Goal: Task Accomplishment & Management: Manage account settings

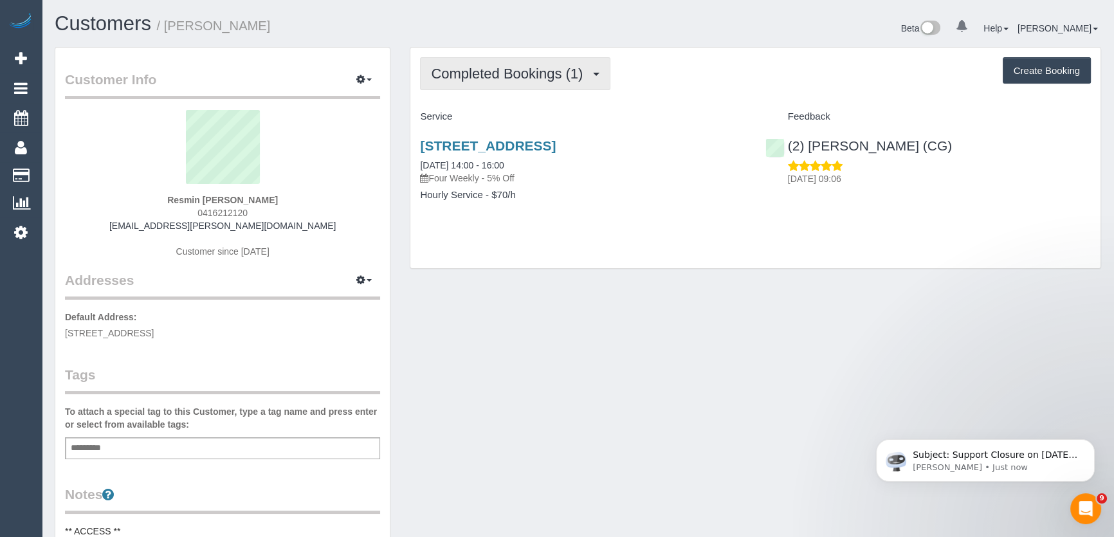
click at [507, 71] on span "Completed Bookings (1)" at bounding box center [510, 74] width 158 height 16
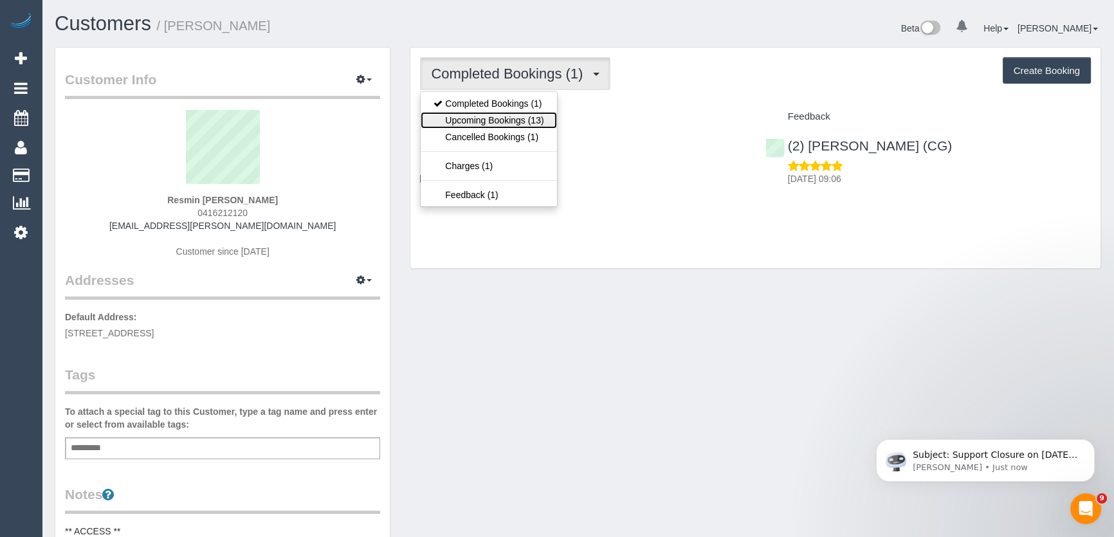
click at [501, 120] on link "Upcoming Bookings (13)" at bounding box center [489, 120] width 136 height 17
click at [501, 120] on div "Completed Bookings (1) Completed Bookings (1) Upcoming Bookings (13) Cancelled …" at bounding box center [755, 158] width 690 height 221
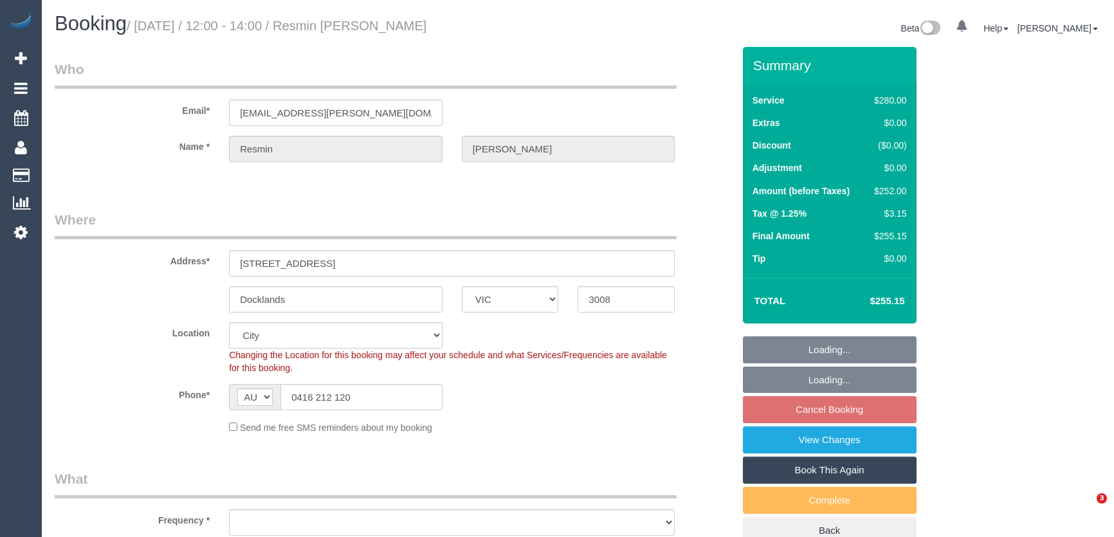
select select "VIC"
select select "object:555"
select select "number:27"
select select "number:14"
select select "number:20"
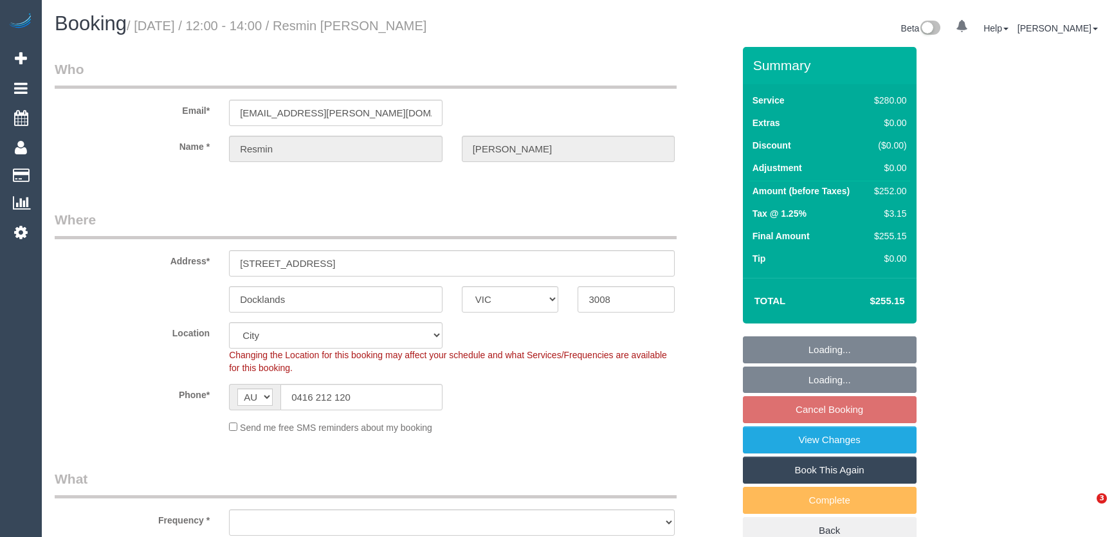
select select "number:25"
select select "number:34"
select select "number:12"
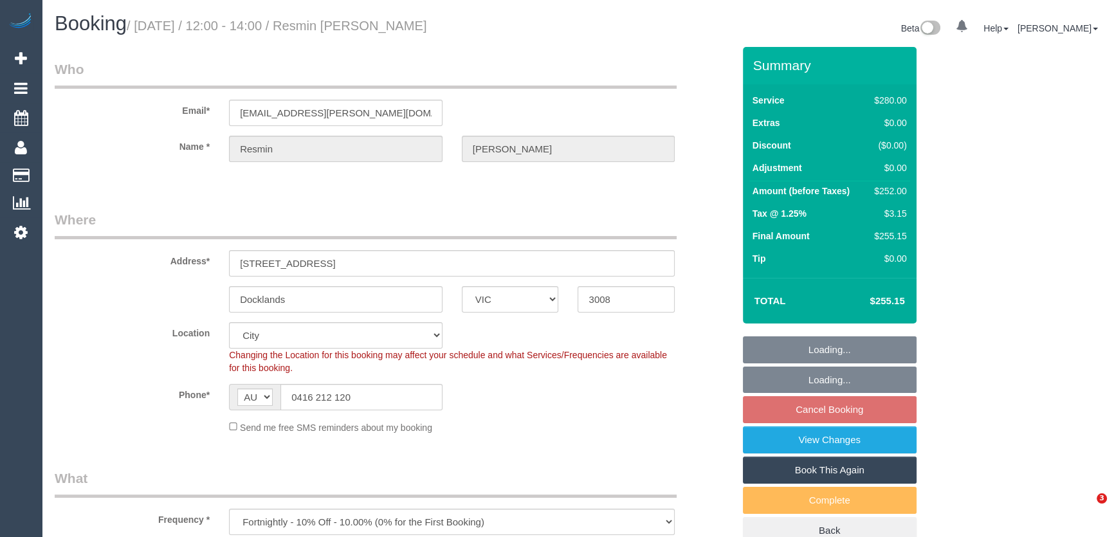
select select "240"
select select "object:1117"
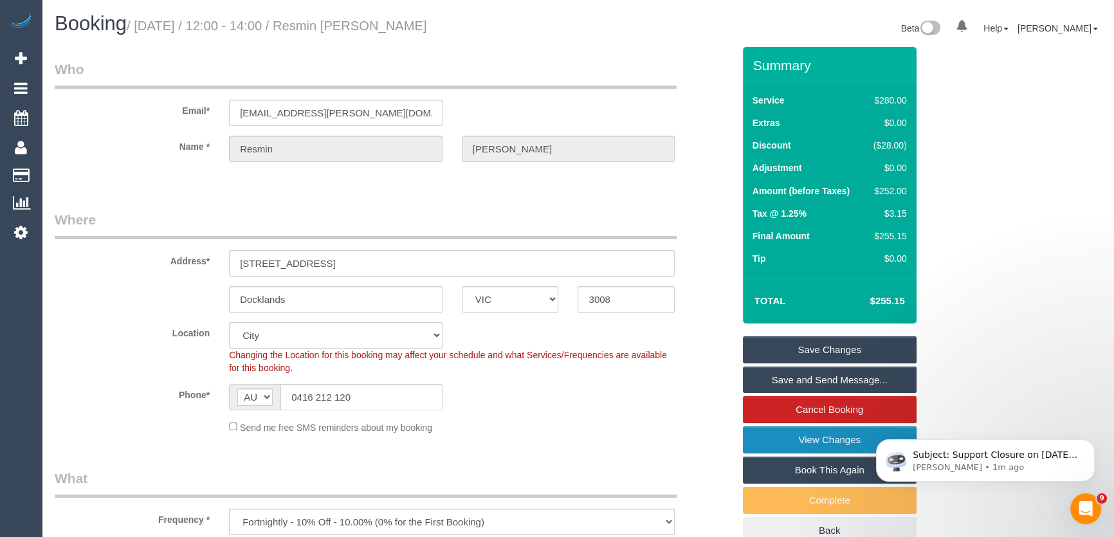
click at [810, 438] on link "View Changes" at bounding box center [830, 439] width 174 height 27
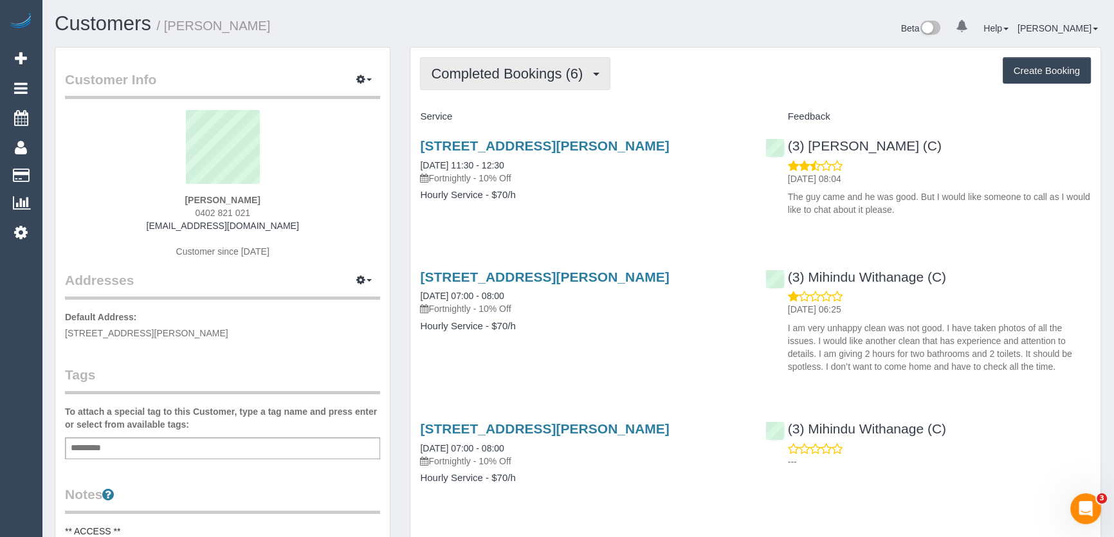
click at [568, 81] on button "Completed Bookings (6)" at bounding box center [515, 73] width 190 height 33
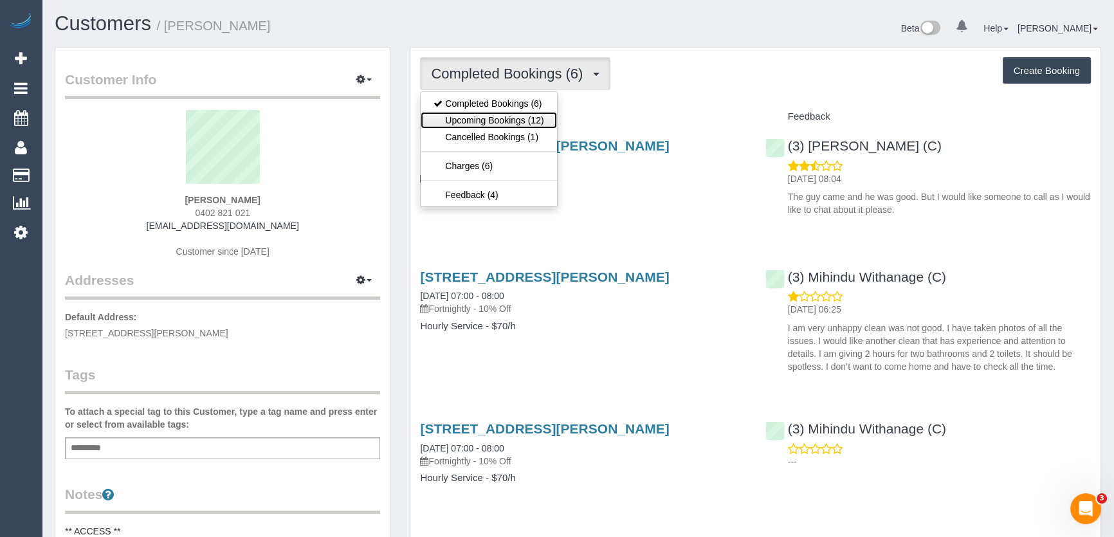
click at [540, 125] on link "Upcoming Bookings (12)" at bounding box center [489, 120] width 136 height 17
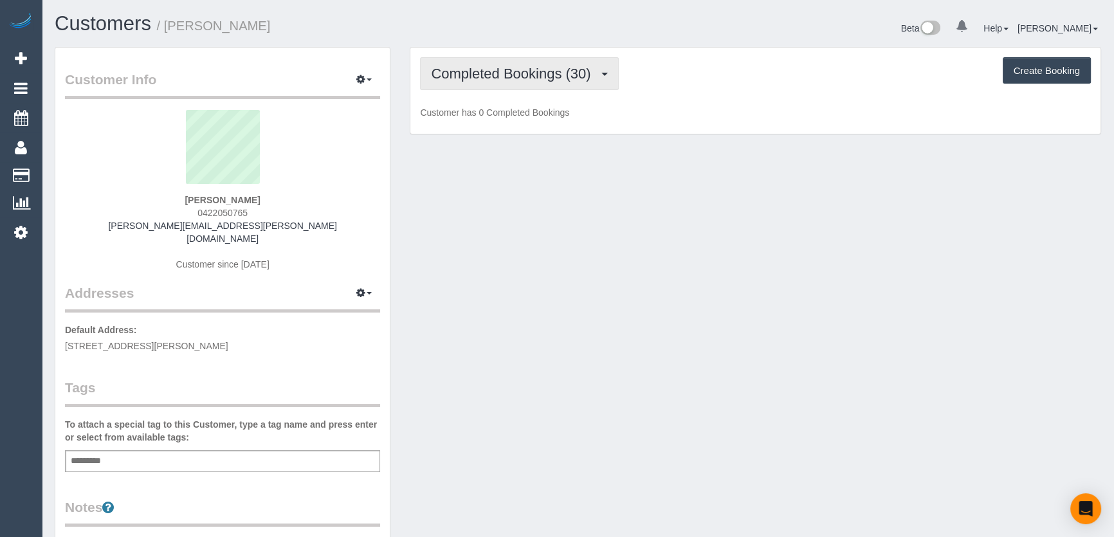
click at [546, 77] on span "Completed Bookings (30)" at bounding box center [514, 74] width 166 height 16
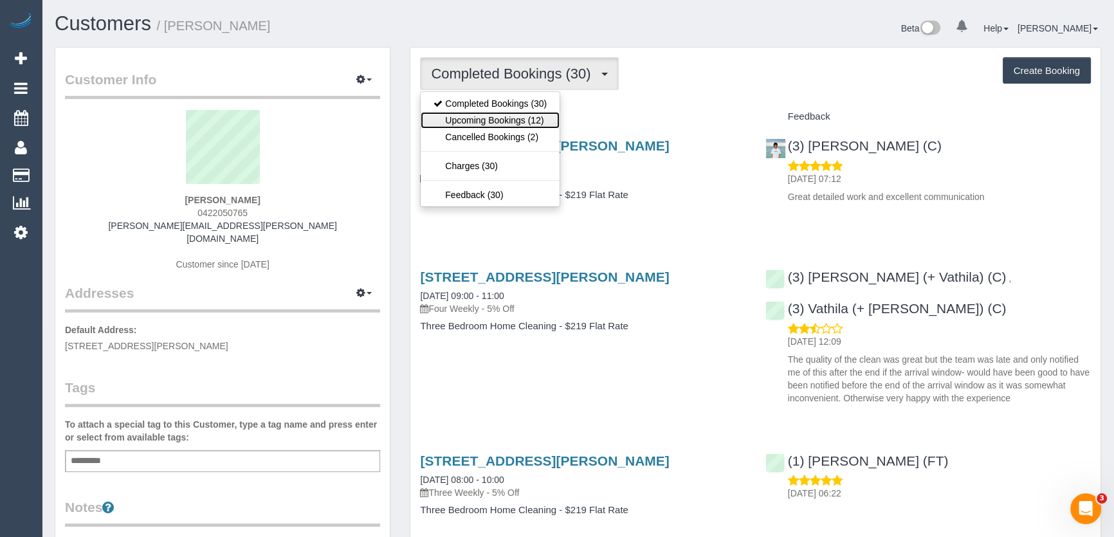
click at [531, 123] on link "Upcoming Bookings (12)" at bounding box center [490, 120] width 139 height 17
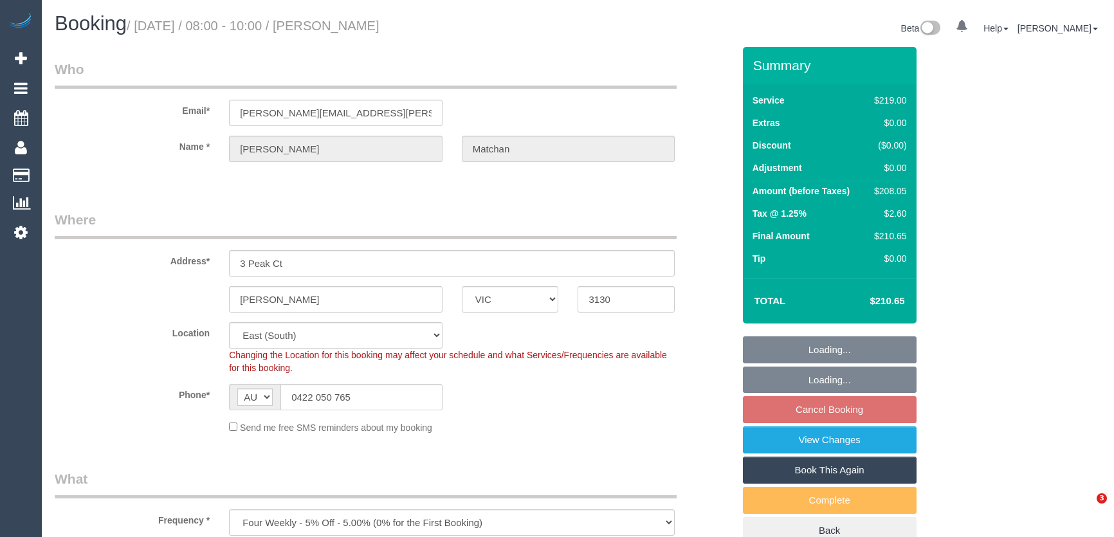
select select "VIC"
select select "number:29"
select select "number:14"
select select "number:18"
select select "number:25"
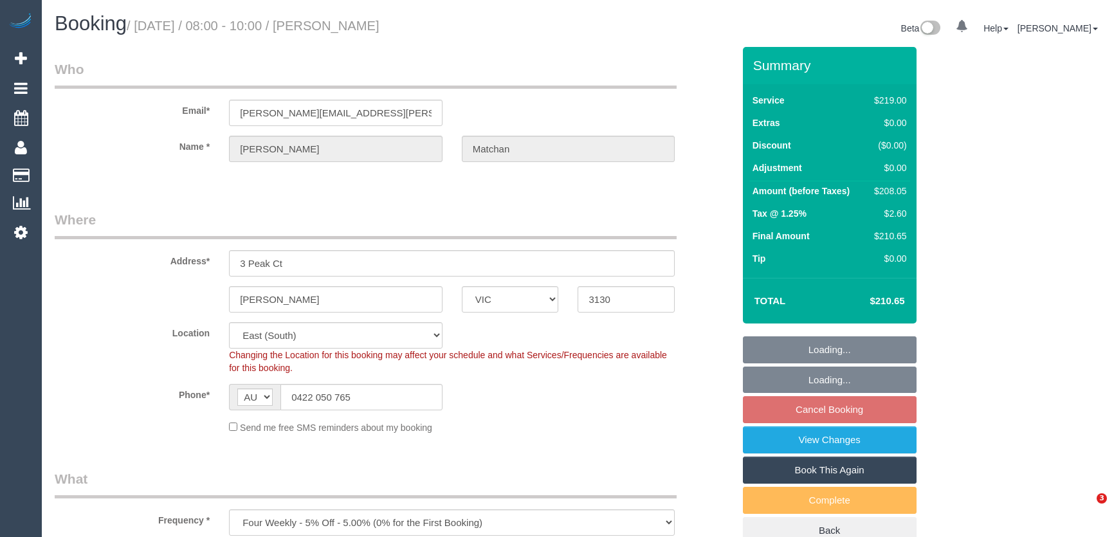
select select "number:34"
select select "number:12"
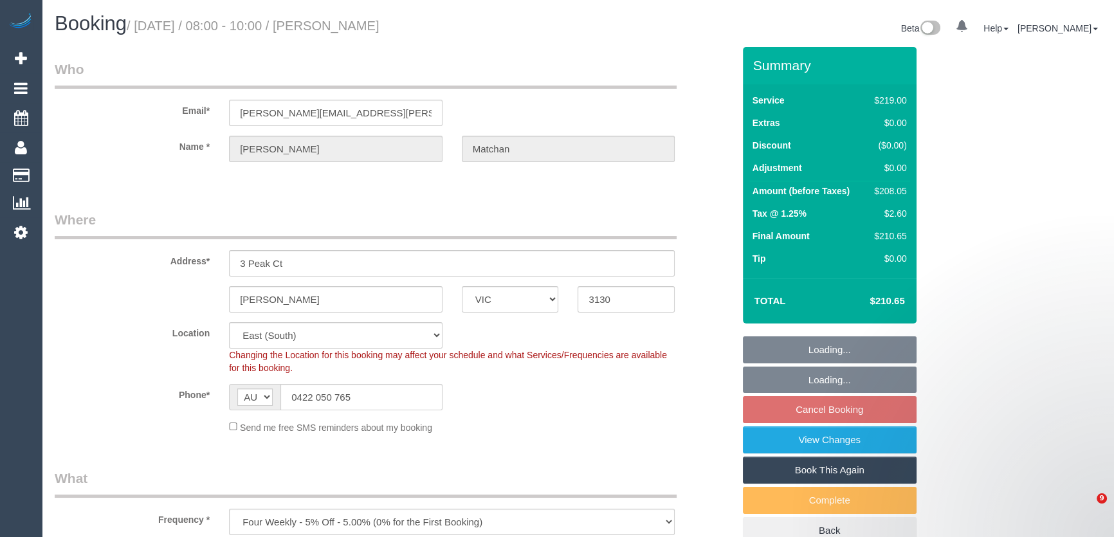
select select "object:1206"
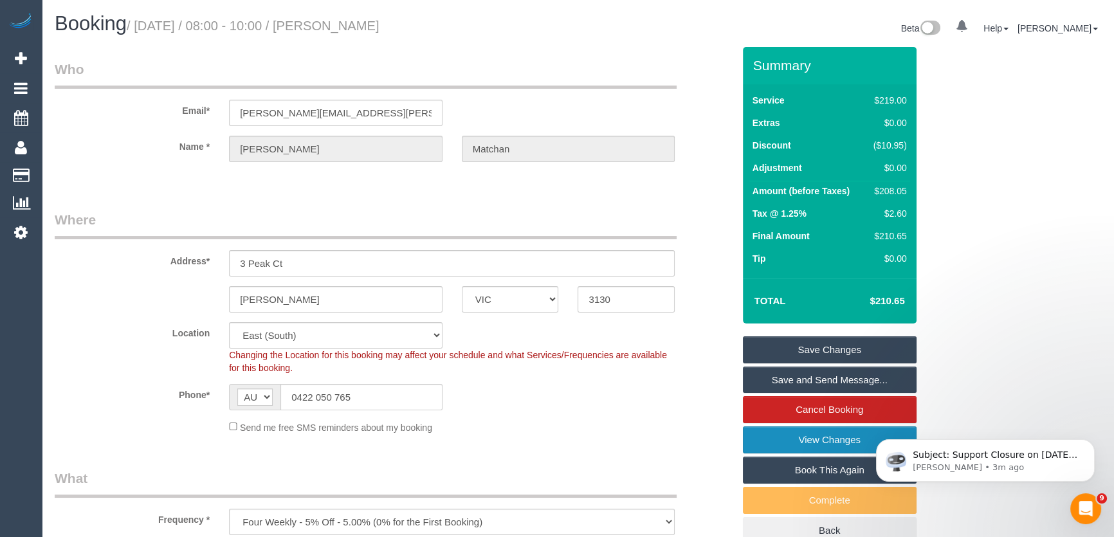
click at [778, 442] on link "View Changes" at bounding box center [830, 439] width 174 height 27
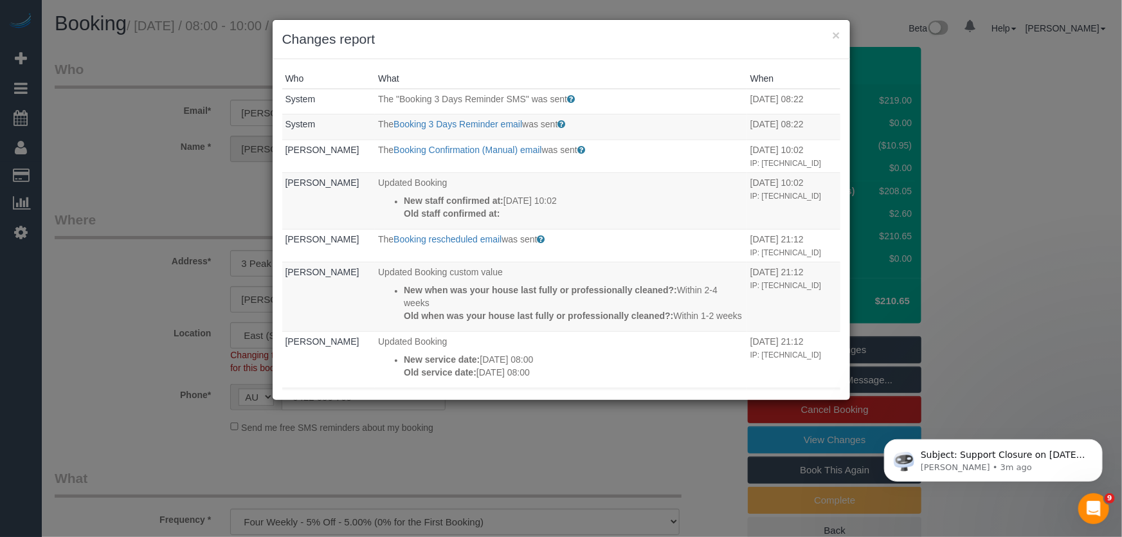
click at [637, 449] on div "× Changes report Who What When System The "Booking 3 Days Reminder SMS" was sen…" at bounding box center [561, 268] width 1122 height 537
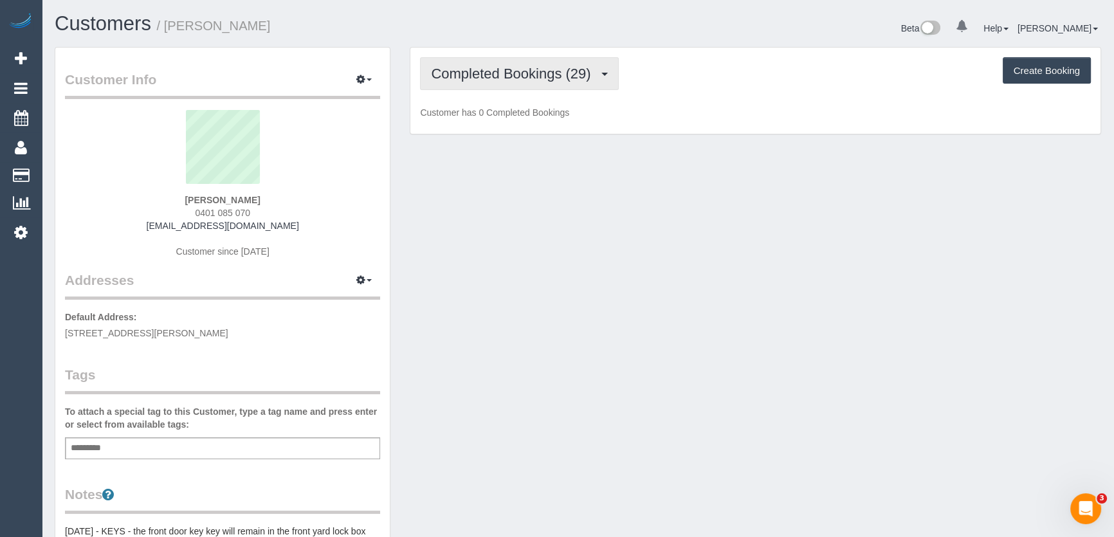
click at [514, 77] on span "Completed Bookings (29)" at bounding box center [514, 74] width 166 height 16
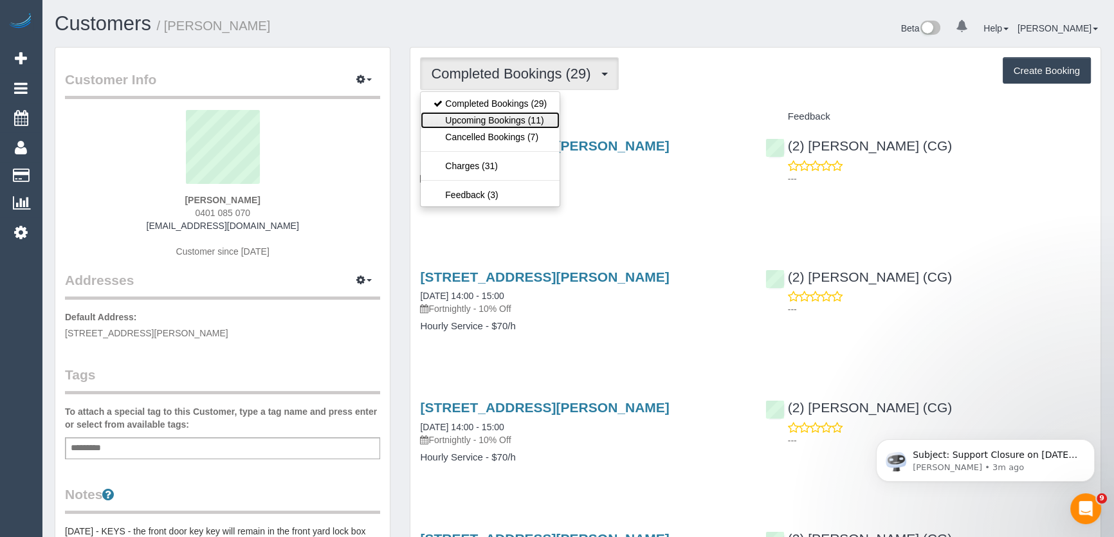
click at [516, 119] on link "Upcoming Bookings (11)" at bounding box center [490, 120] width 139 height 17
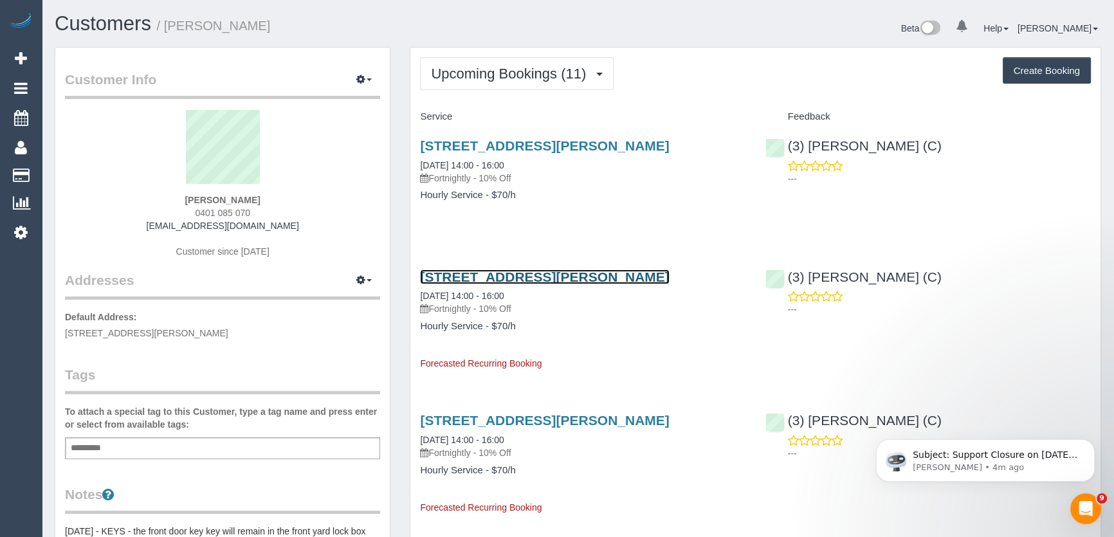
click at [496, 273] on link "4 Ivan Street, Fitzroy North, VIC 3068" at bounding box center [544, 276] width 249 height 15
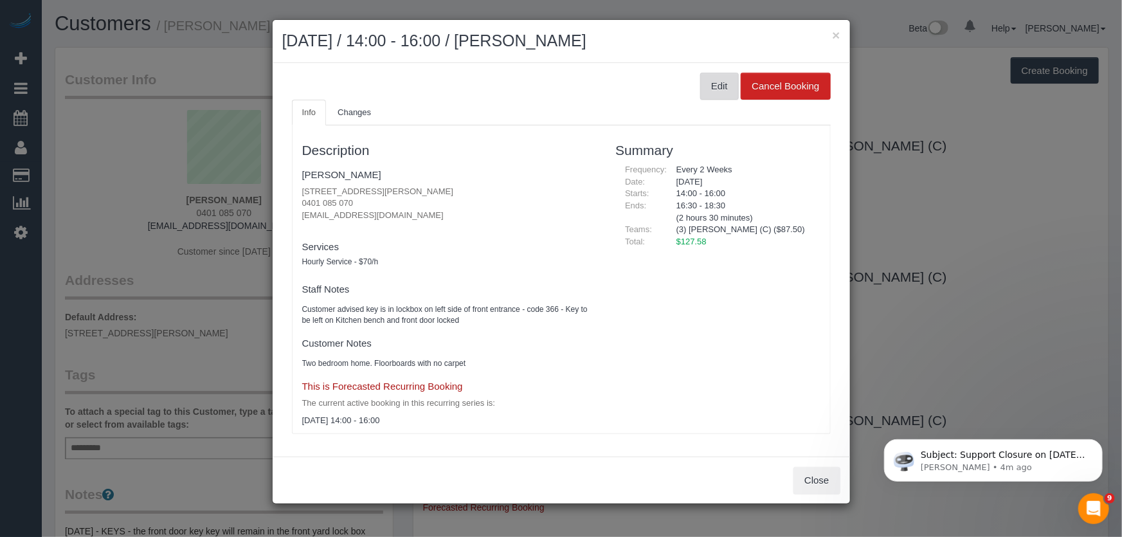
click at [718, 85] on button "Edit" at bounding box center [719, 86] width 39 height 27
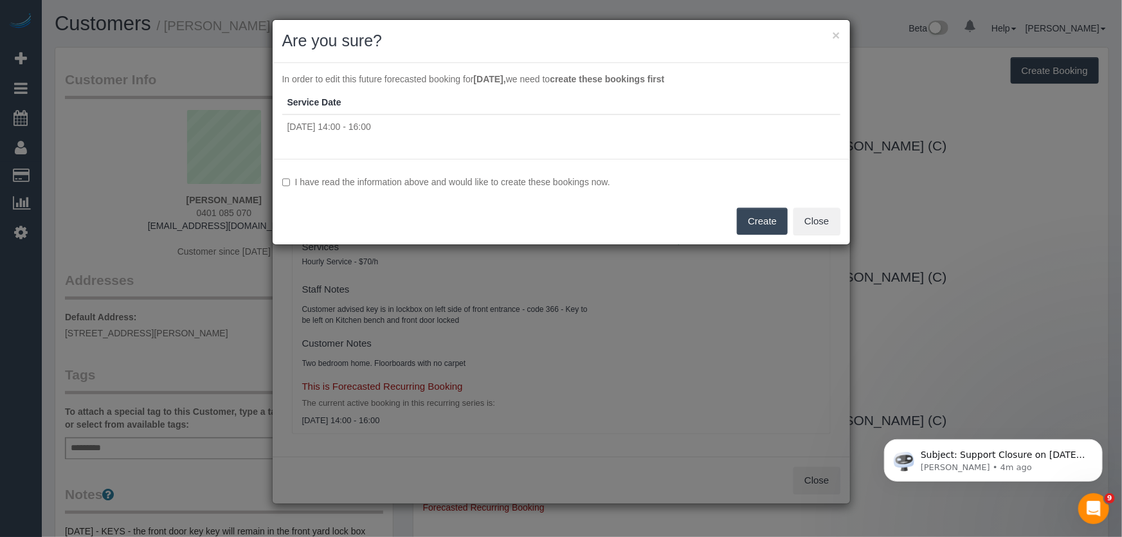
click at [358, 177] on label "I have read the information above and would like to create these bookings now." at bounding box center [561, 182] width 558 height 13
click at [752, 230] on button "Create" at bounding box center [762, 221] width 51 height 27
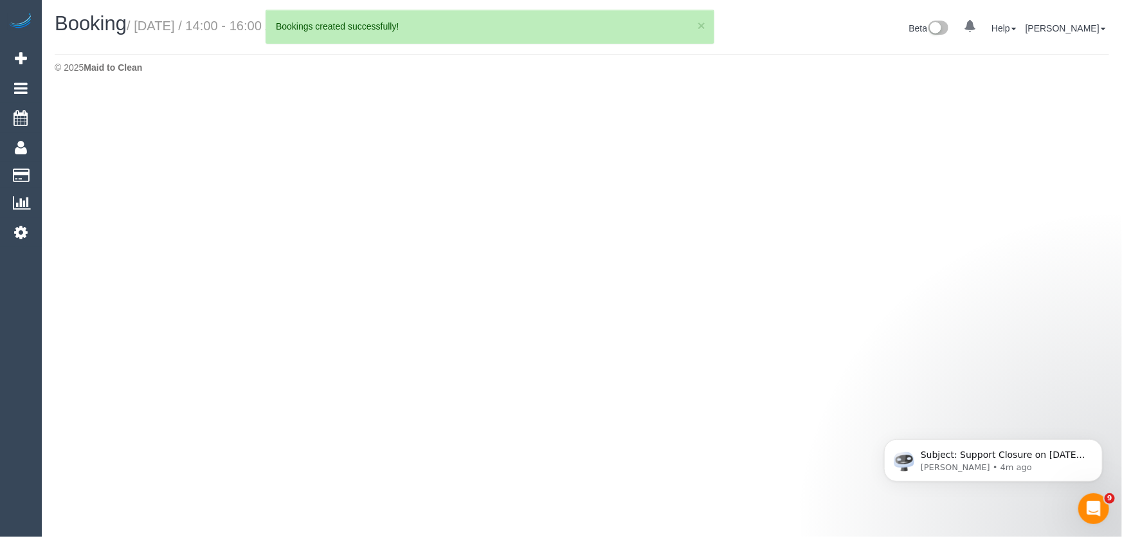
select select "VIC"
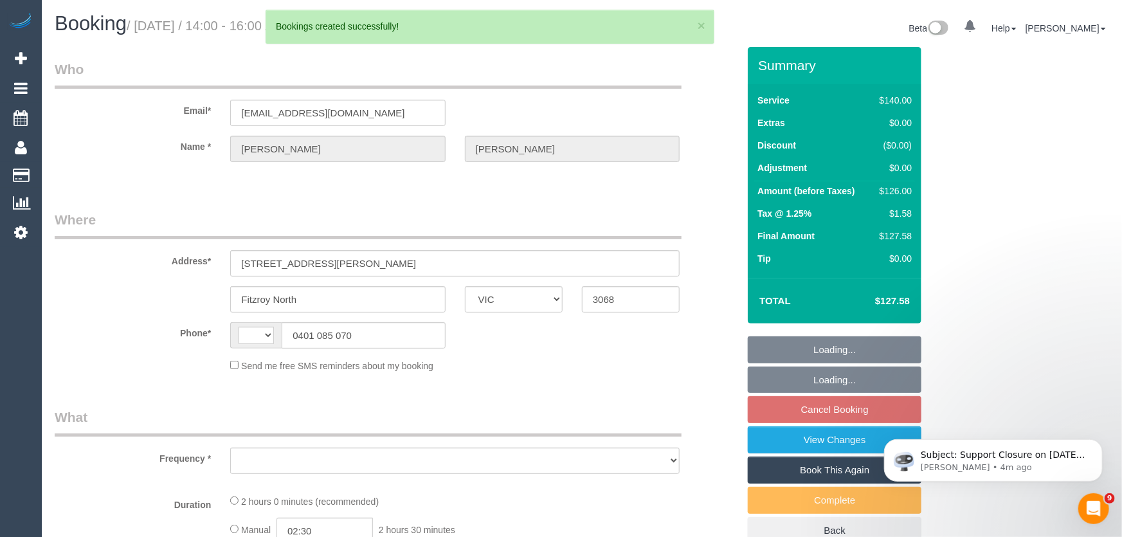
select select "string:AU"
select select "object:2071"
select select "string:stripe-pm_1PB5c82GScqysDRVEtYbRqXS"
select select "number:28"
select select "number:15"
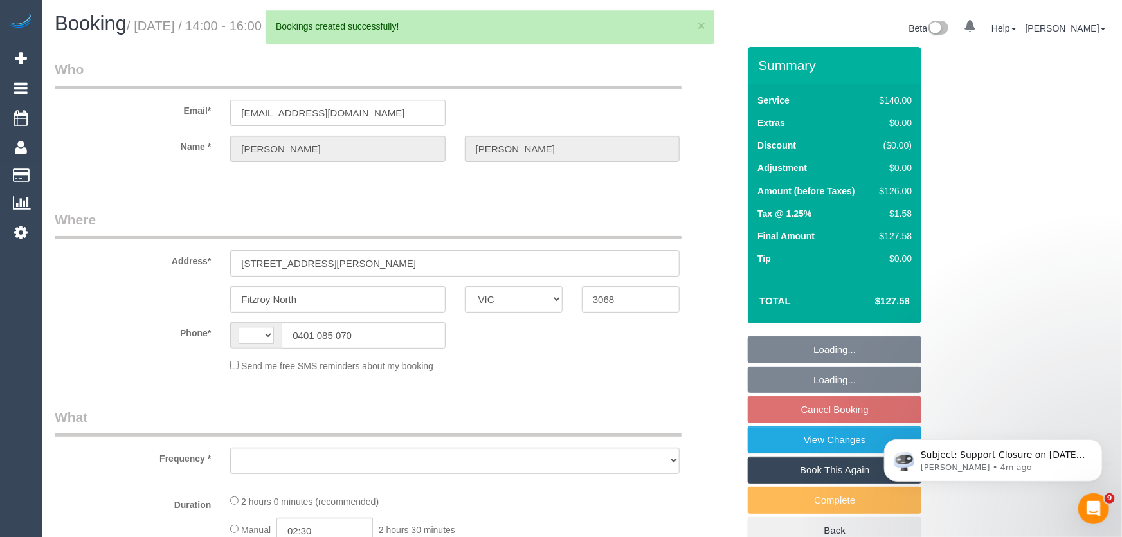
select select "number:19"
select select "number:22"
select select "number:34"
select select "number:11"
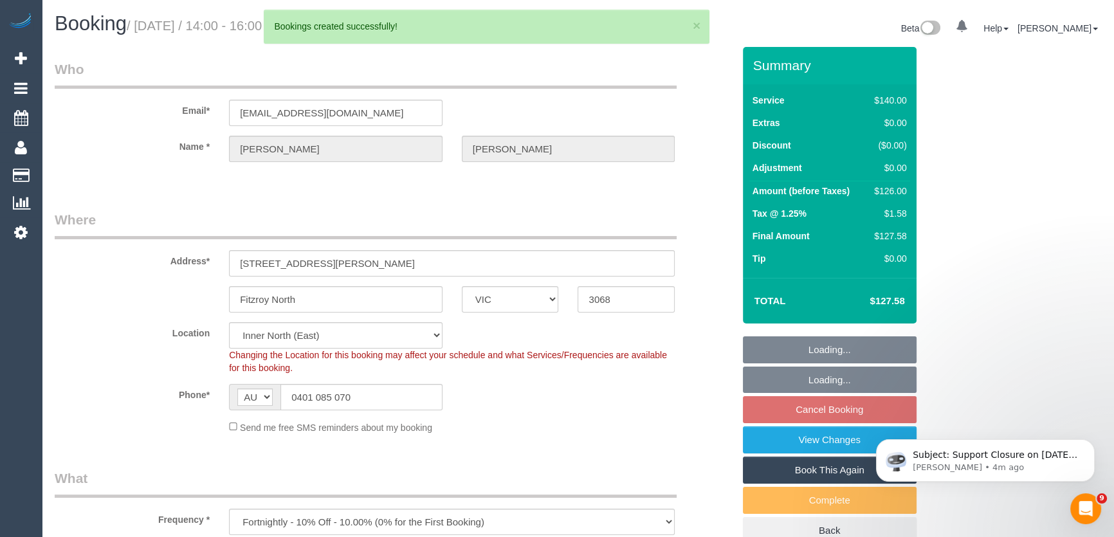
select select "object:3200"
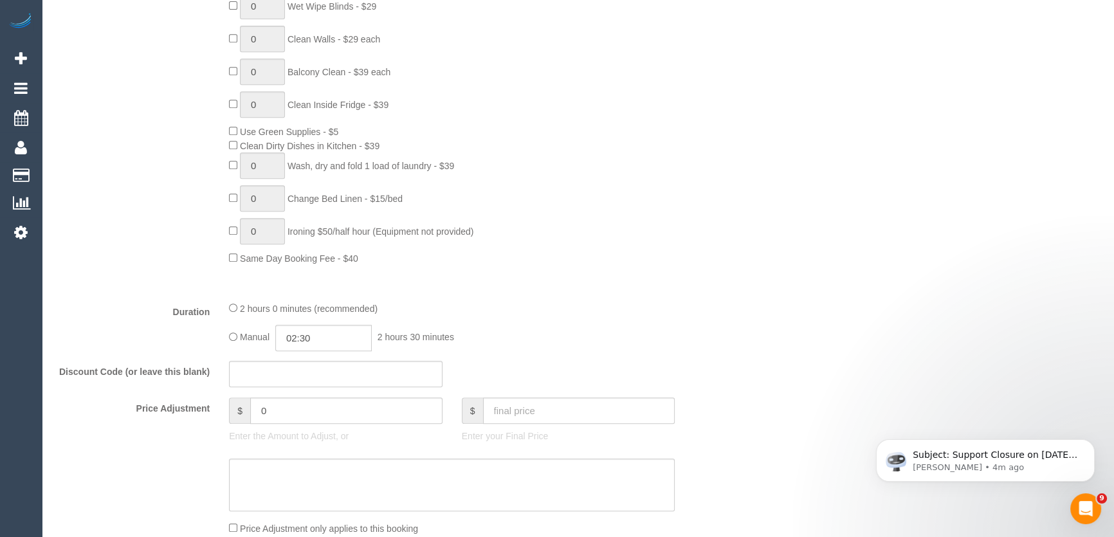
scroll to position [818, 0]
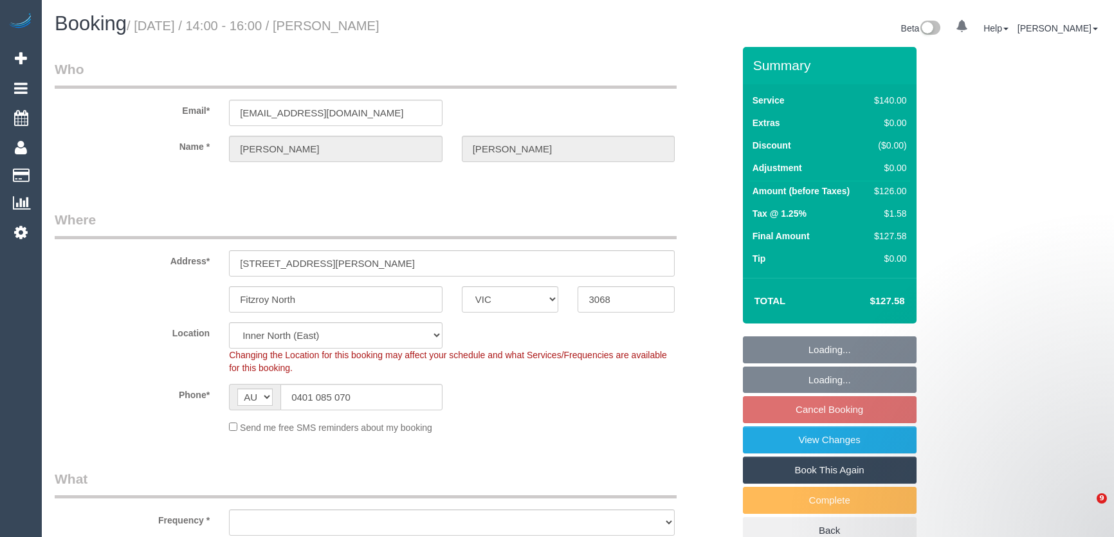
select select "VIC"
select select "number:28"
select select "number:15"
select select "number:19"
select select "number:22"
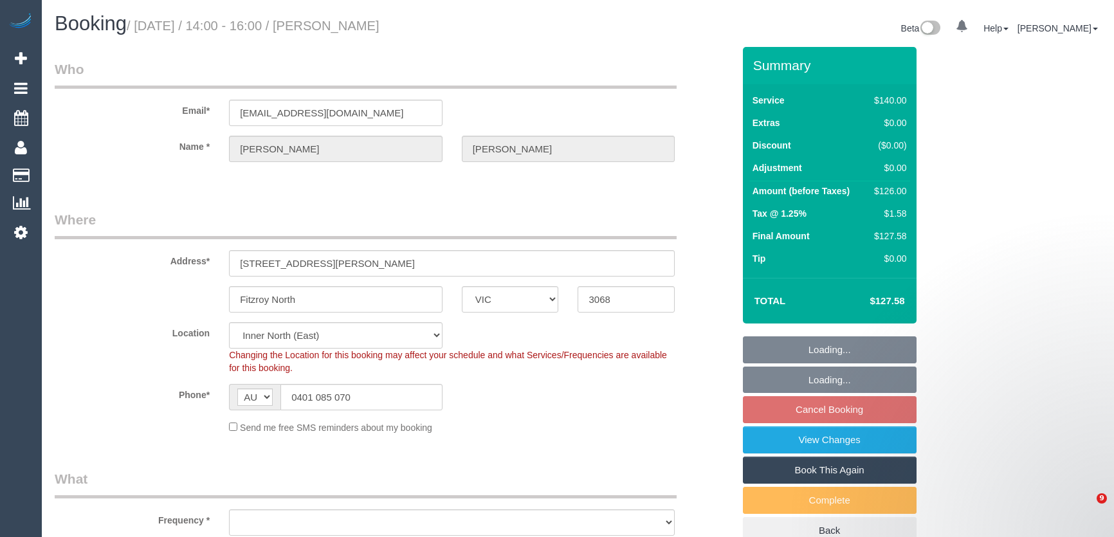
select select "number:34"
select select "number:11"
select select "object:840"
select select "string:stripe-pm_1PB5c82GScqysDRVEtYbRqXS"
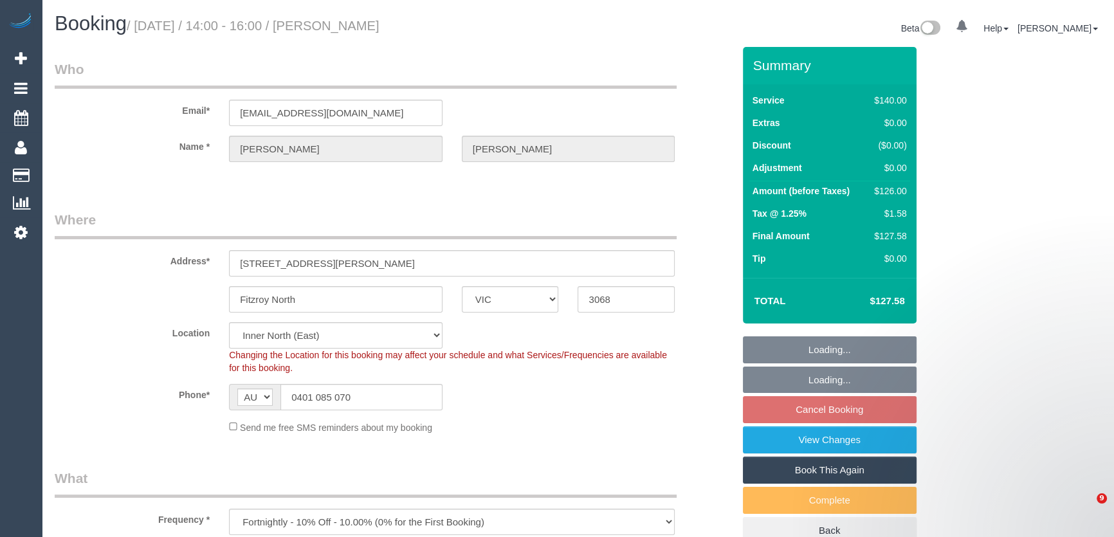
select select "object:1657"
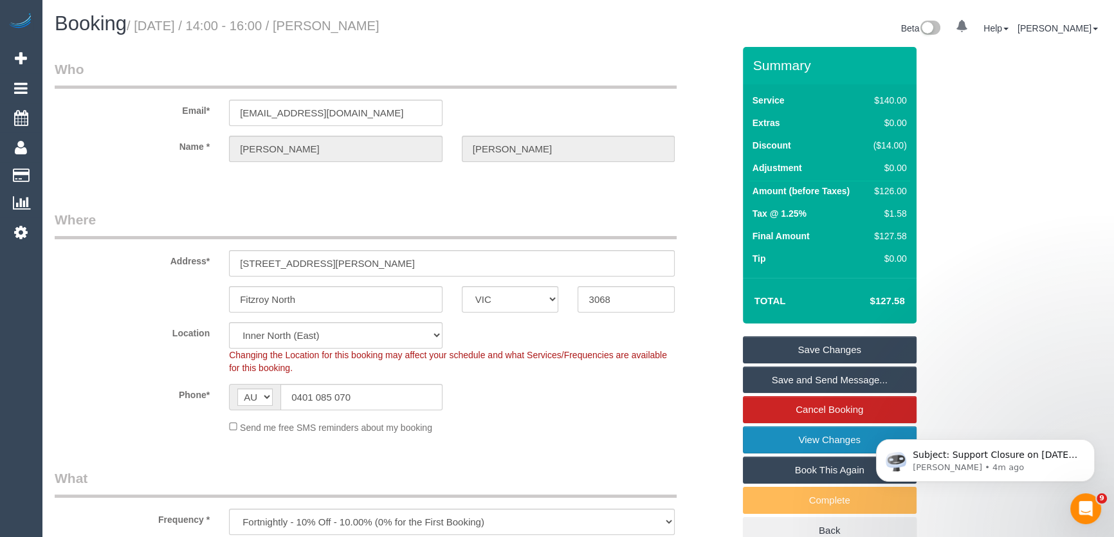
click at [776, 441] on link "View Changes" at bounding box center [830, 439] width 174 height 27
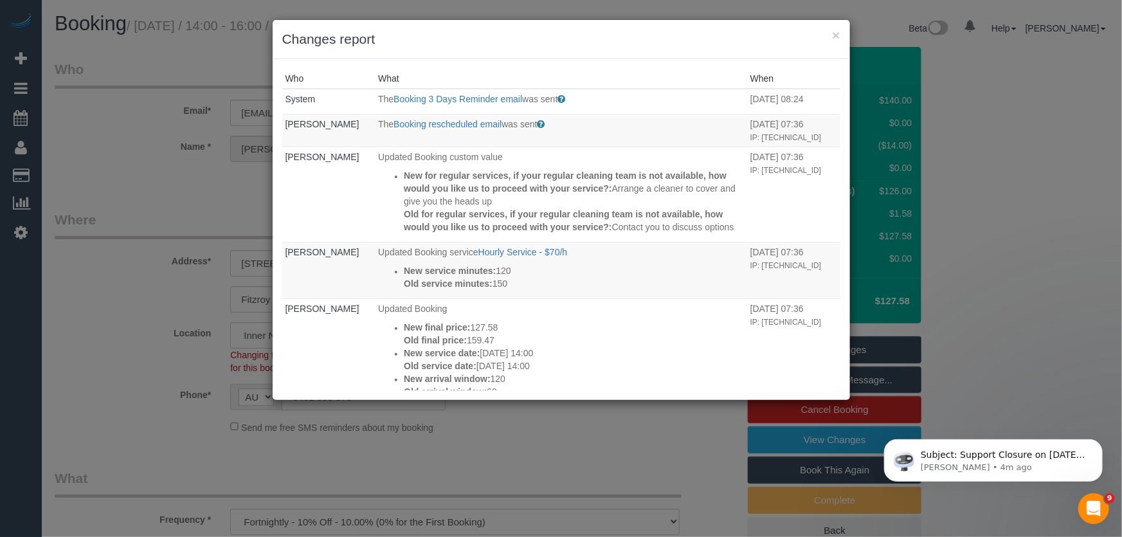
click at [601, 442] on div "× Changes report Who What When System The Booking 3 Days Reminder email was sen…" at bounding box center [561, 268] width 1122 height 537
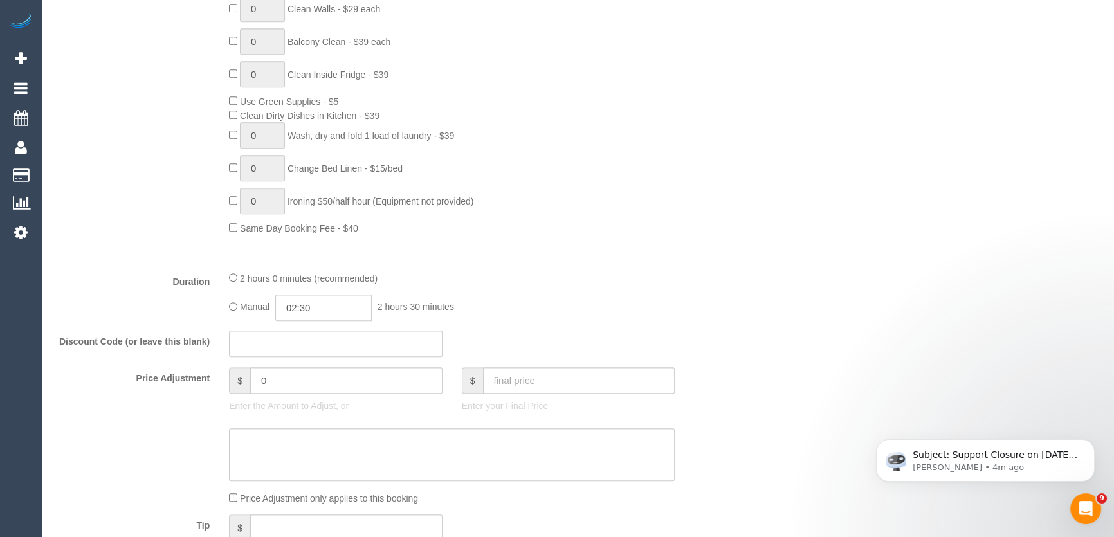
scroll to position [818, 0]
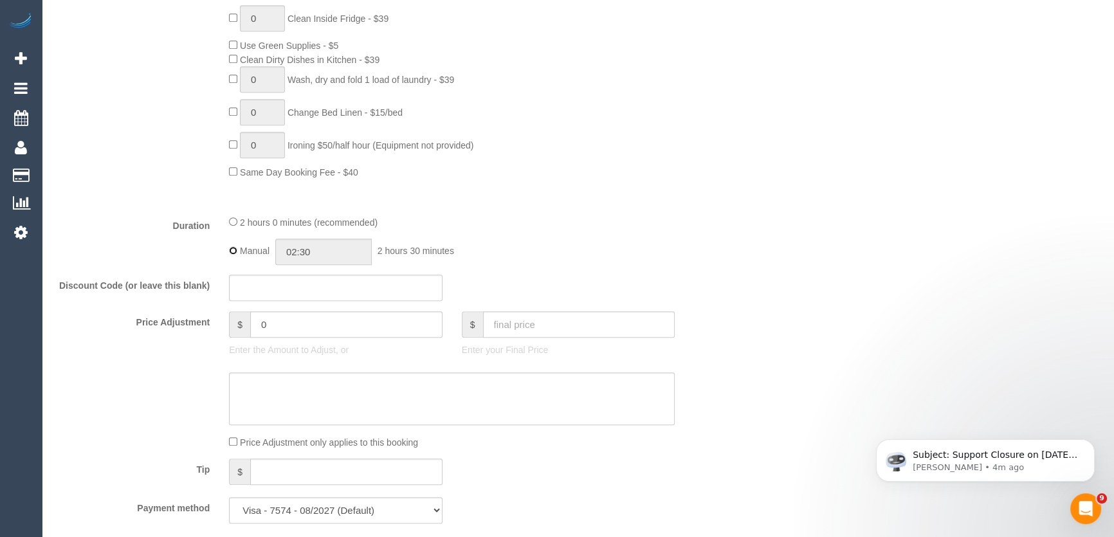
type input "02:00"
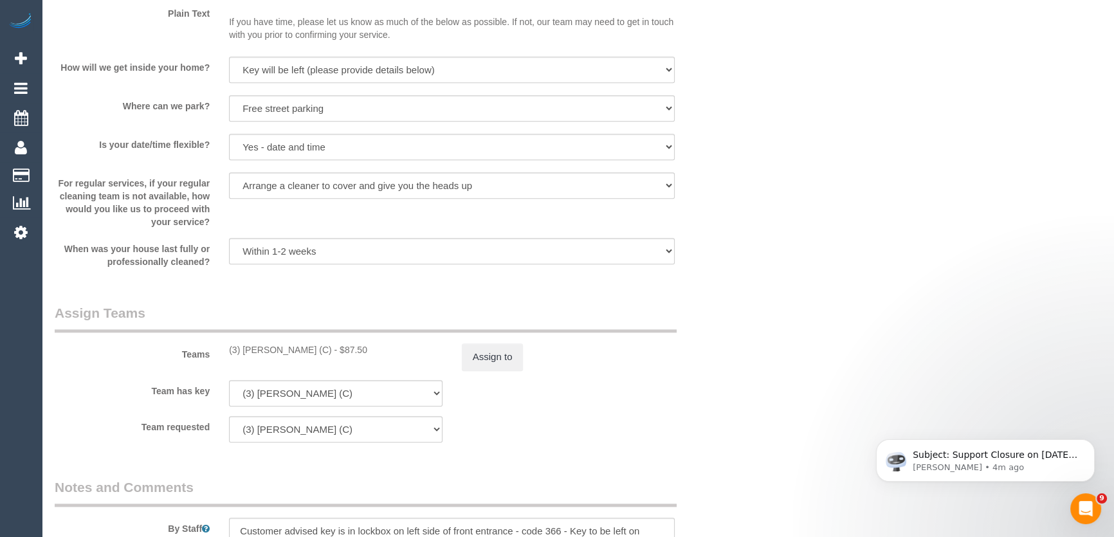
scroll to position [1754, 0]
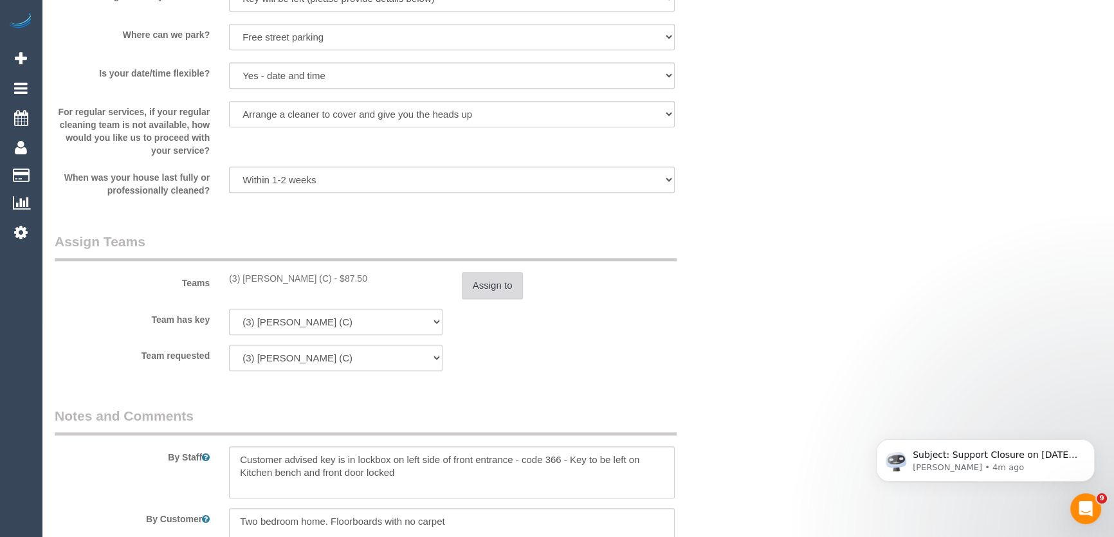
click at [491, 291] on button "Assign to" at bounding box center [493, 285] width 62 height 27
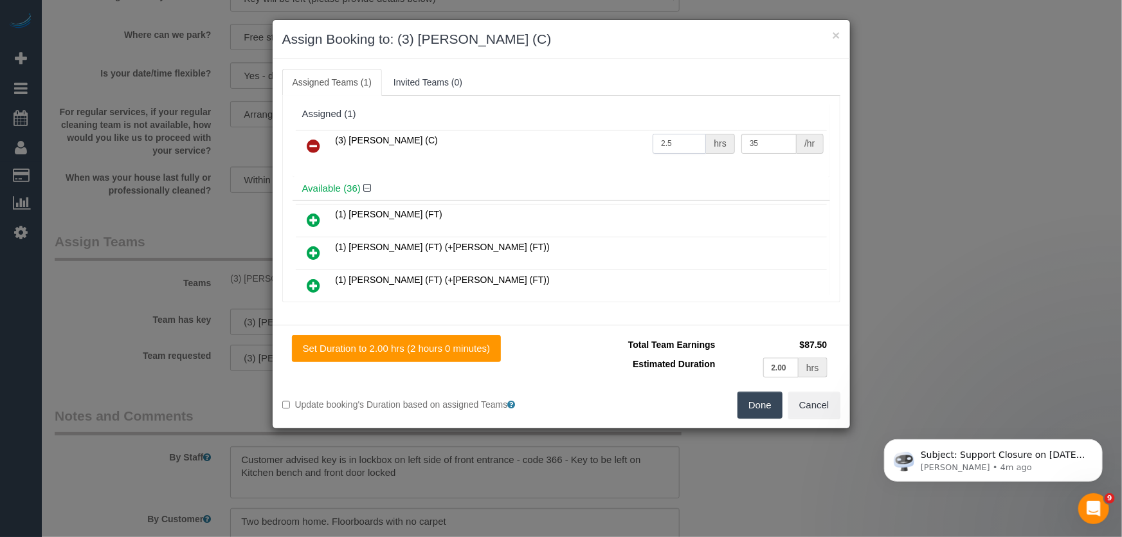
click at [684, 138] on input "2.5" at bounding box center [679, 144] width 53 height 20
type input "2"
click at [765, 404] on button "Done" at bounding box center [760, 405] width 45 height 27
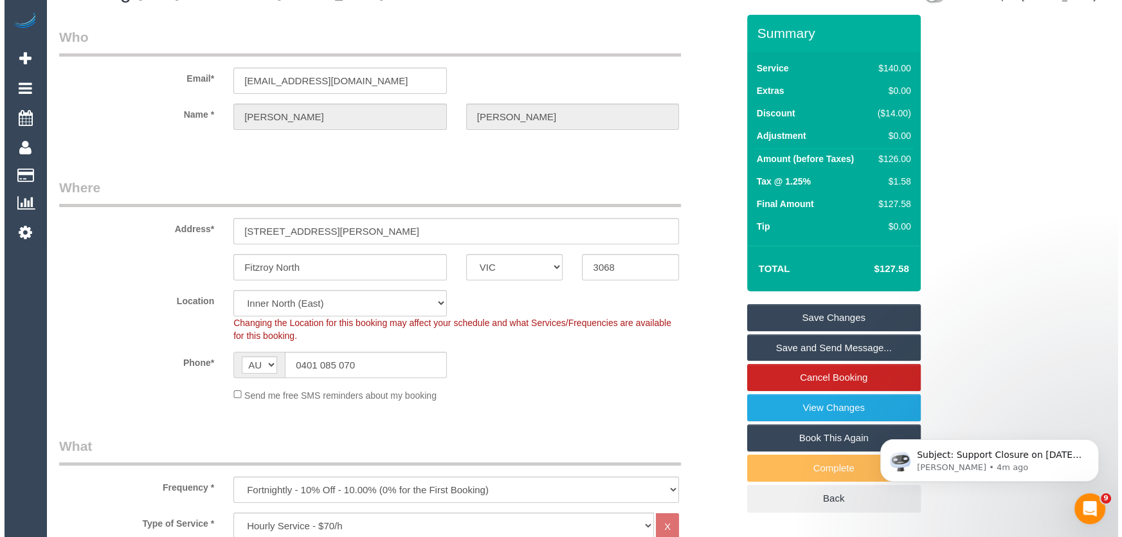
scroll to position [0, 0]
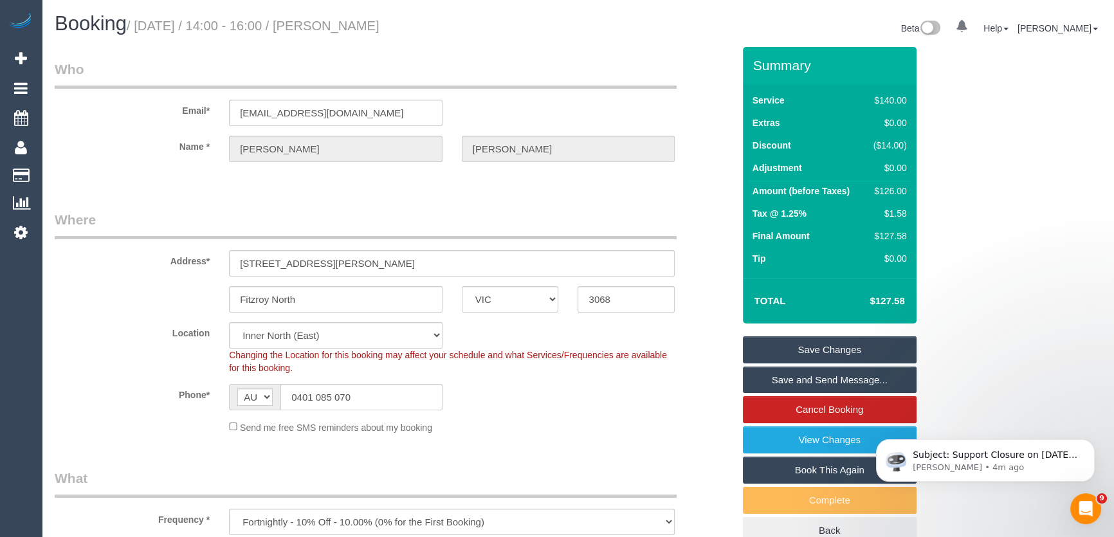
click at [794, 381] on link "Save and Send Message..." at bounding box center [830, 380] width 174 height 27
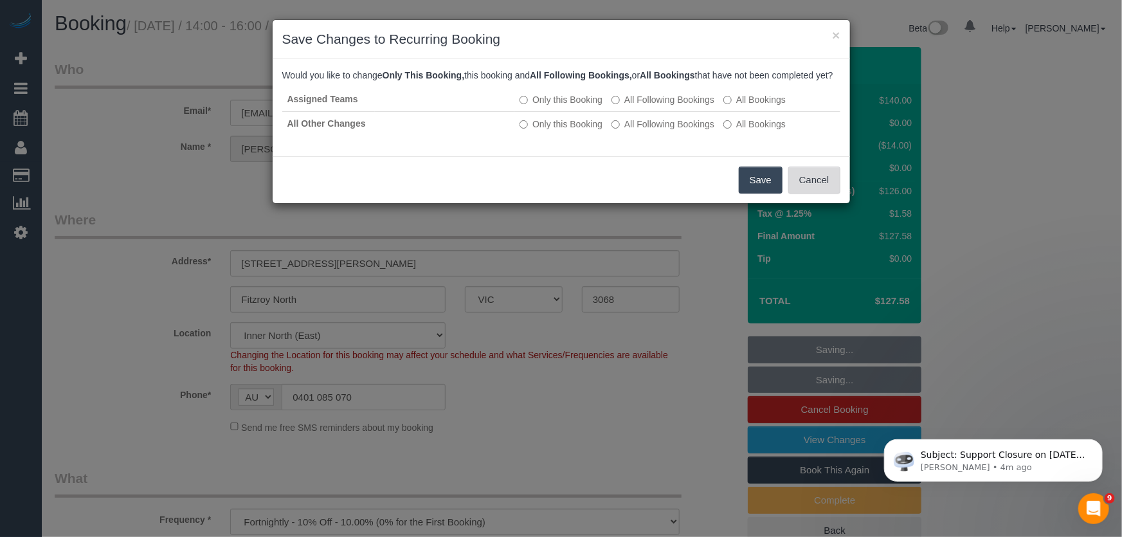
click at [808, 194] on button "Cancel" at bounding box center [814, 180] width 52 height 27
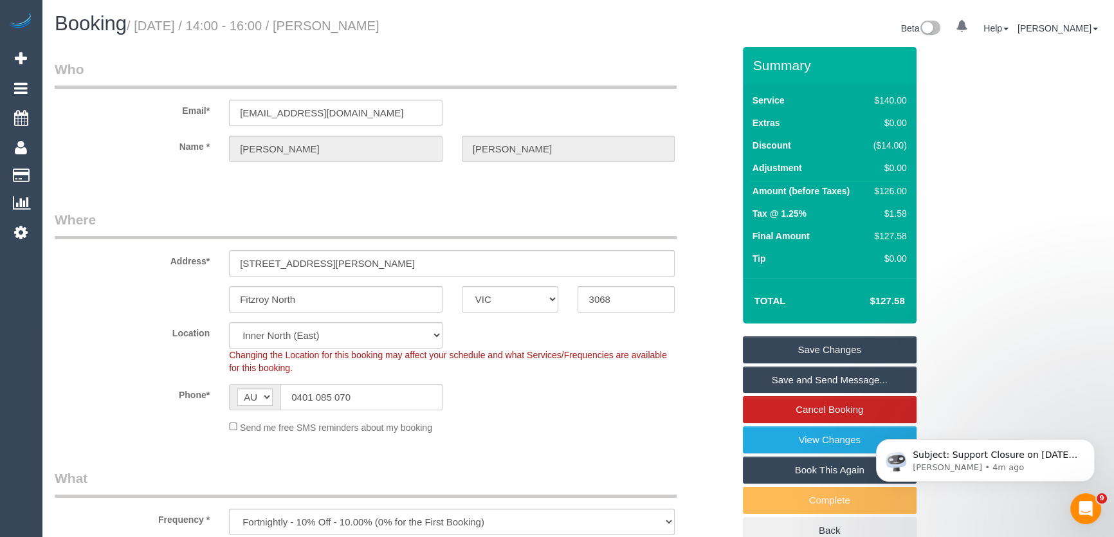
click at [810, 383] on link "Save and Send Message..." at bounding box center [830, 380] width 174 height 27
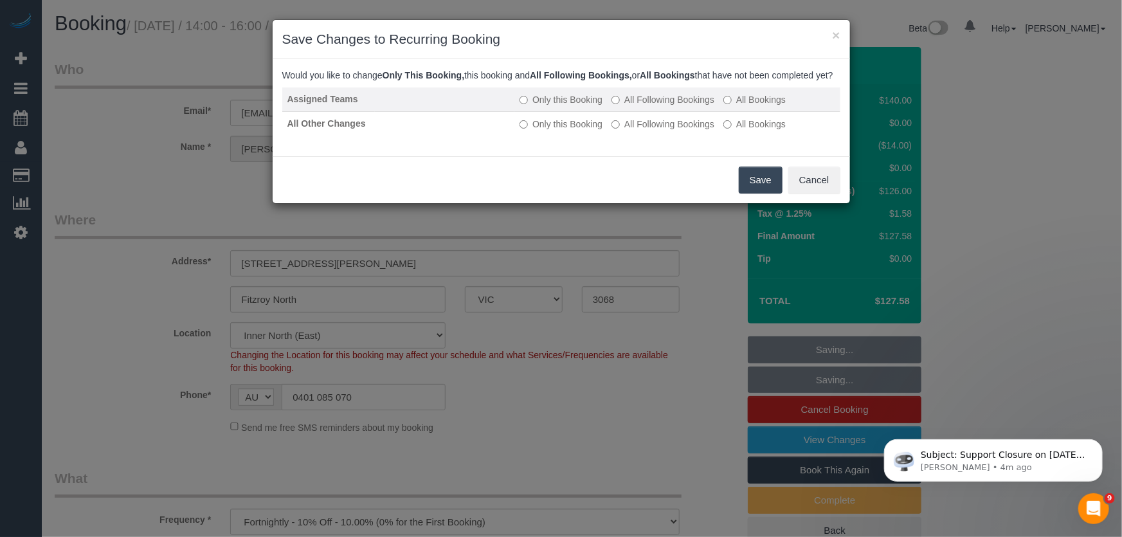
click at [659, 106] on label "All Following Bookings" at bounding box center [663, 99] width 103 height 13
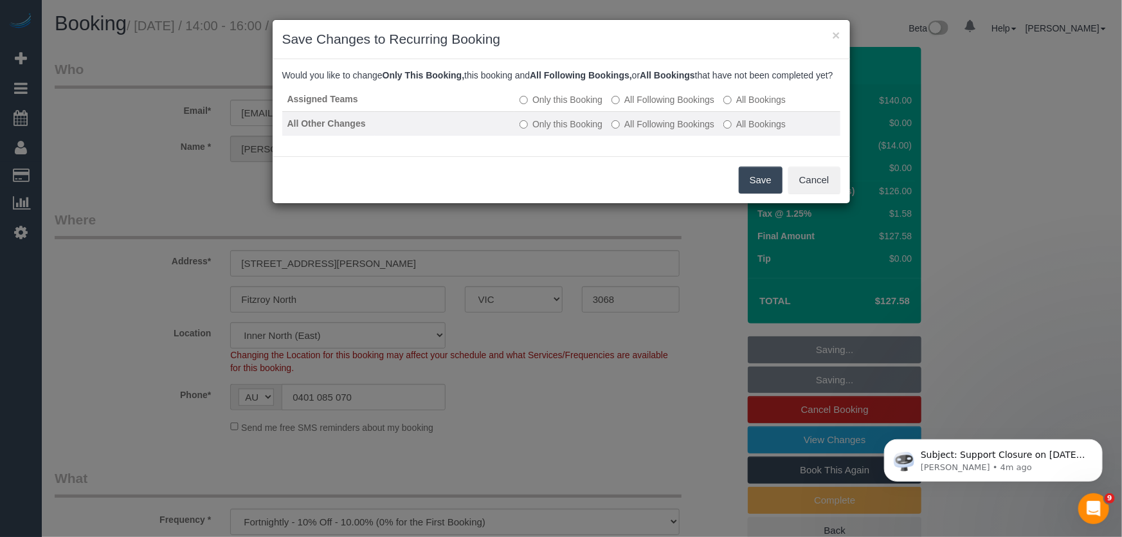
click at [660, 131] on label "All Following Bookings" at bounding box center [663, 124] width 103 height 13
click at [754, 193] on button "Save" at bounding box center [761, 180] width 44 height 27
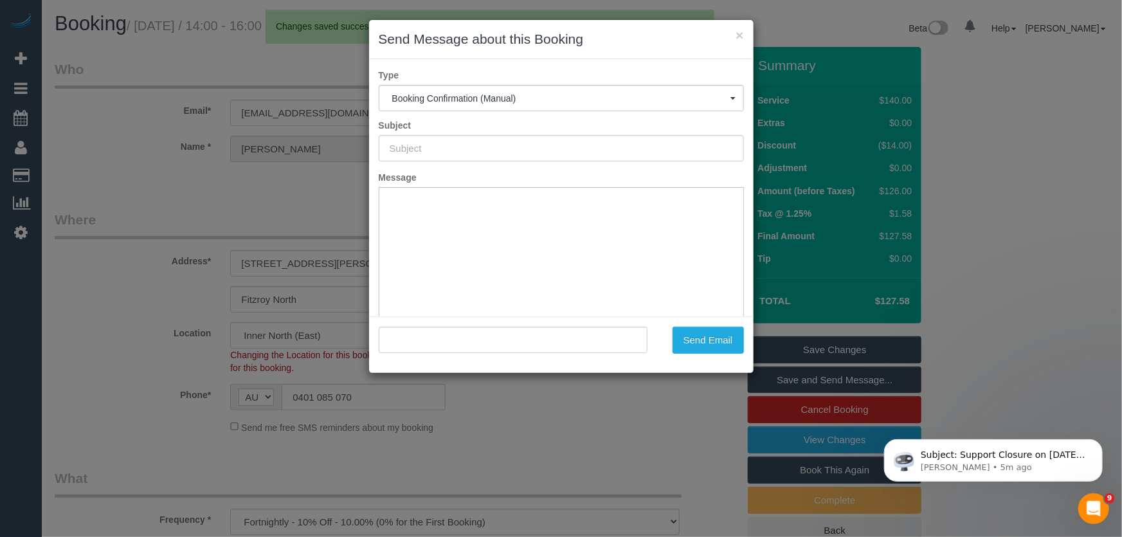
type input "Booking Confirmed"
type input ""Tom Butler" <btxtm001@icloud.com>"
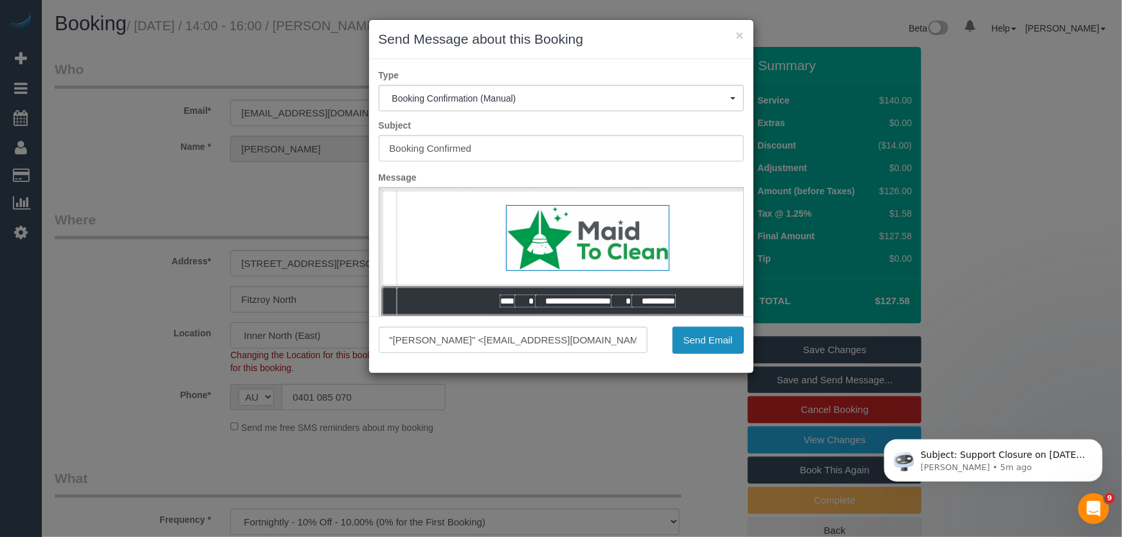
click at [701, 353] on button "Send Email" at bounding box center [708, 340] width 71 height 27
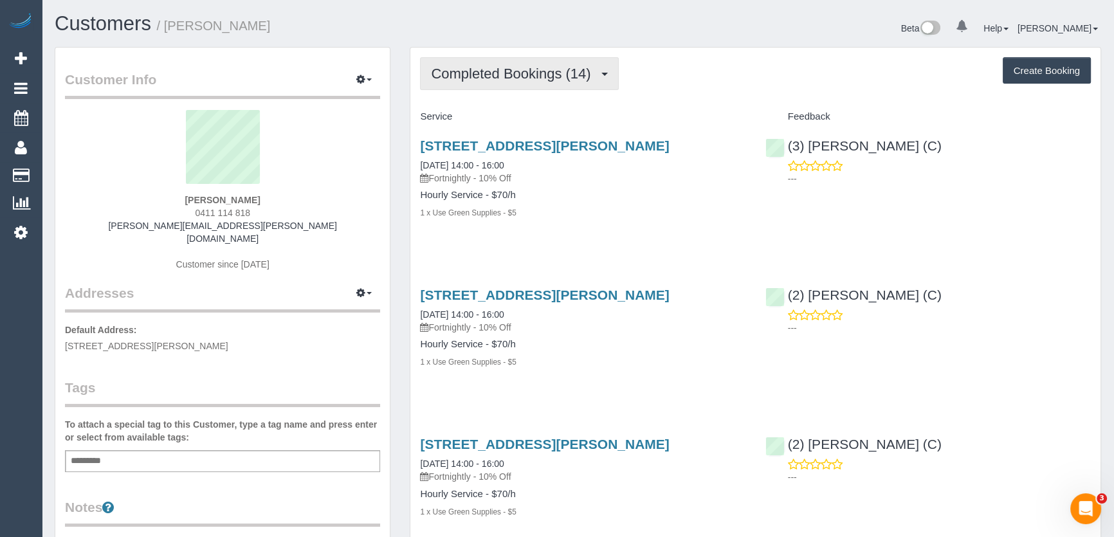
click at [546, 76] on span "Completed Bookings (14)" at bounding box center [514, 74] width 166 height 16
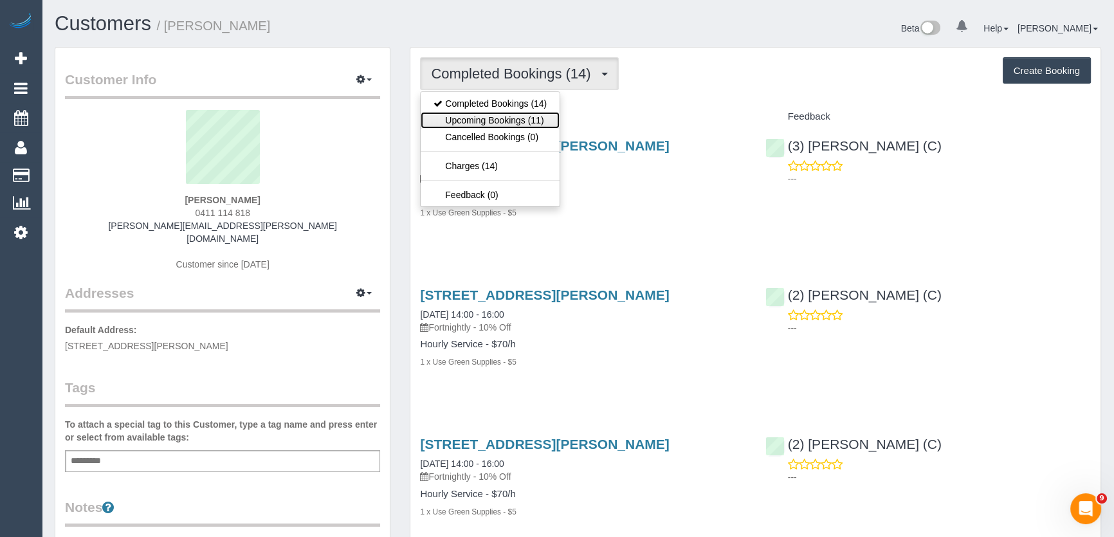
click at [536, 117] on link "Upcoming Bookings (11)" at bounding box center [490, 120] width 139 height 17
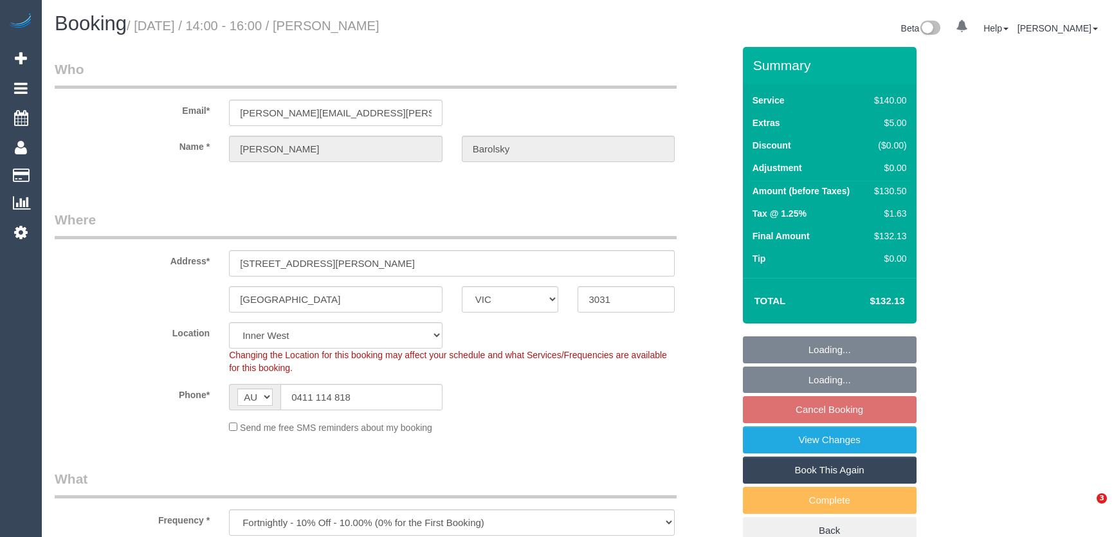
select select "VIC"
select select "object:701"
select select "string:stripe-pm_1QpiC62GScqysDRV2RKlphUI"
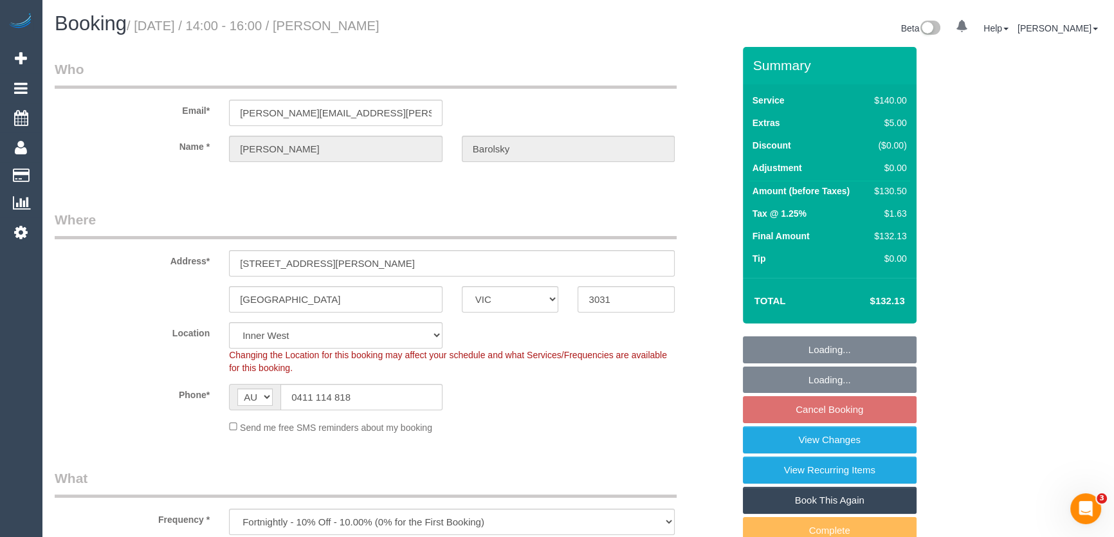
select select "number:27"
select select "number:14"
select select "number:19"
select select "number:22"
select select "number:34"
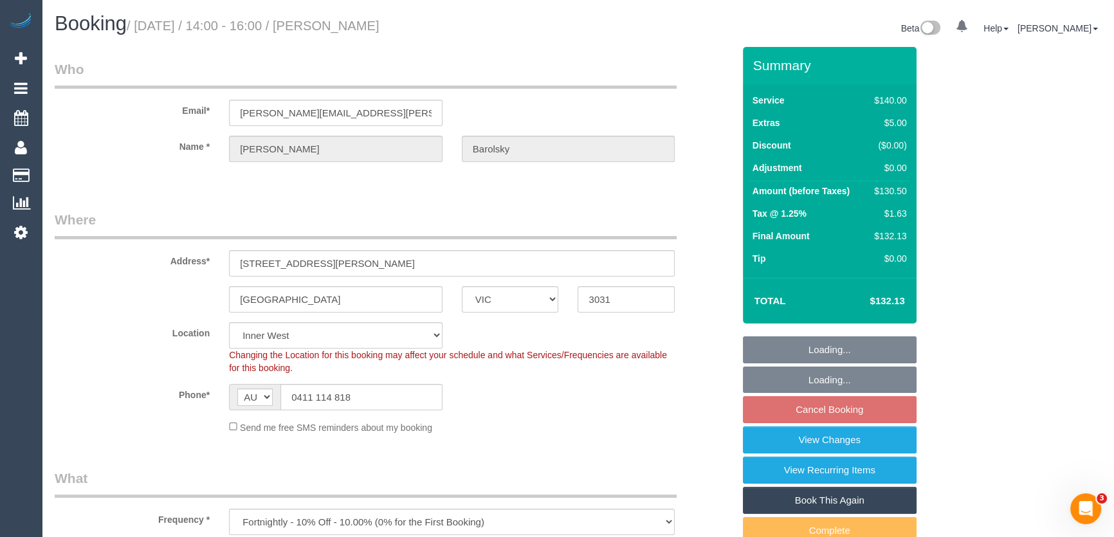
select select "number:11"
select select "spot5"
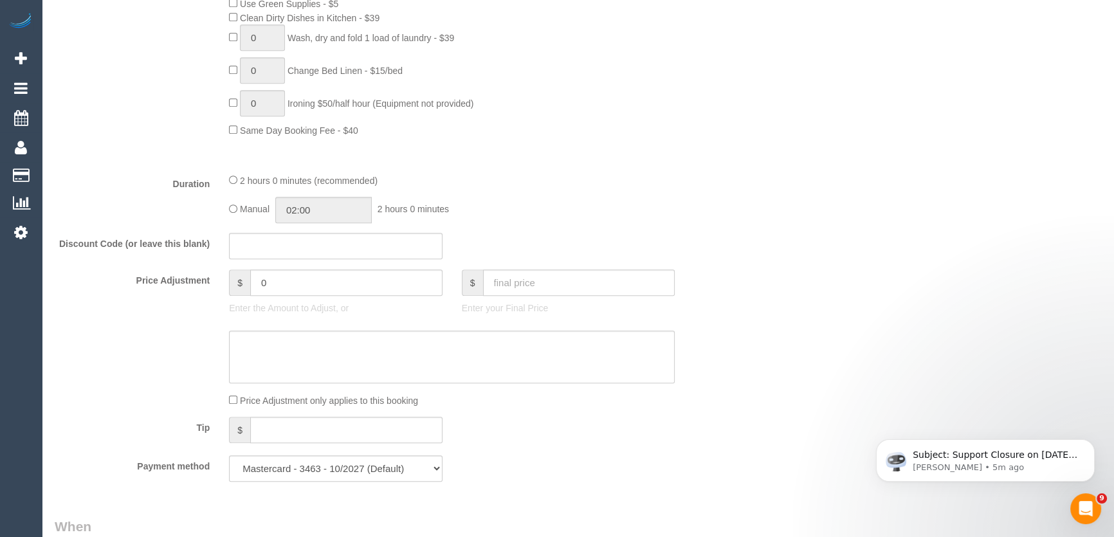
scroll to position [1637, 0]
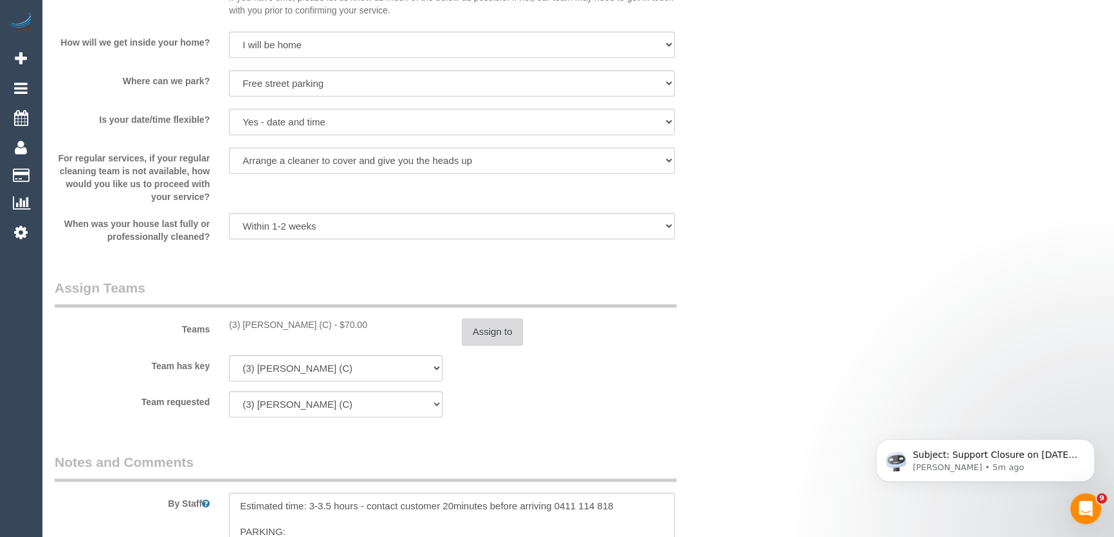
click at [508, 336] on button "Assign to" at bounding box center [493, 331] width 62 height 27
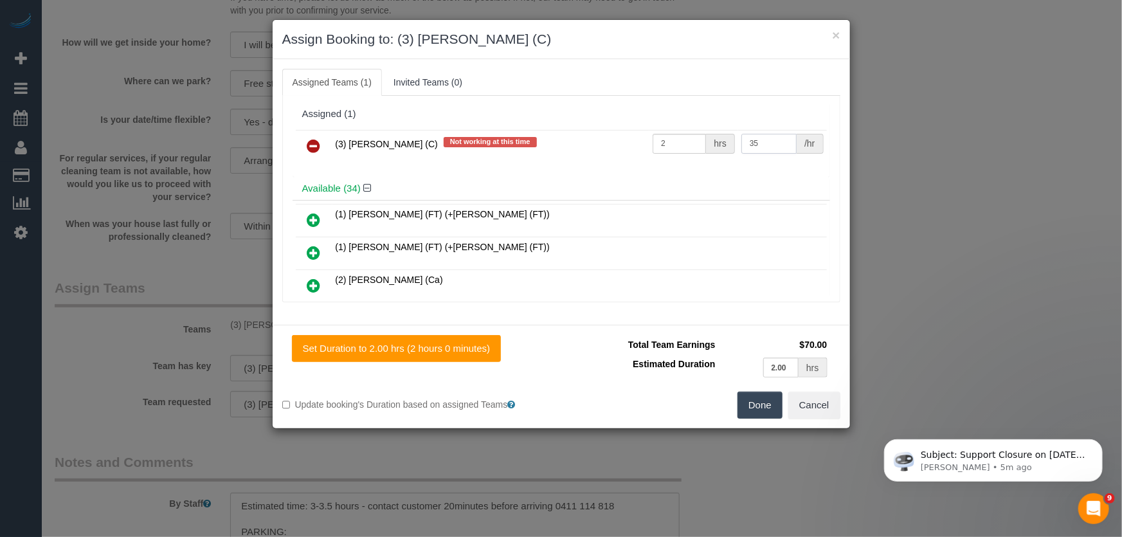
click at [757, 140] on input "35" at bounding box center [768, 144] width 55 height 20
type input "36"
click at [767, 400] on button "Done" at bounding box center [760, 405] width 45 height 27
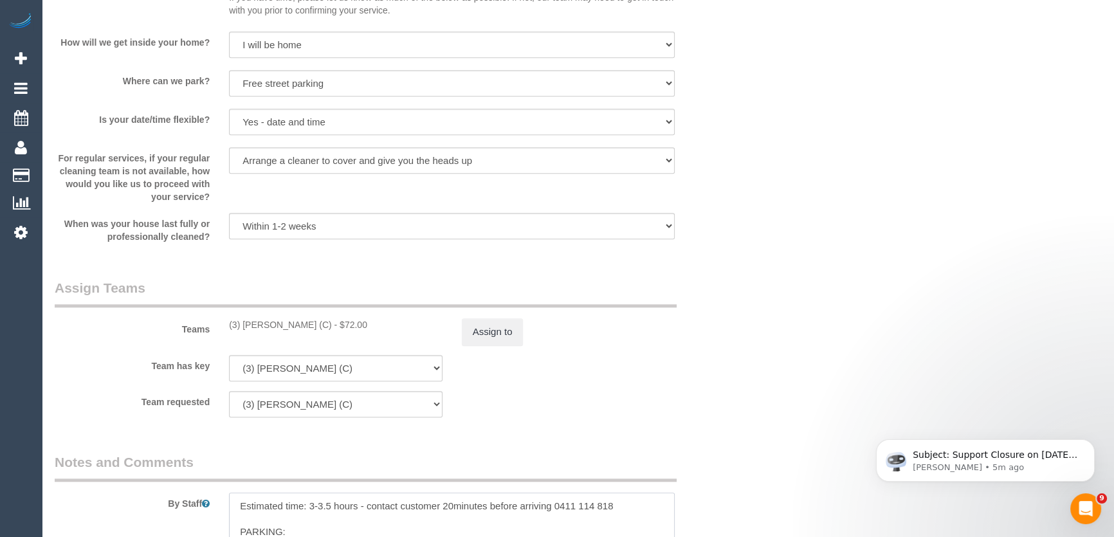
click at [356, 508] on textarea at bounding box center [452, 519] width 446 height 53
type textarea "- contact customer 20minutes before arriving 0411 114 818 PARKING: Best option …"
click at [701, 392] on div "Team requested (3) Afzaal Ahmad (C) (0) Office (1) Debbie Brodjanac (FT) (1) Ka…" at bounding box center [394, 404] width 698 height 26
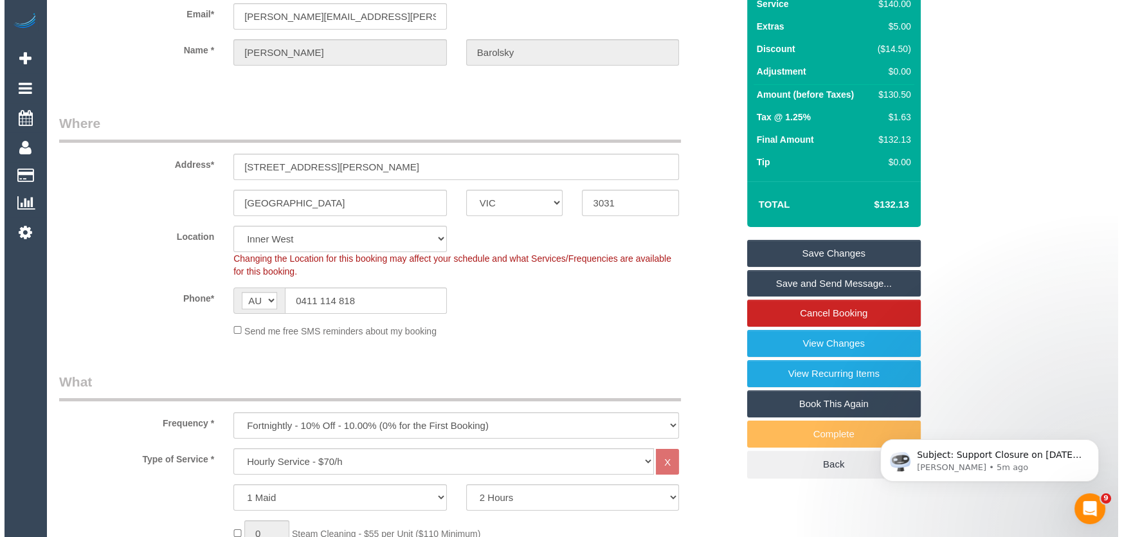
scroll to position [0, 0]
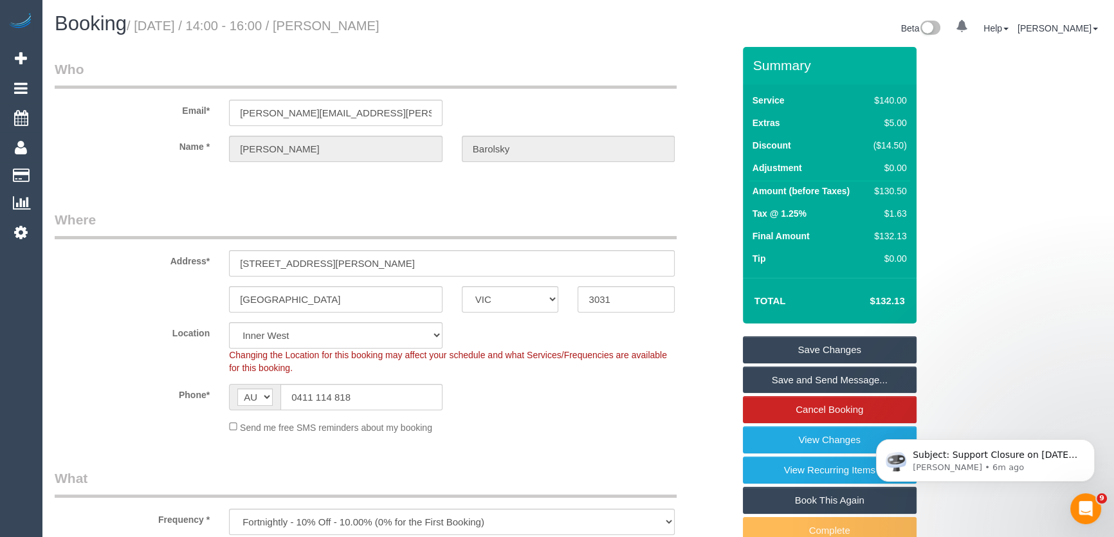
click at [779, 379] on link "Save and Send Message..." at bounding box center [830, 380] width 174 height 27
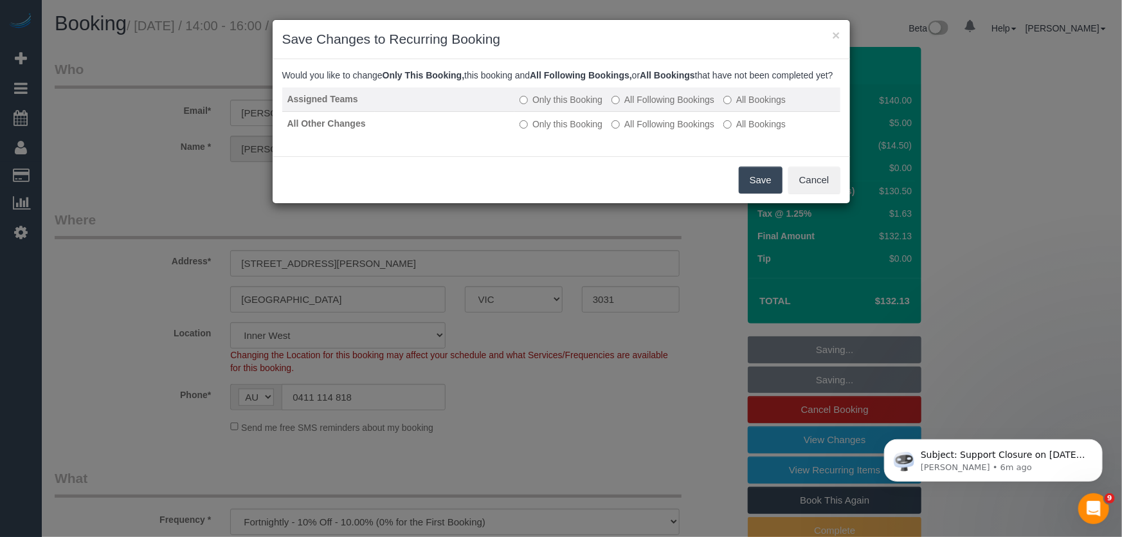
click at [657, 106] on label "All Following Bookings" at bounding box center [663, 99] width 103 height 13
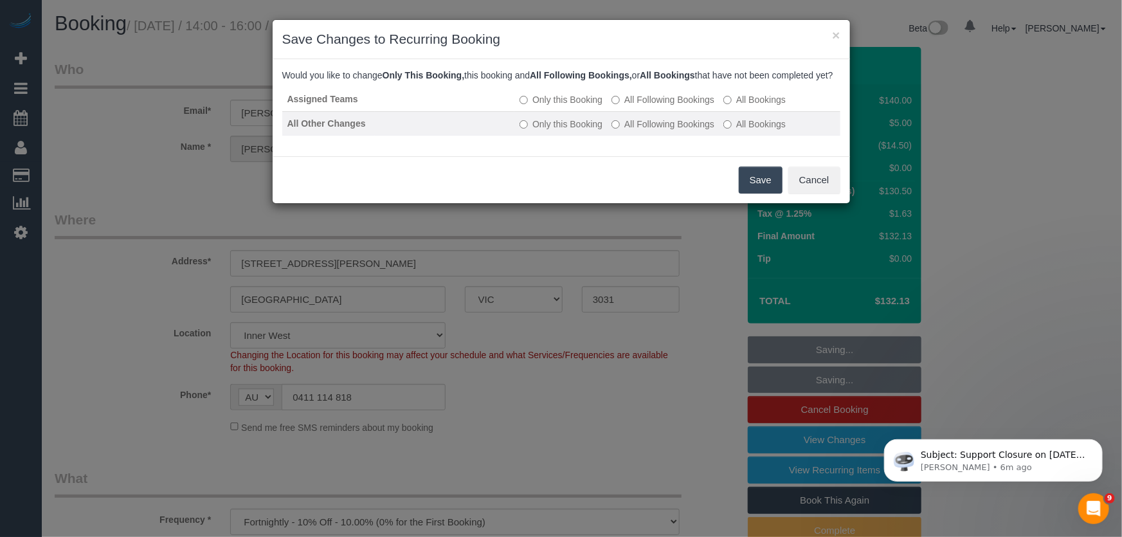
click at [660, 131] on label "All Following Bookings" at bounding box center [663, 124] width 103 height 13
click at [752, 194] on button "Save" at bounding box center [761, 180] width 44 height 27
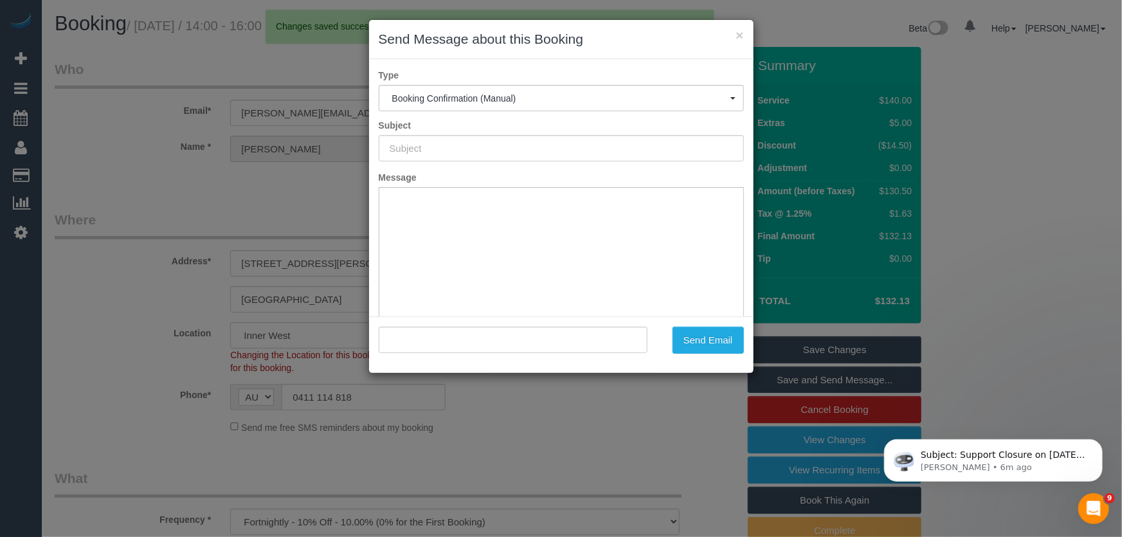
type input "Booking Confirmed"
type input ""Vanessa Barolsky" <vanessa.barolsky@outlook.com>"
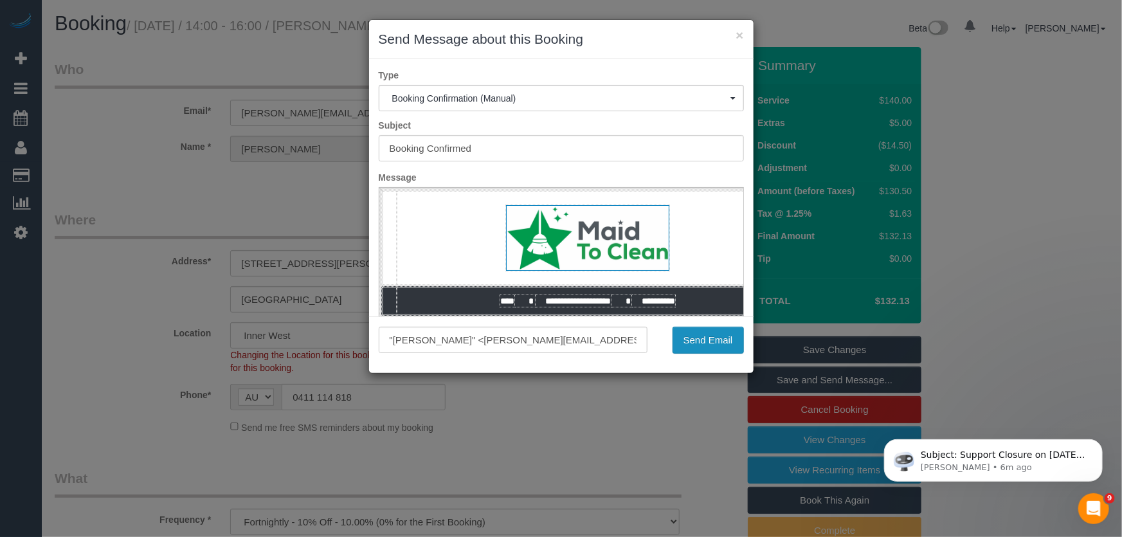
click at [696, 347] on button "Send Email" at bounding box center [708, 340] width 71 height 27
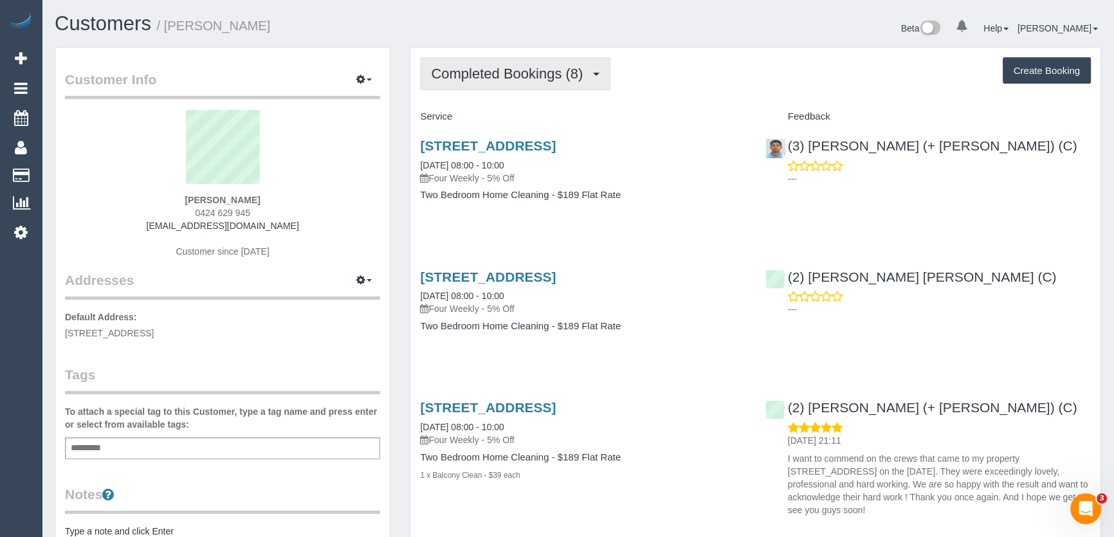
click at [552, 77] on span "Completed Bookings (8)" at bounding box center [510, 74] width 158 height 16
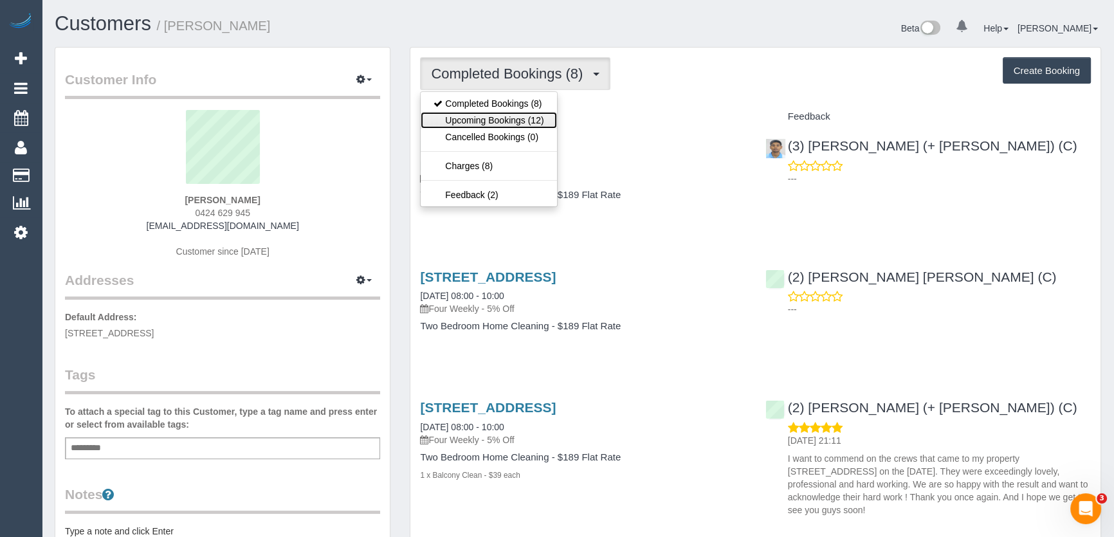
click at [527, 122] on link "Upcoming Bookings (12)" at bounding box center [489, 120] width 136 height 17
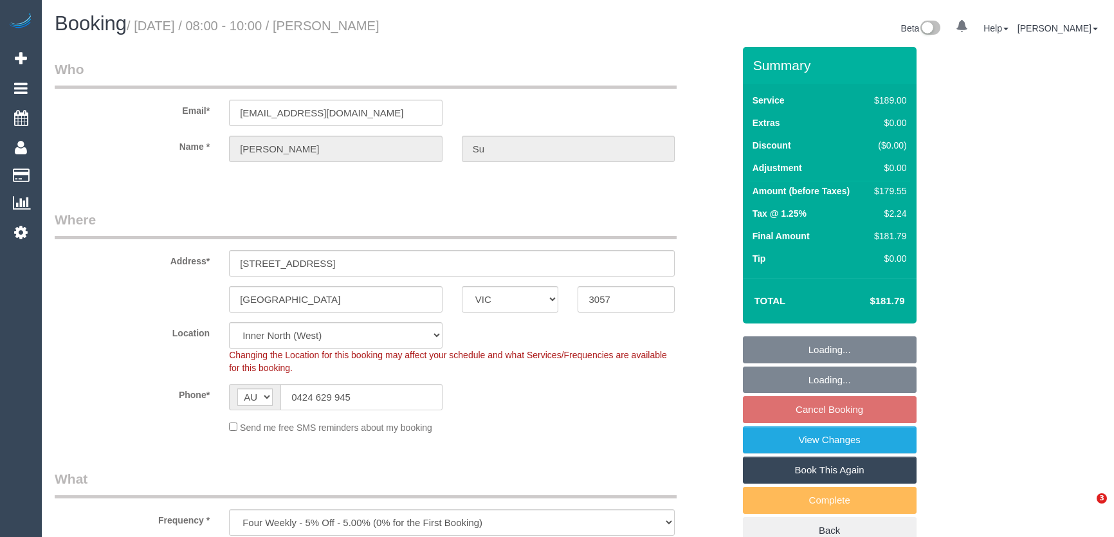
select select "VIC"
select select "number:28"
select select "number:14"
select select "number:19"
select select "number:25"
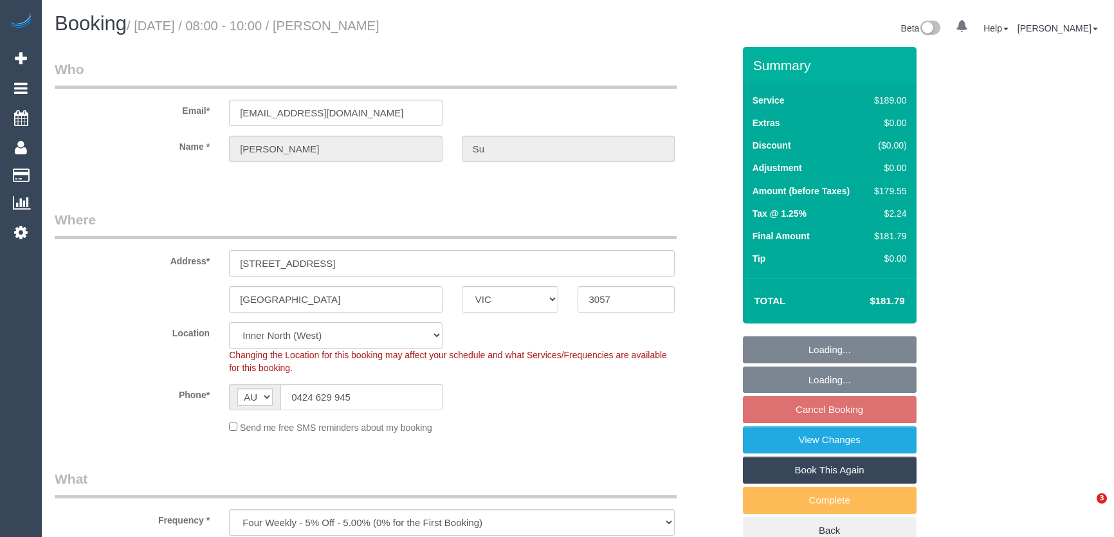
select select "number:35"
select select "number:12"
select select "object:1625"
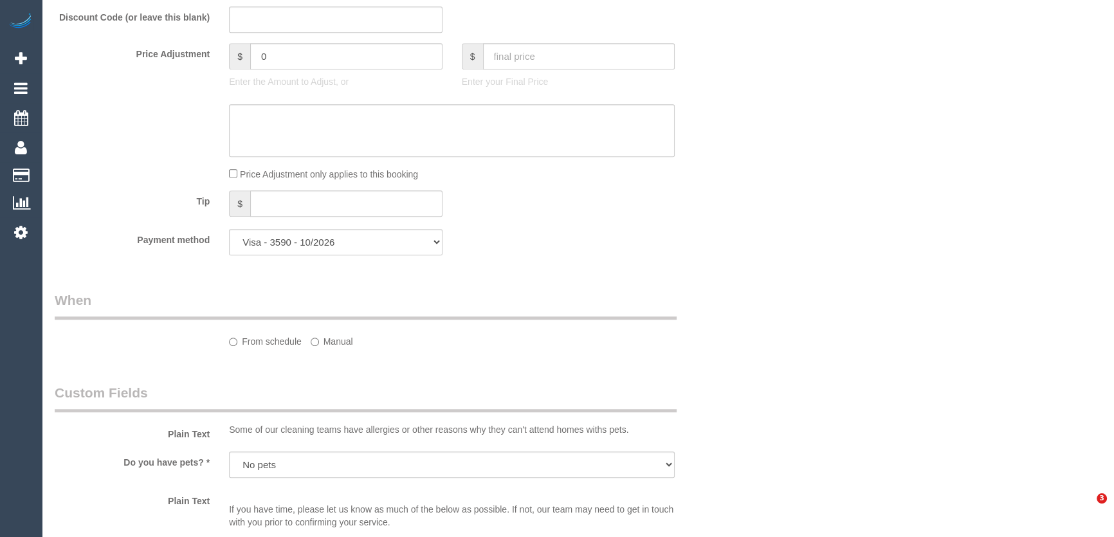
select select "spot2"
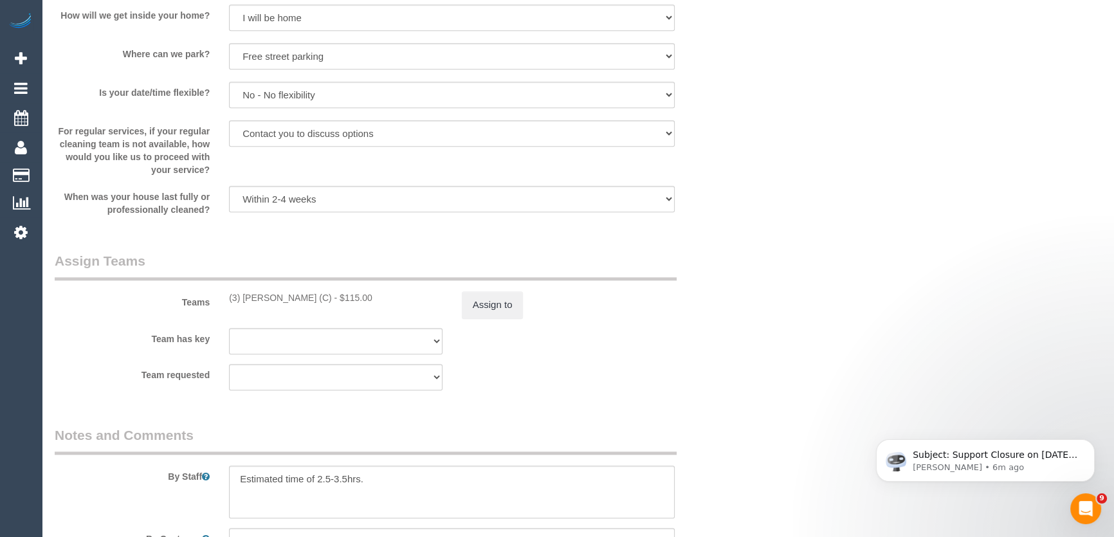
scroll to position [1754, 0]
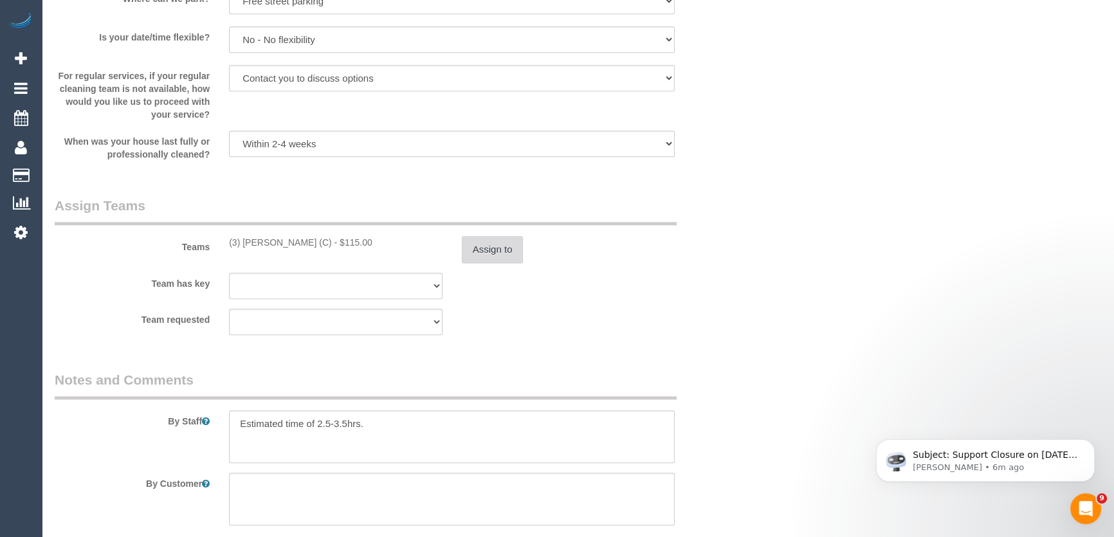
click at [498, 243] on button "Assign to" at bounding box center [493, 249] width 62 height 27
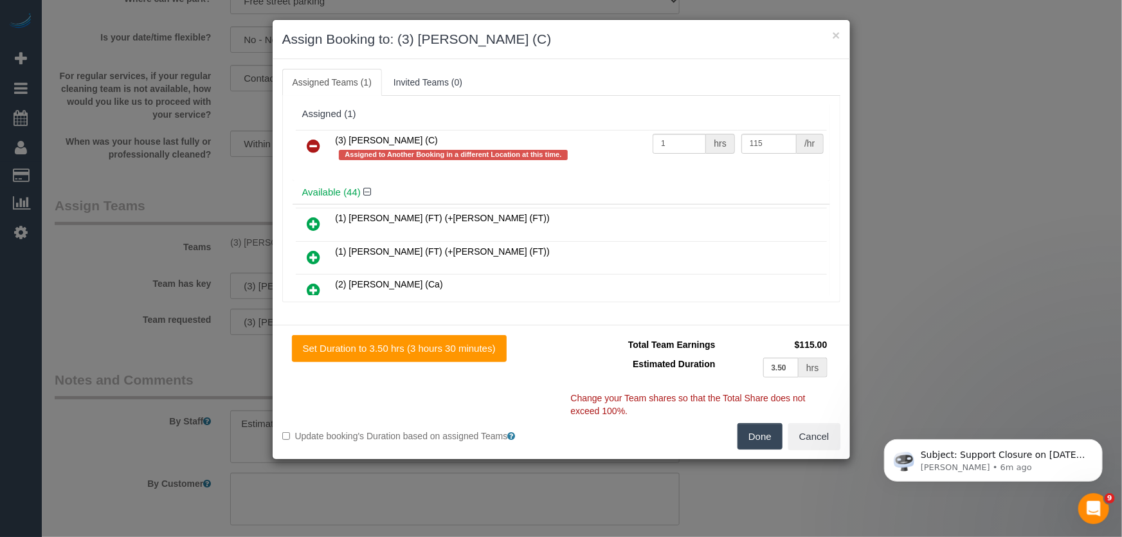
click at [314, 145] on icon at bounding box center [314, 145] width 14 height 15
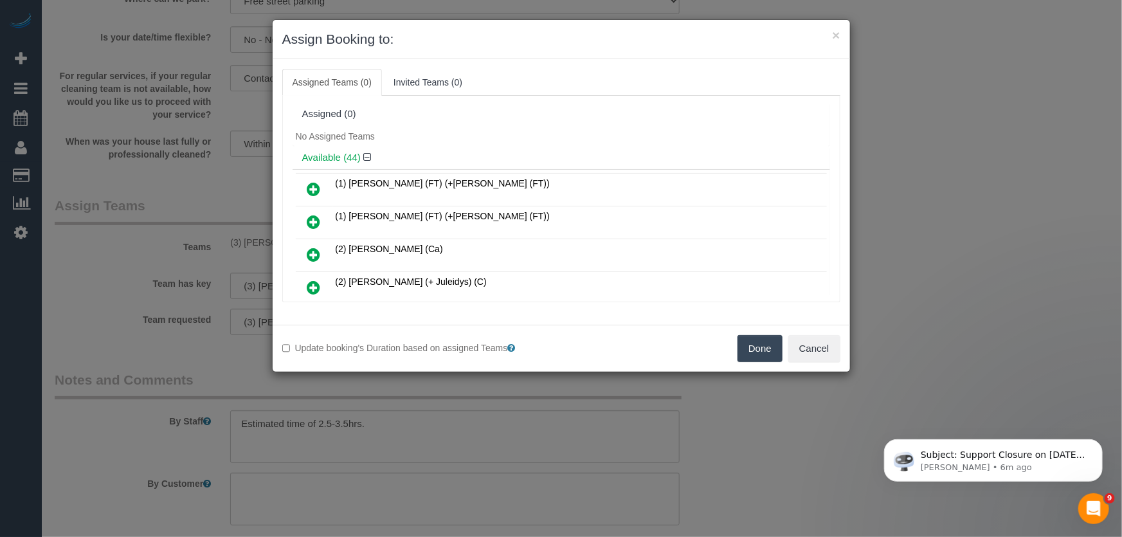
click at [764, 353] on button "Done" at bounding box center [760, 348] width 45 height 27
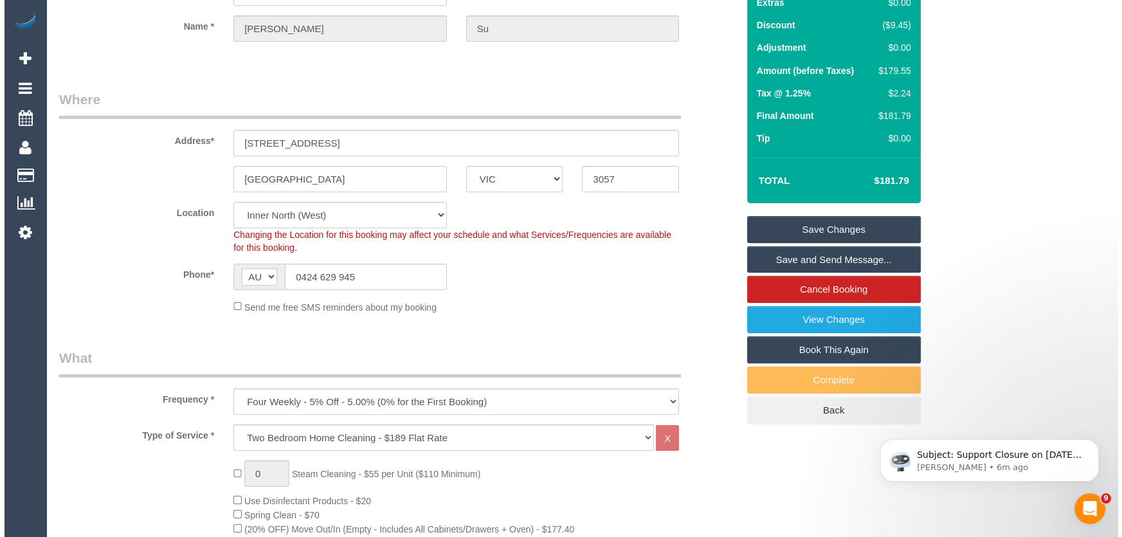
scroll to position [0, 0]
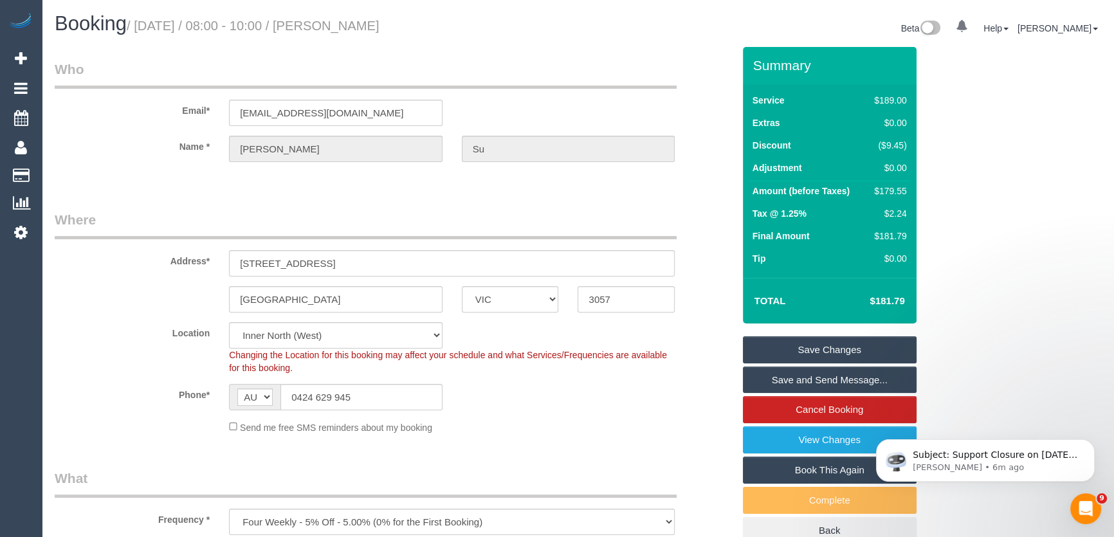
click at [794, 347] on link "Save Changes" at bounding box center [830, 349] width 174 height 27
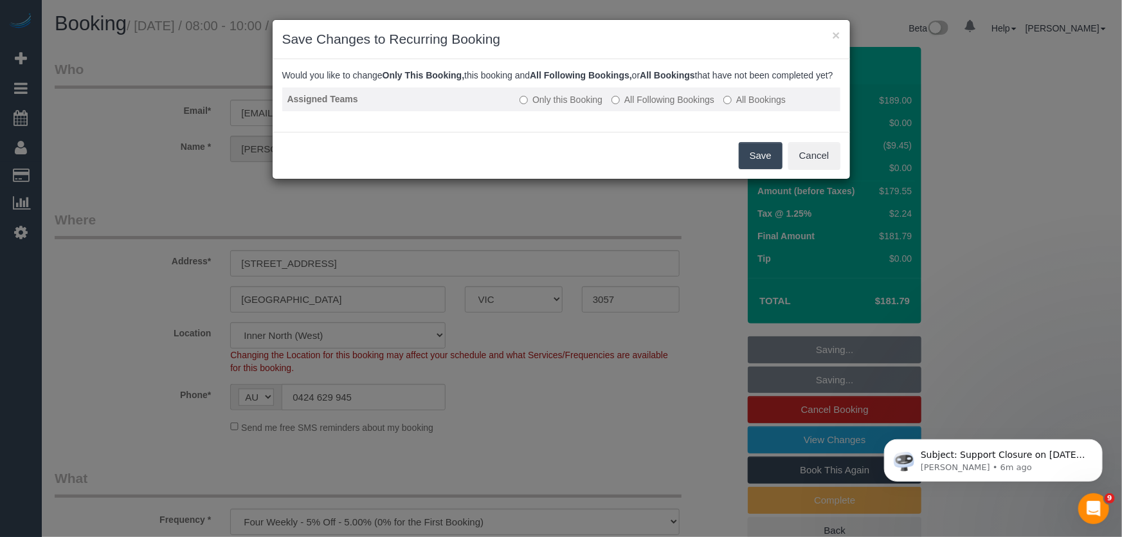
click at [676, 106] on label "All Following Bookings" at bounding box center [663, 99] width 103 height 13
click at [757, 169] on button "Save" at bounding box center [761, 155] width 44 height 27
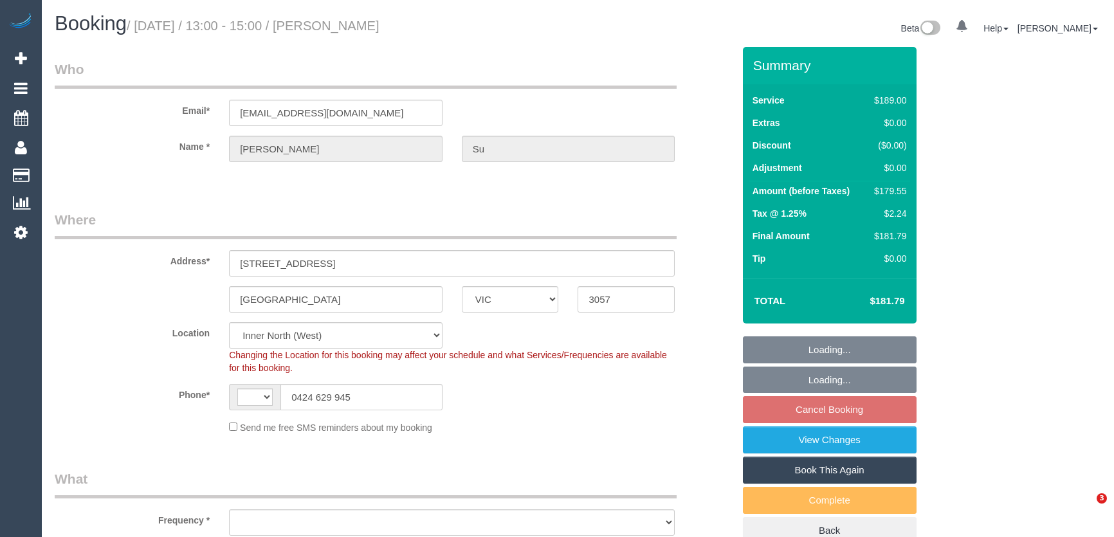
select select "VIC"
select select "string:AU"
select select "string:stripe-pm_1Qvn2K2GScqysDRVvTn50DCq"
select select "number:28"
select select "number:14"
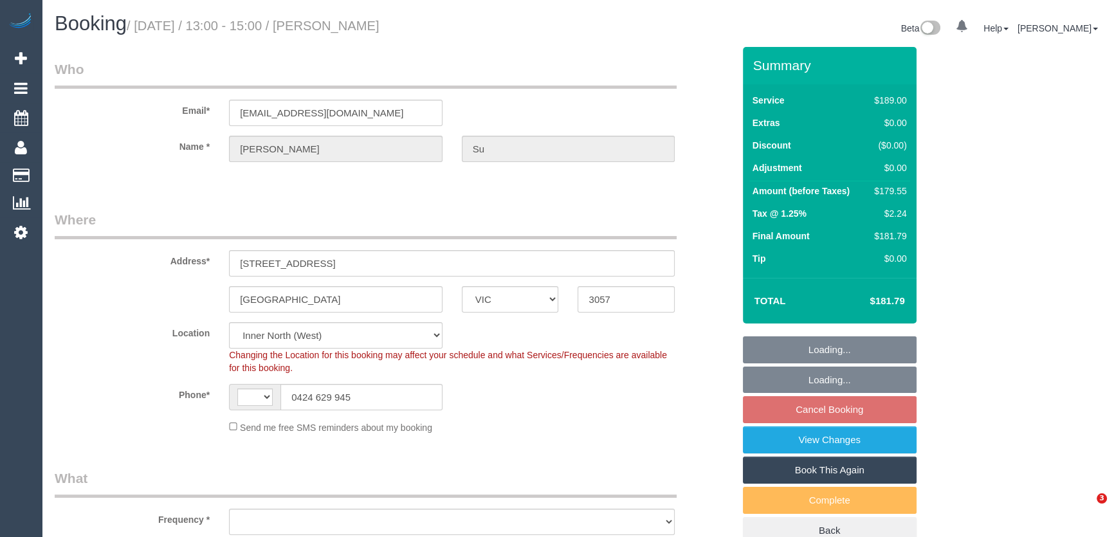
select select "number:19"
select select "number:25"
select select "number:35"
select select "number:12"
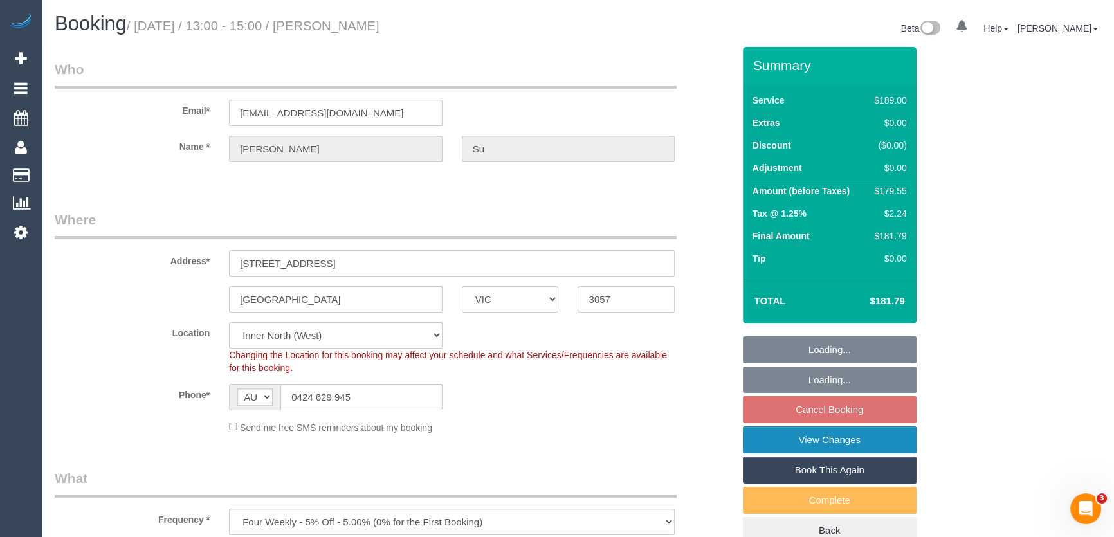
select select "object:1630"
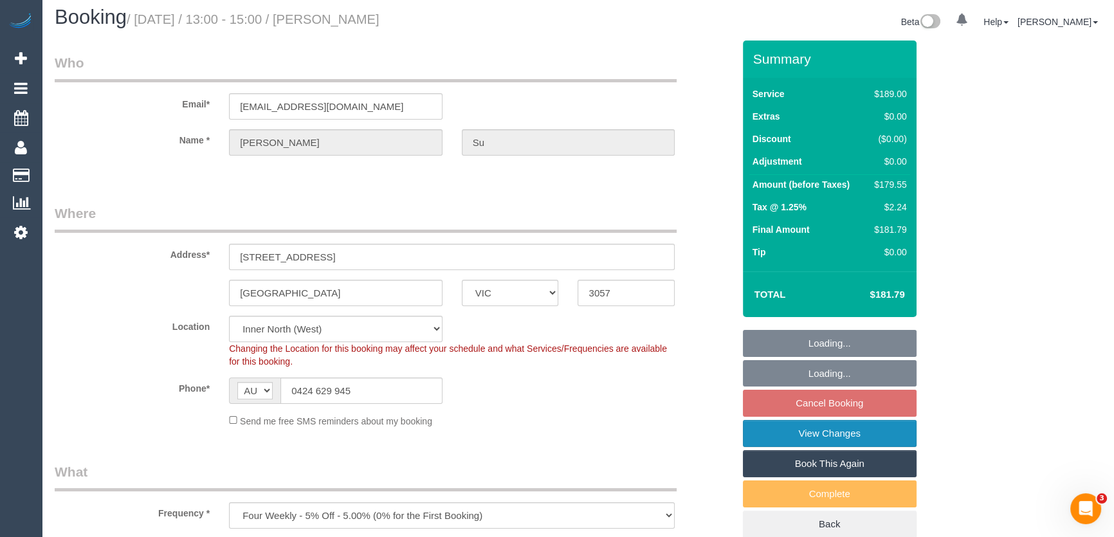
select select "spot7"
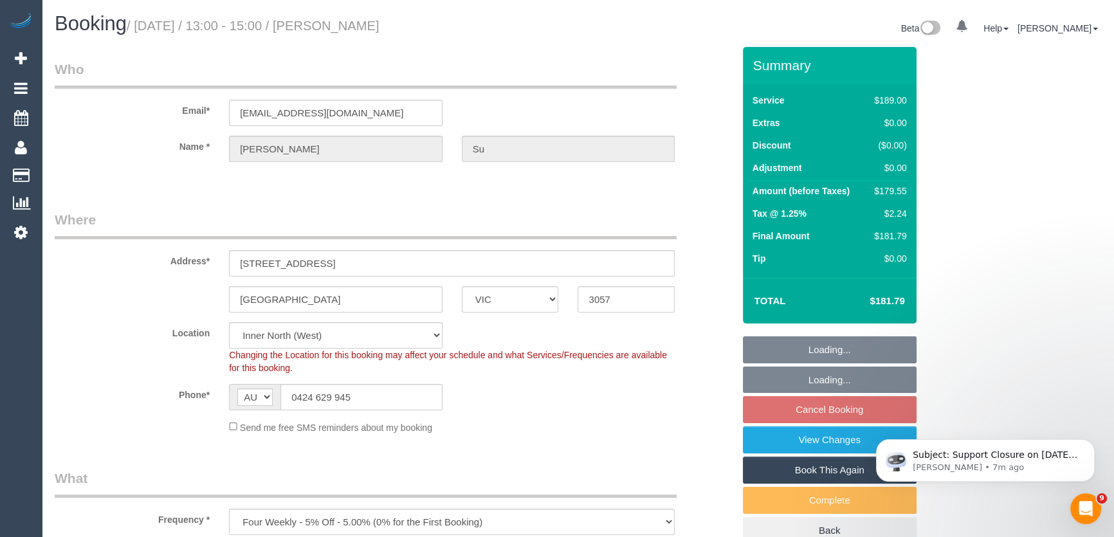
scroll to position [0, 0]
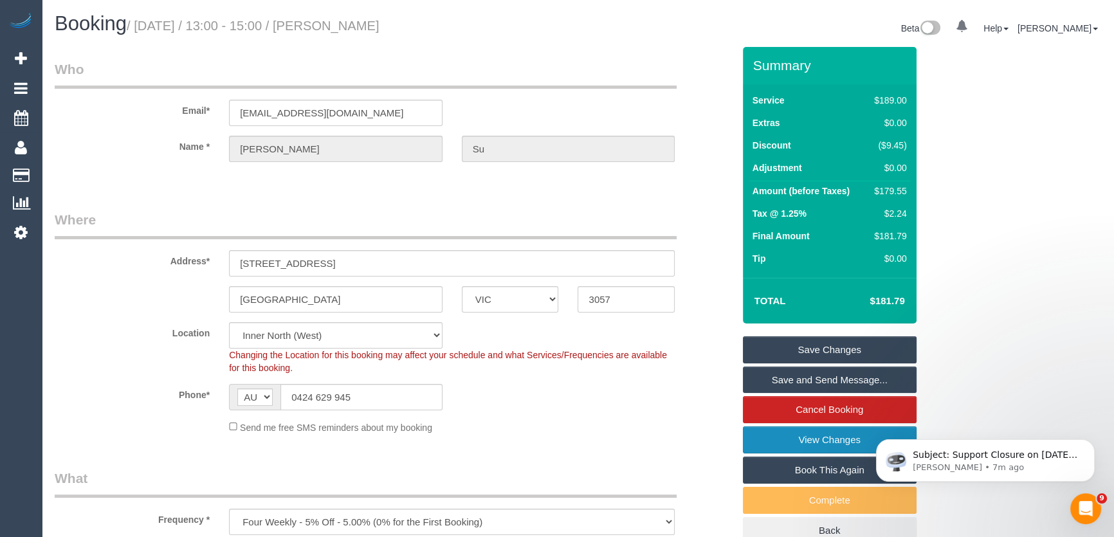
click at [808, 443] on link "View Changes" at bounding box center [830, 439] width 174 height 27
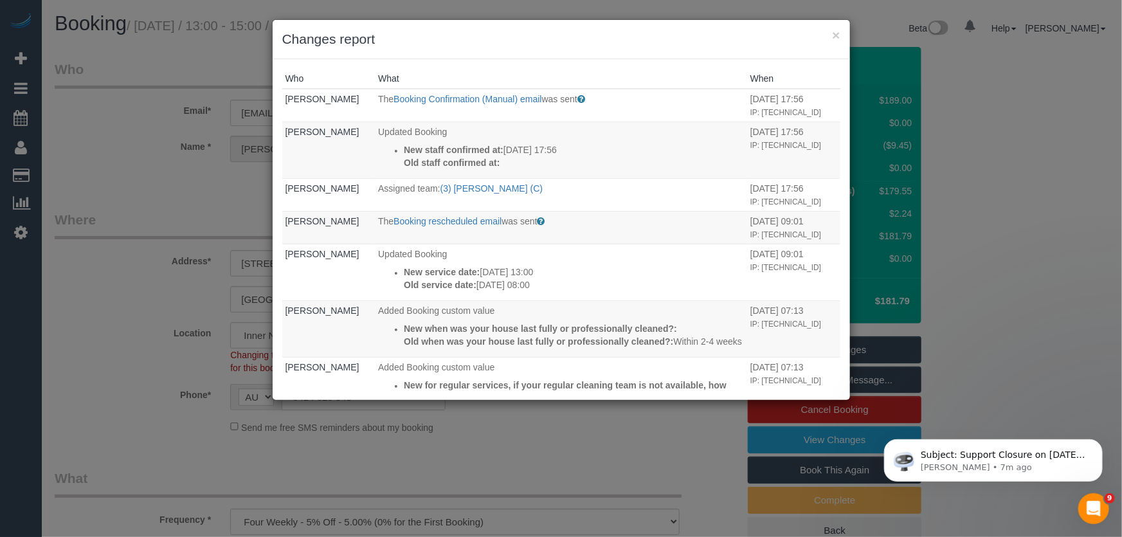
click at [563, 415] on div "× Changes report Who What When Jessica Trentin The Booking Confirmation (Manual…" at bounding box center [561, 268] width 1122 height 537
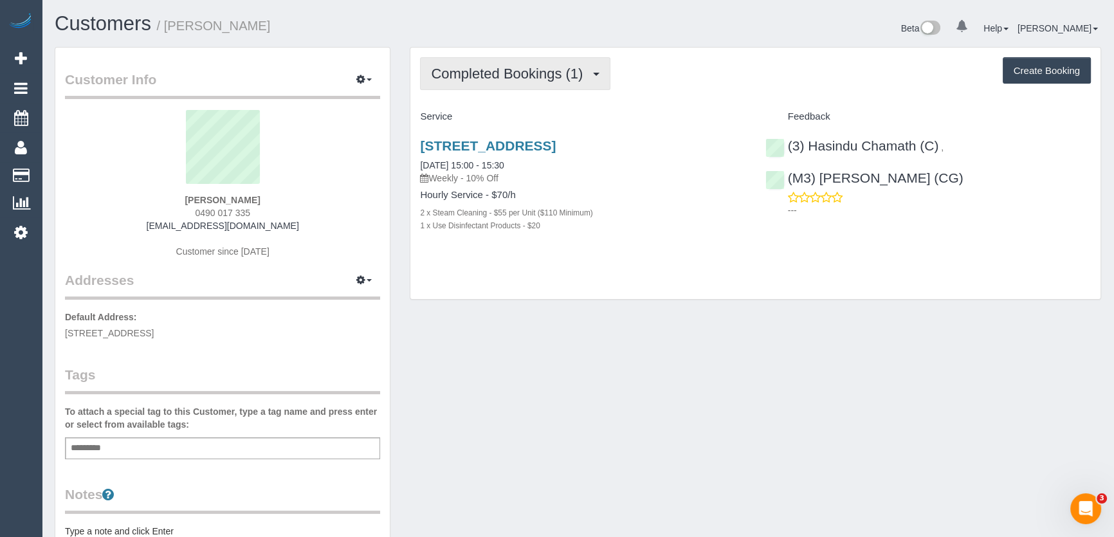
click at [552, 70] on span "Completed Bookings (1)" at bounding box center [510, 74] width 158 height 16
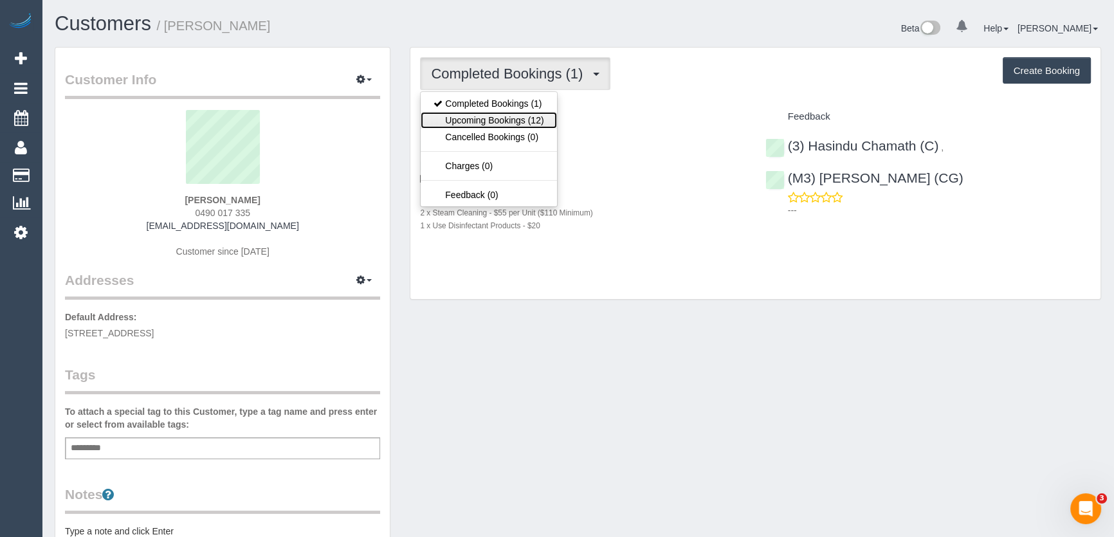
click at [537, 115] on link "Upcoming Bookings (12)" at bounding box center [489, 120] width 136 height 17
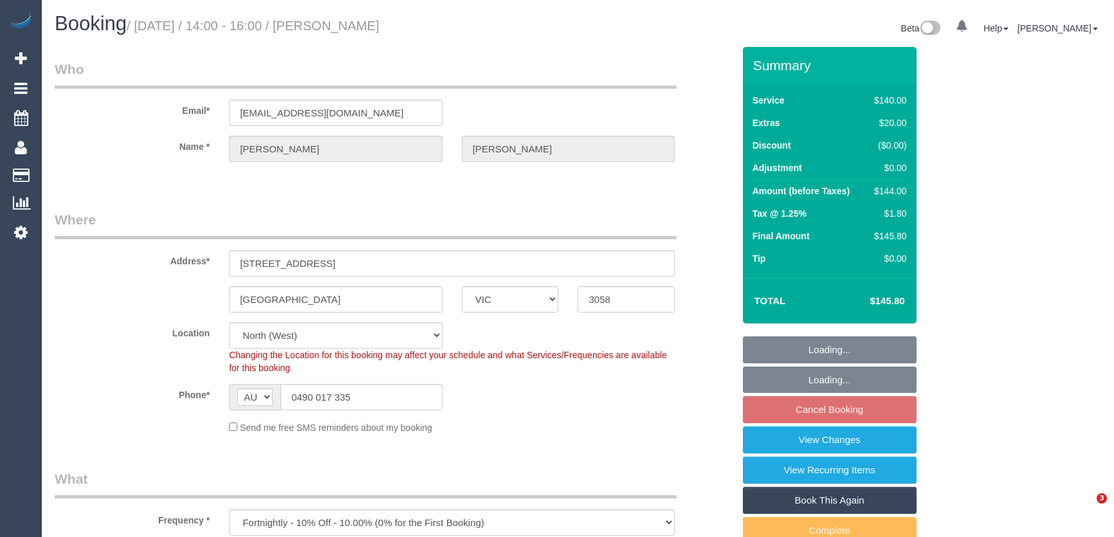
select select "VIC"
select select "number:29"
select select "number:14"
select select "number:21"
select select "number:25"
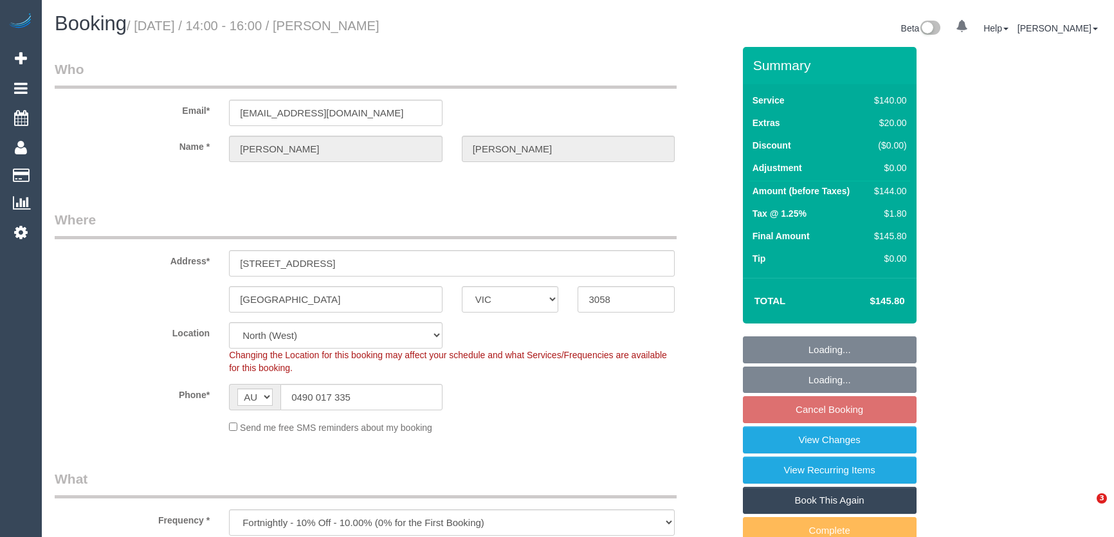
select select "number:34"
select select "number:26"
select select "object:1568"
select select "spot5"
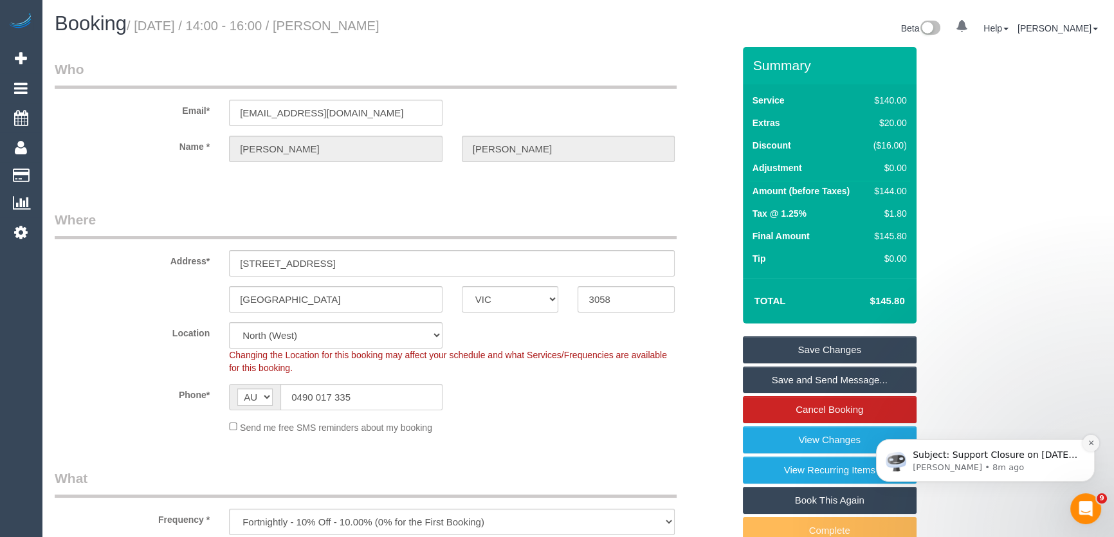
click at [1089, 451] on button "Dismiss notification" at bounding box center [1090, 443] width 17 height 17
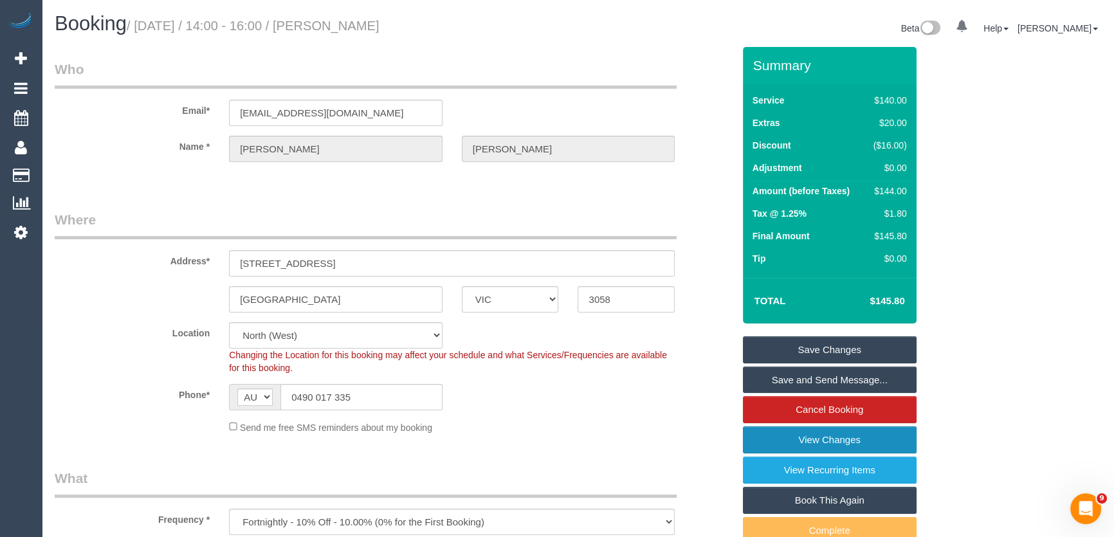
click at [833, 442] on link "View Changes" at bounding box center [830, 439] width 174 height 27
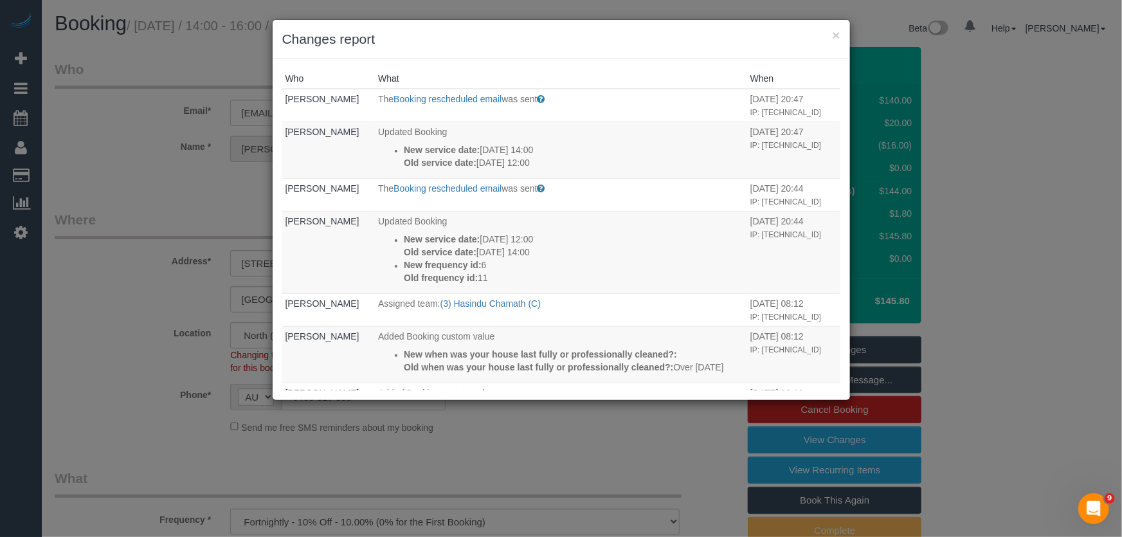
click at [584, 436] on div "× Changes report Who What When Shana Howell The Booking rescheduled email was s…" at bounding box center [561, 268] width 1122 height 537
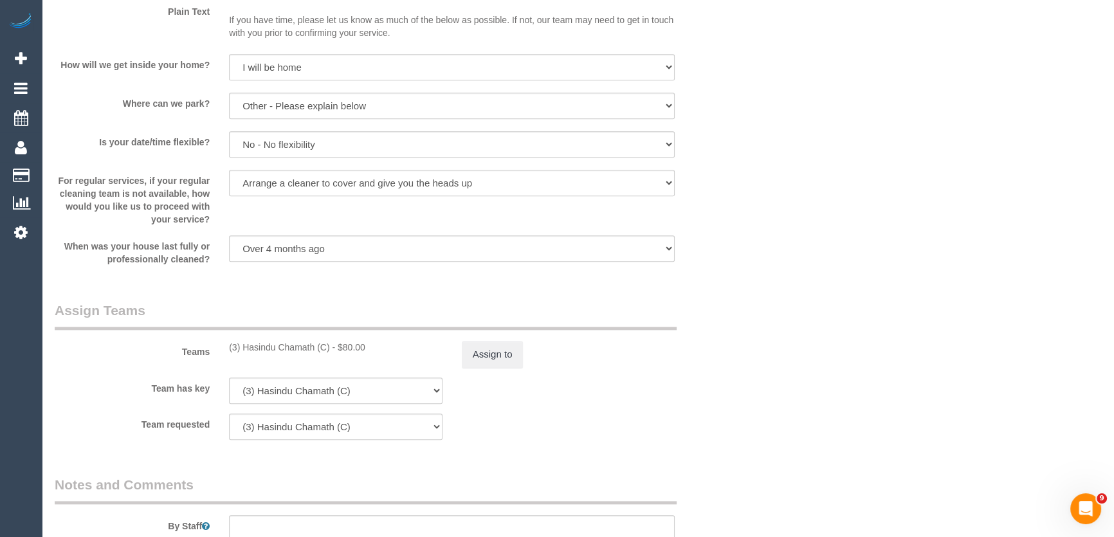
scroll to position [1812, 0]
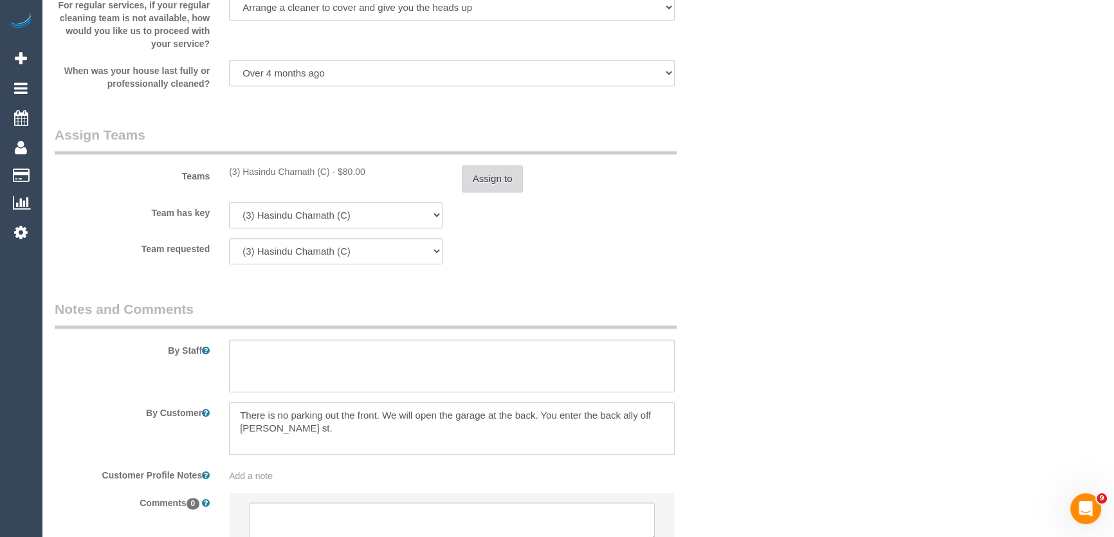
click at [496, 187] on button "Assign to" at bounding box center [493, 178] width 62 height 27
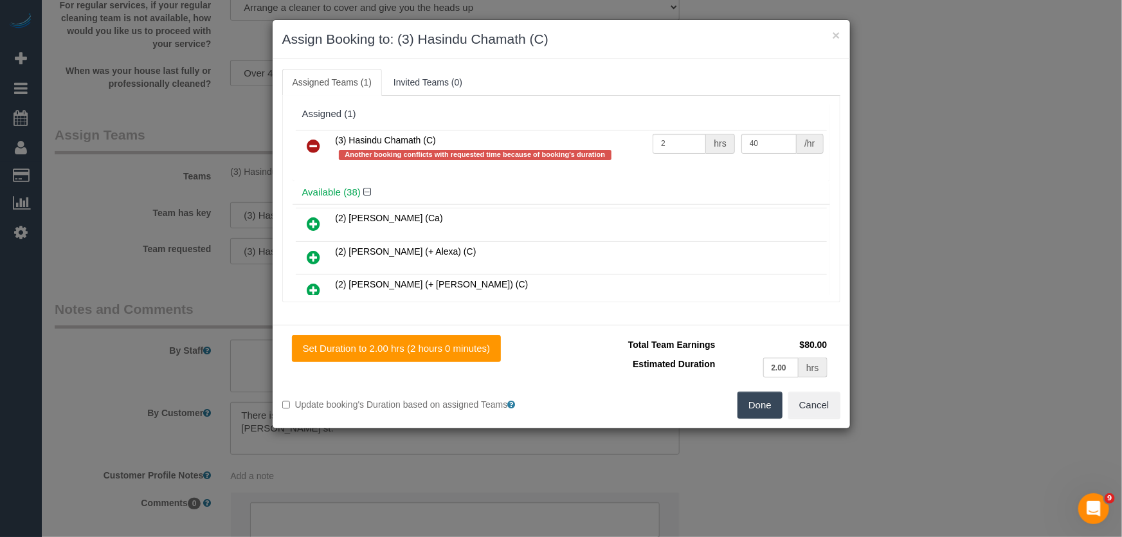
click at [312, 149] on icon at bounding box center [314, 145] width 14 height 15
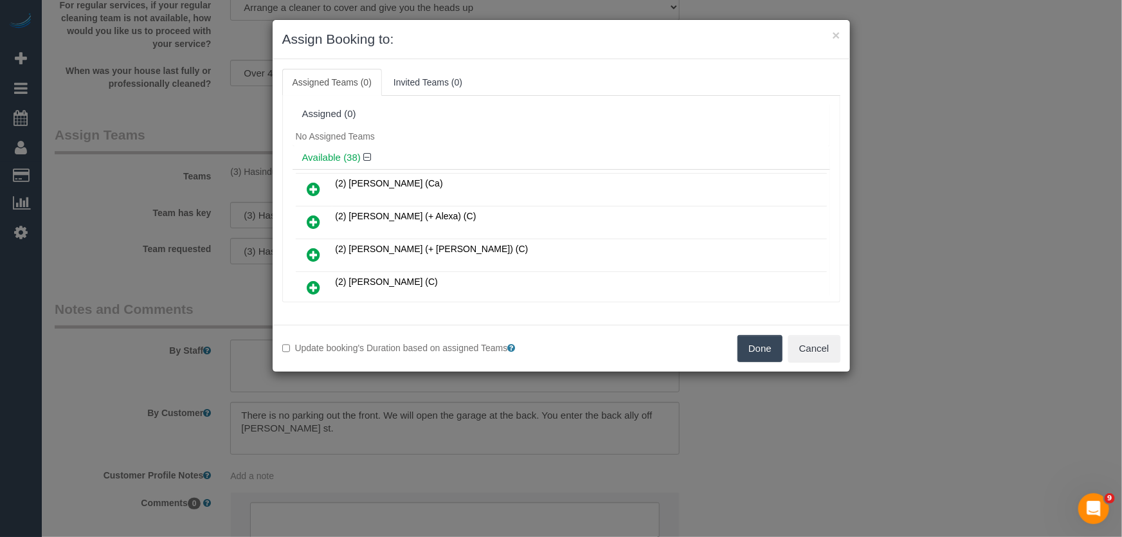
click at [765, 354] on button "Done" at bounding box center [760, 348] width 45 height 27
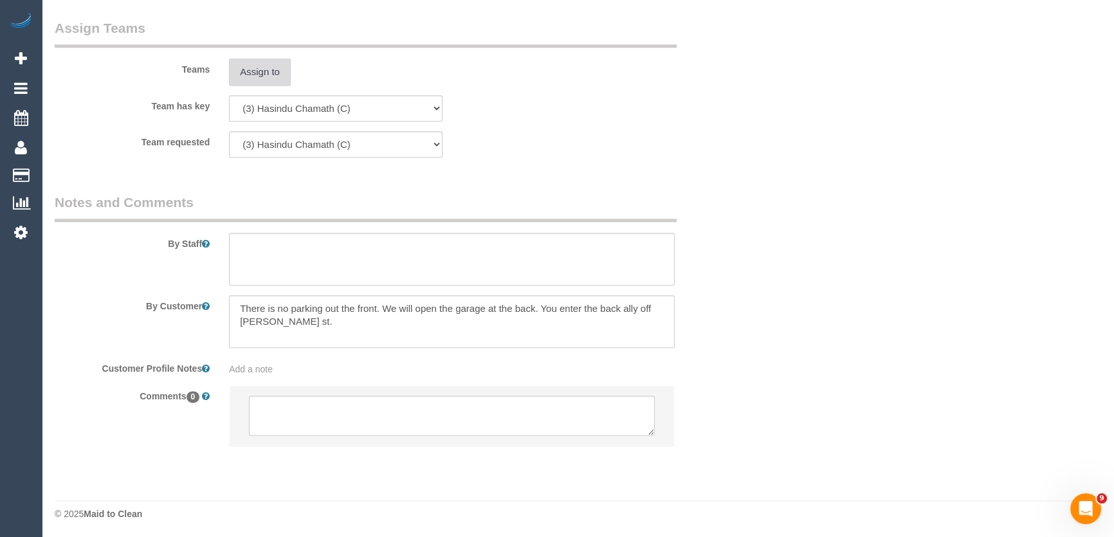
scroll to position [1920, 0]
click at [428, 414] on textarea at bounding box center [452, 415] width 406 height 40
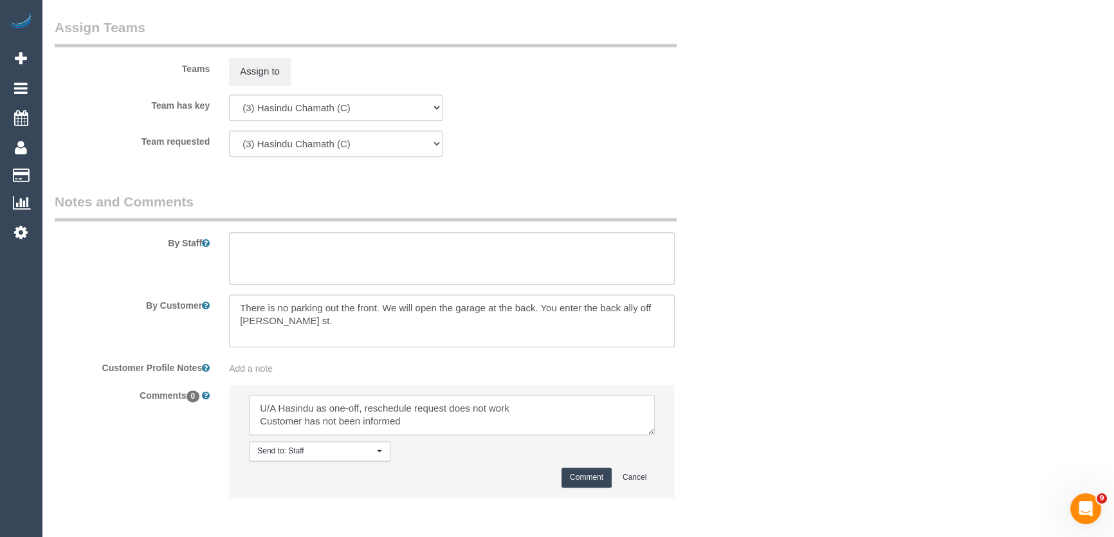
type textarea "U/A Hasindu as one-off, reschedule request does not work Customer has not been …"
click at [578, 475] on button "Comment" at bounding box center [586, 478] width 50 height 20
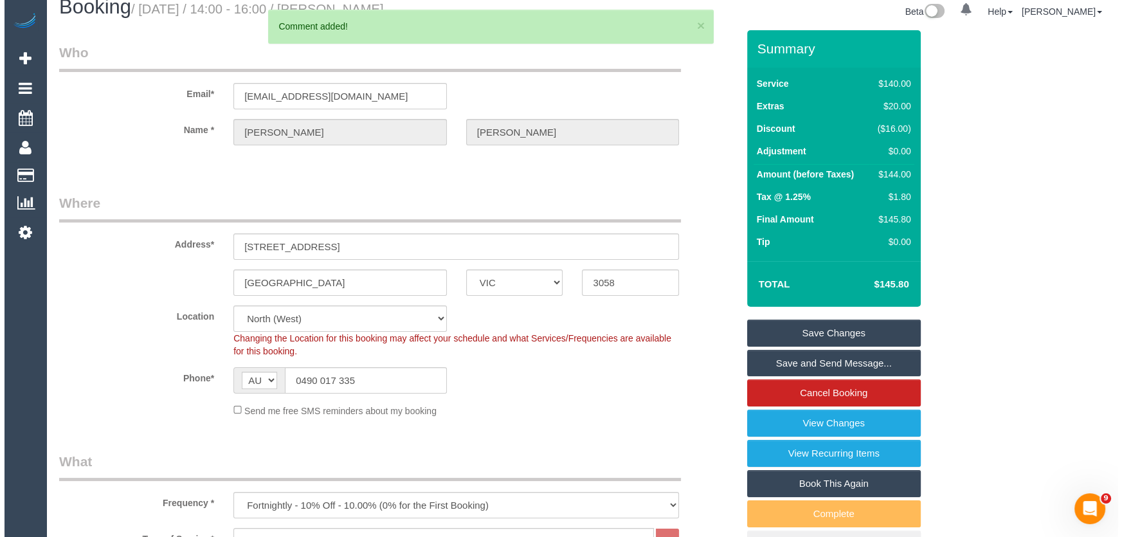
scroll to position [0, 0]
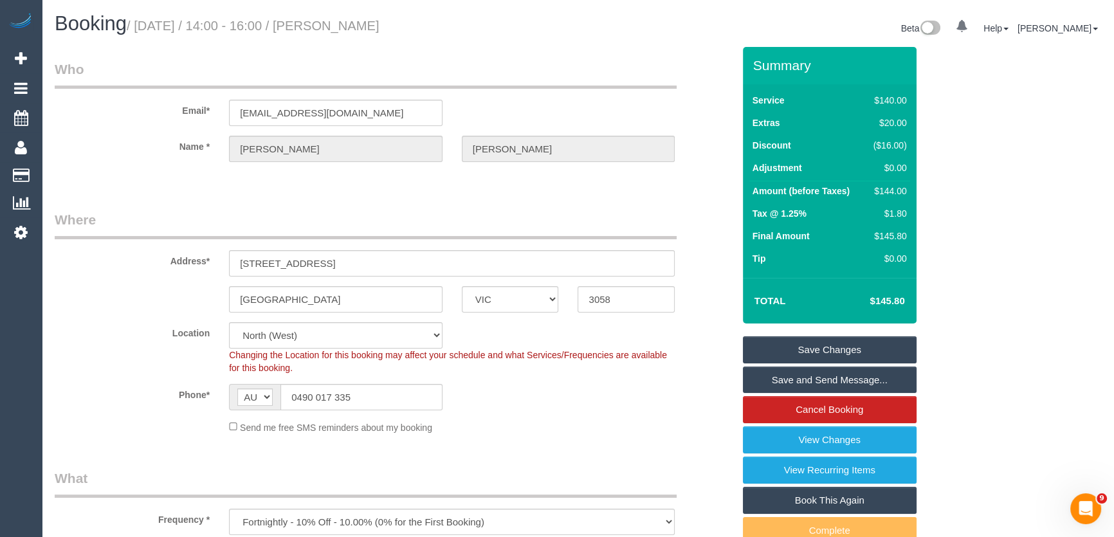
click at [849, 350] on link "Save Changes" at bounding box center [830, 349] width 174 height 27
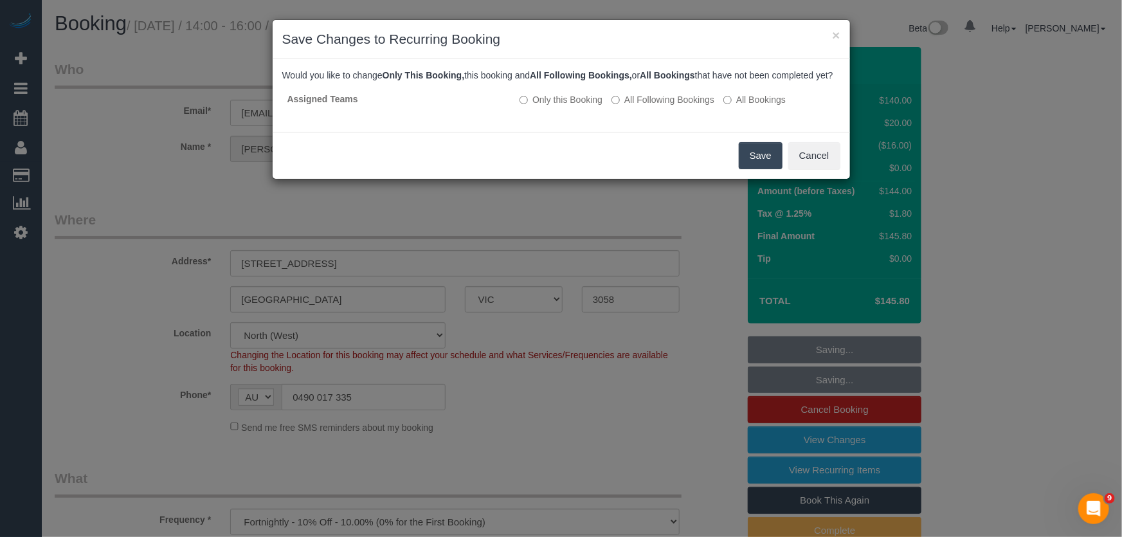
click at [756, 164] on button "Save" at bounding box center [761, 155] width 44 height 27
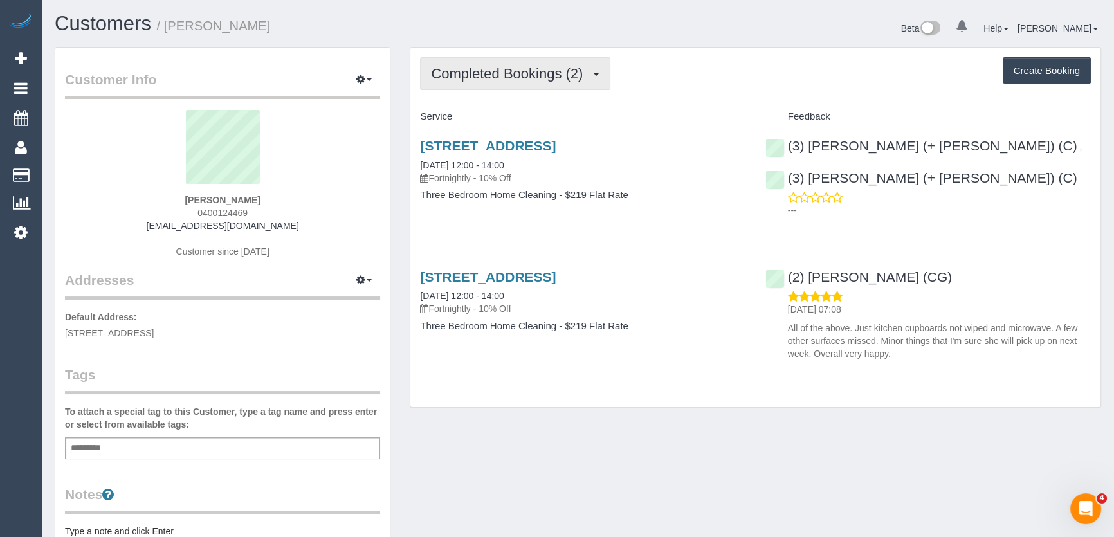
click at [480, 68] on span "Completed Bookings (2)" at bounding box center [510, 74] width 158 height 16
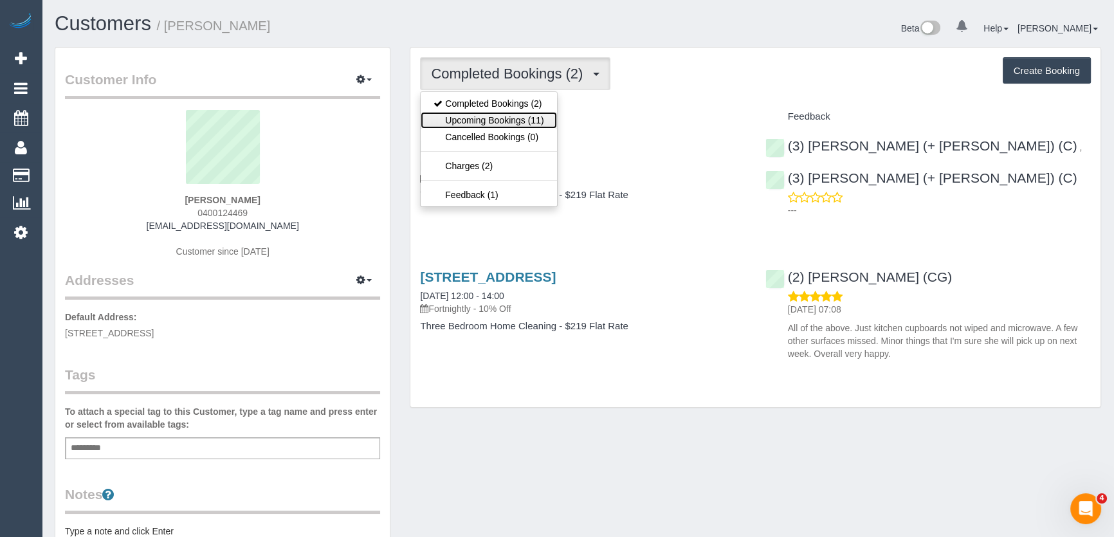
click at [495, 118] on link "Upcoming Bookings (11)" at bounding box center [489, 120] width 136 height 17
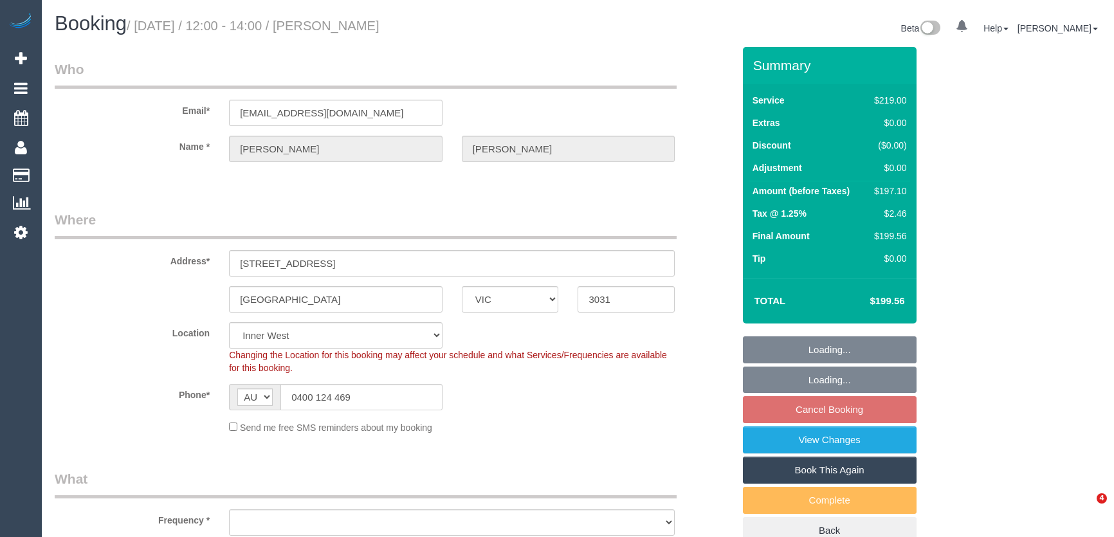
select select "VIC"
select select "number:28"
select select "number:14"
select select "number:19"
select select "number:24"
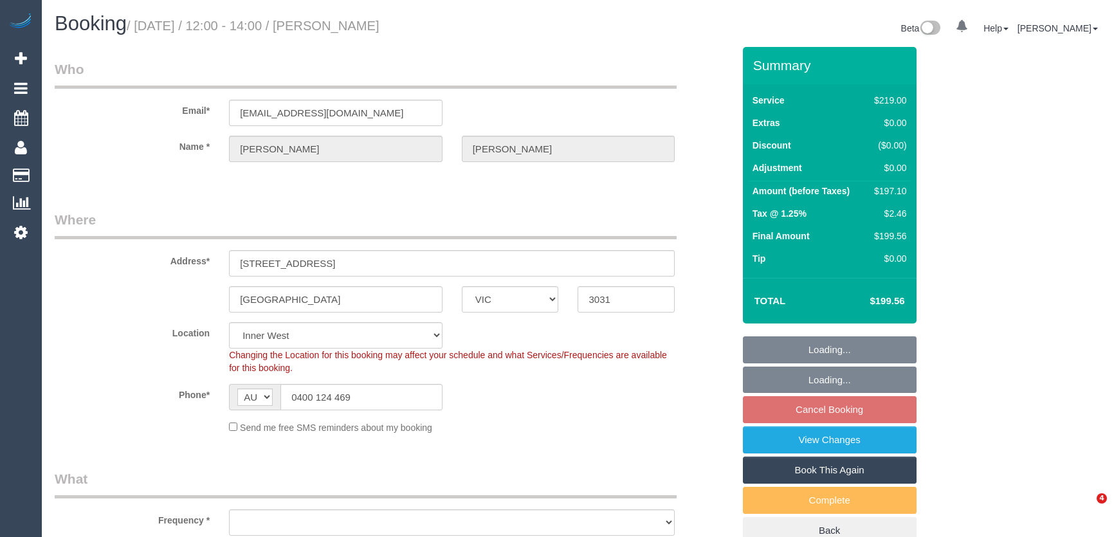
select select "number:34"
select select "number:13"
select select "object:776"
select select "string:stripe-pm_1Robje2GScqysDRV9R6d4oKW"
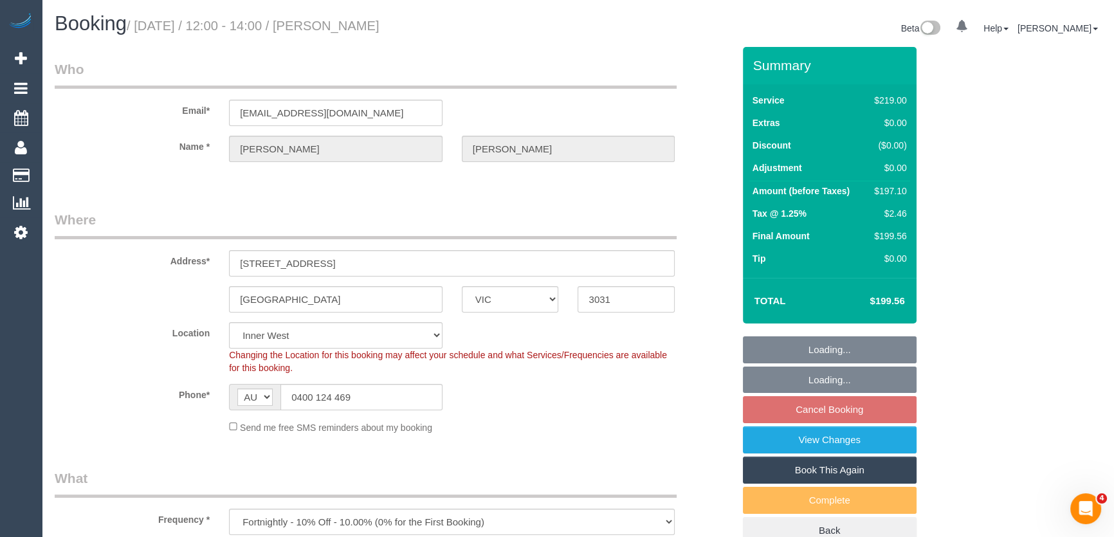
select select "object:1451"
select select "spot4"
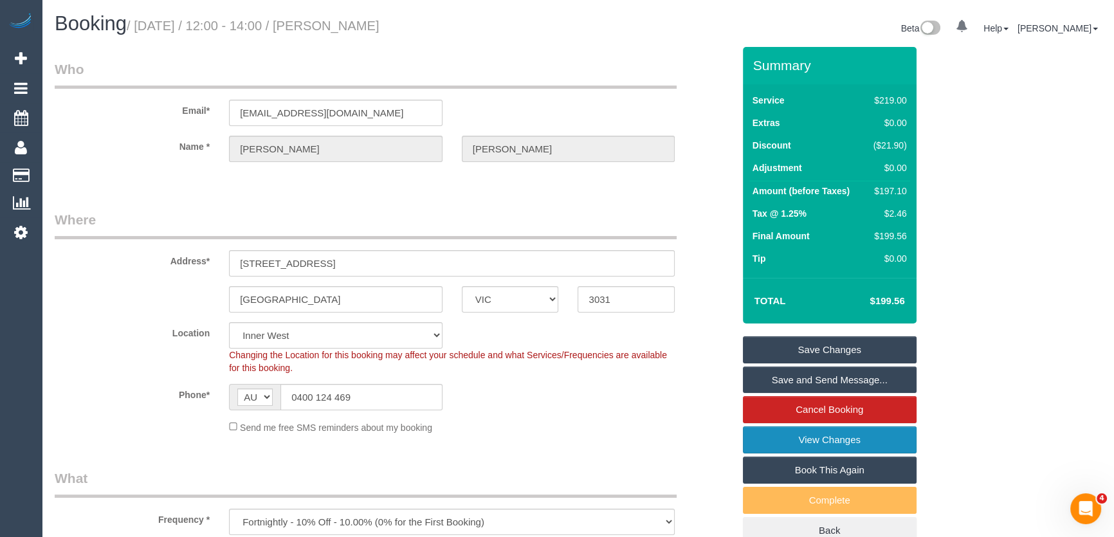
click at [793, 448] on link "View Changes" at bounding box center [830, 439] width 174 height 27
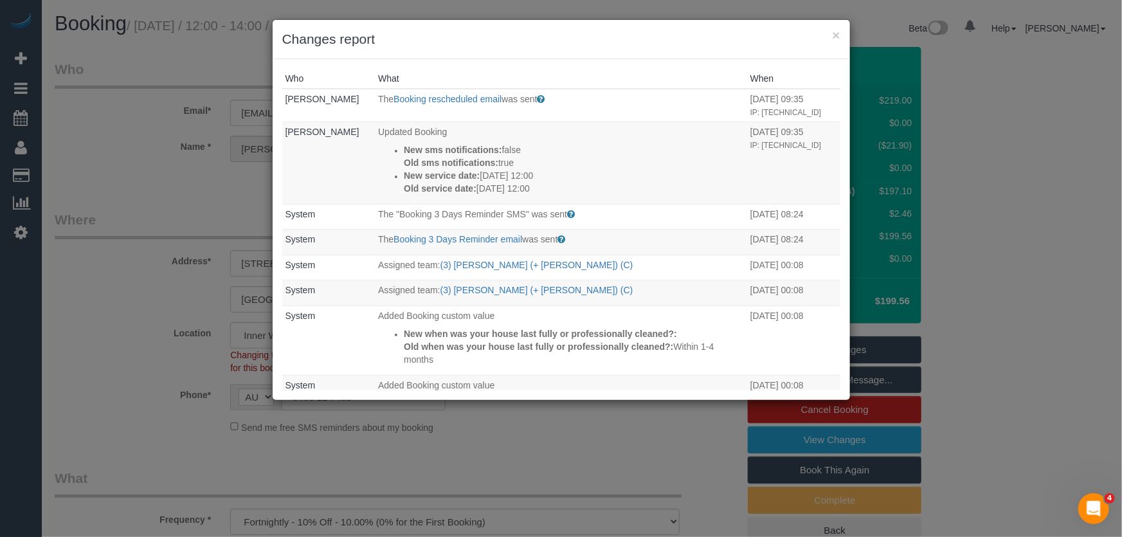
click at [578, 468] on div "× Changes report Who What When Colleen Tucker The Booking rescheduled email was…" at bounding box center [561, 268] width 1122 height 537
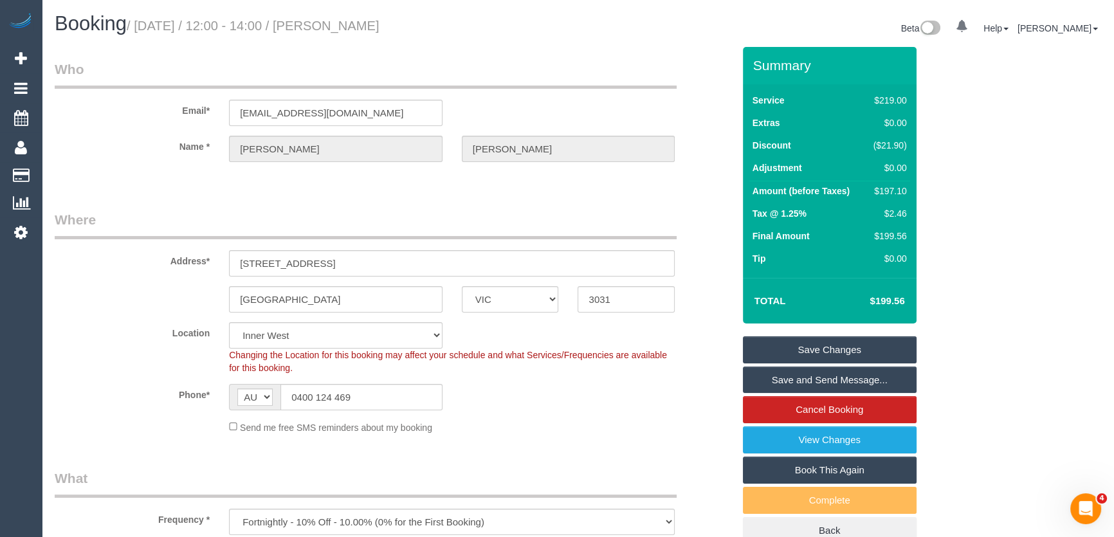
click at [811, 378] on link "Save and Send Message..." at bounding box center [830, 380] width 174 height 27
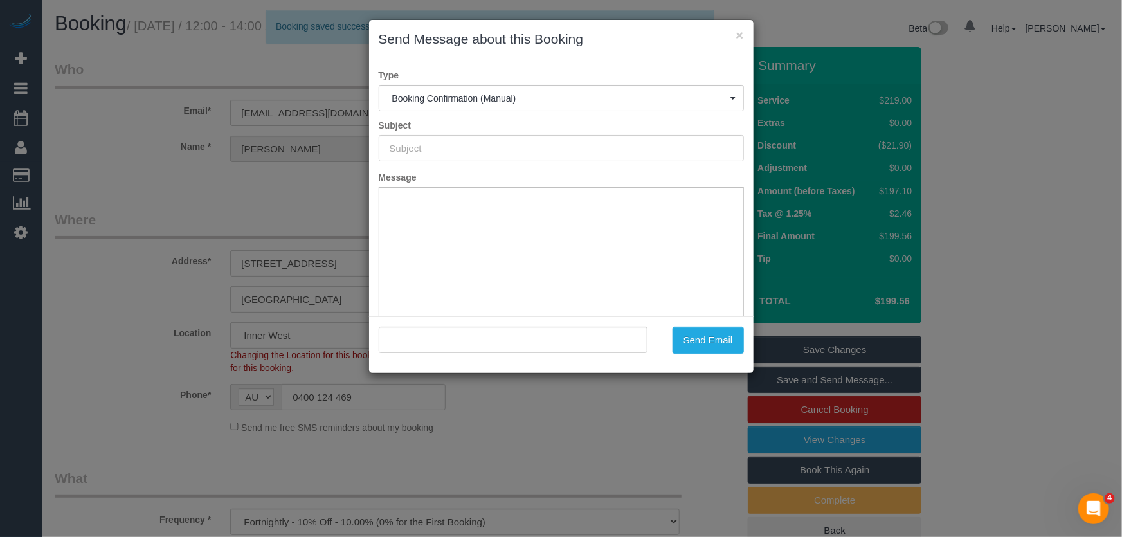
type input "Booking Confirmed"
type input ""Colleen Tucker" <collees@hotmail.com>"
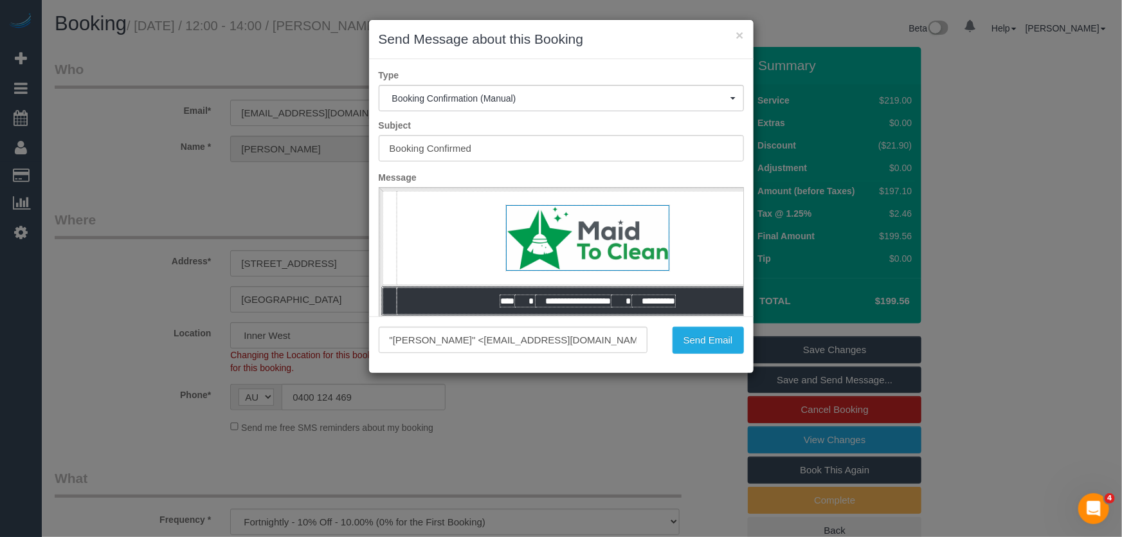
click at [626, 393] on div "× Send Message about this Booking Type Booking Confirmation (Manual) Booking Co…" at bounding box center [561, 268] width 1122 height 537
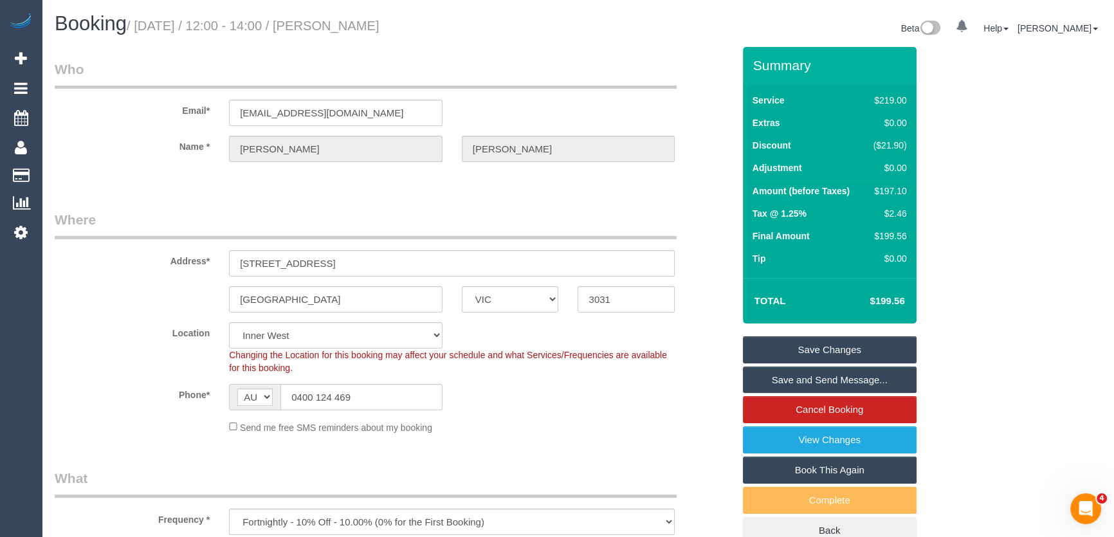
click at [791, 385] on link "Save and Send Message..." at bounding box center [830, 380] width 174 height 27
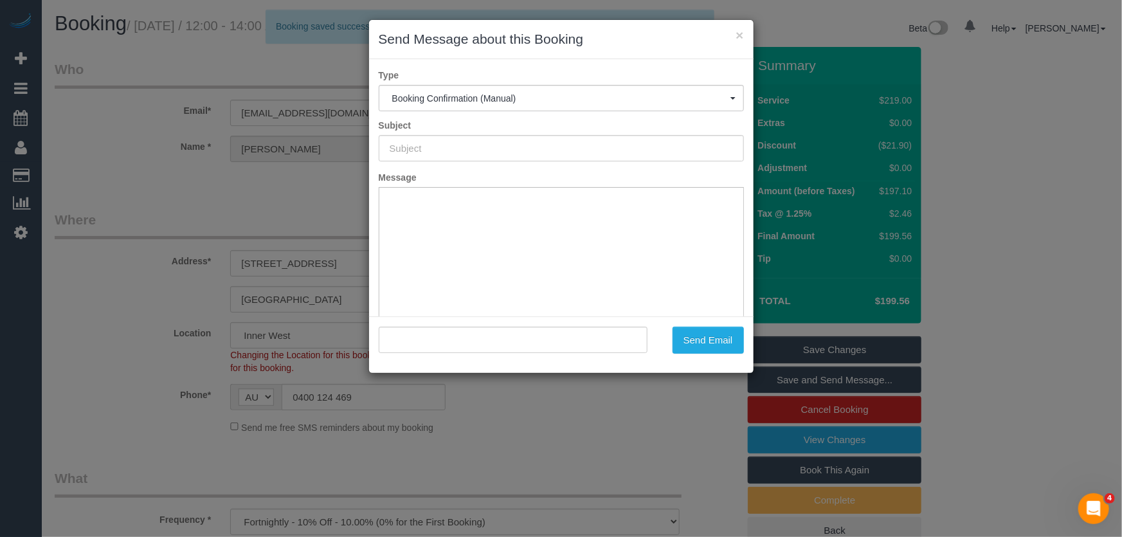
type input "Booking Confirmed"
type input ""Colleen Tucker" <collees@hotmail.com>"
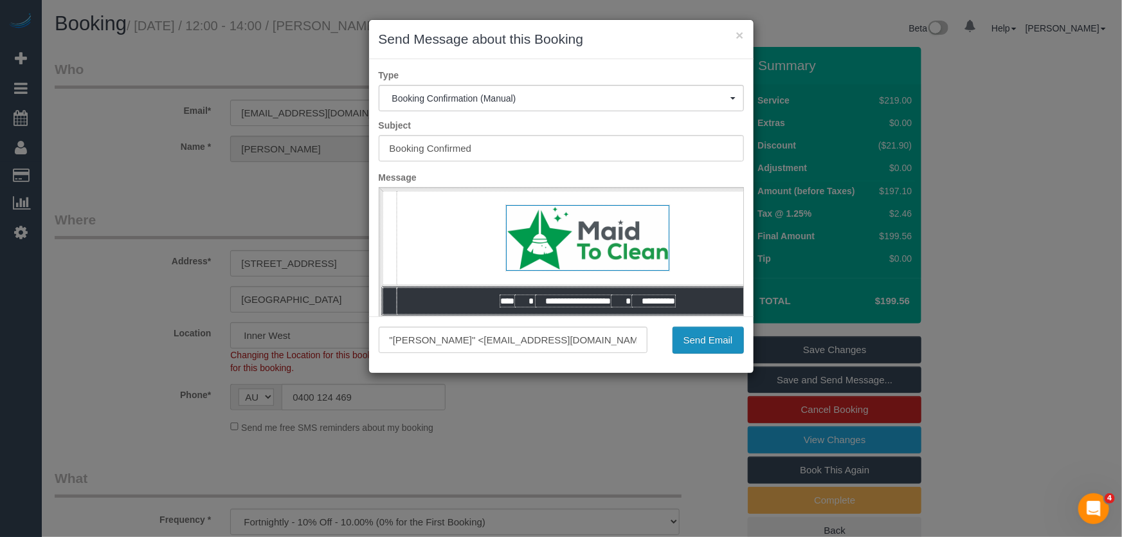
click at [701, 348] on button "Send Email" at bounding box center [708, 340] width 71 height 27
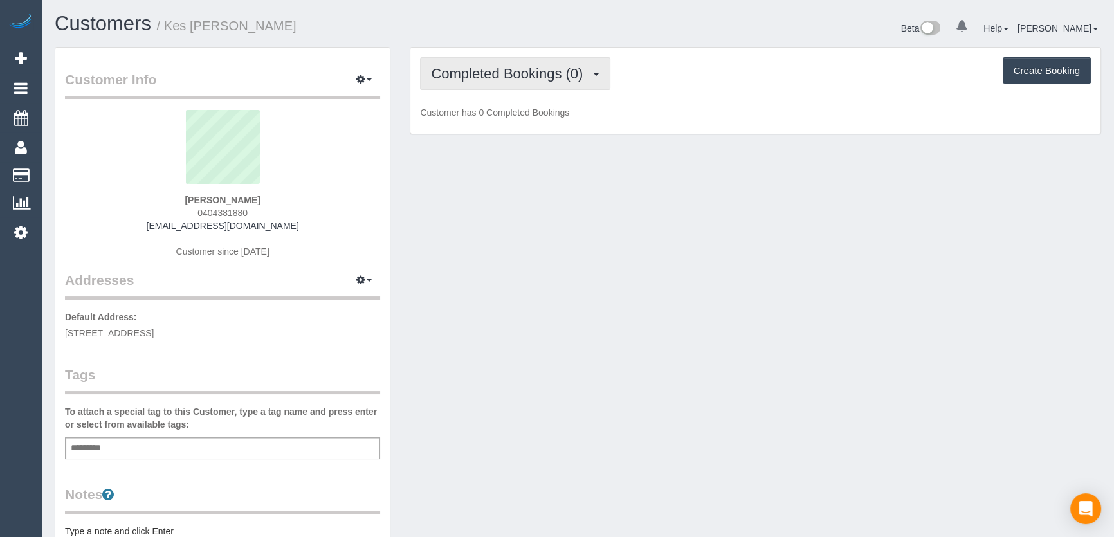
click at [534, 71] on span "Completed Bookings (0)" at bounding box center [510, 74] width 158 height 16
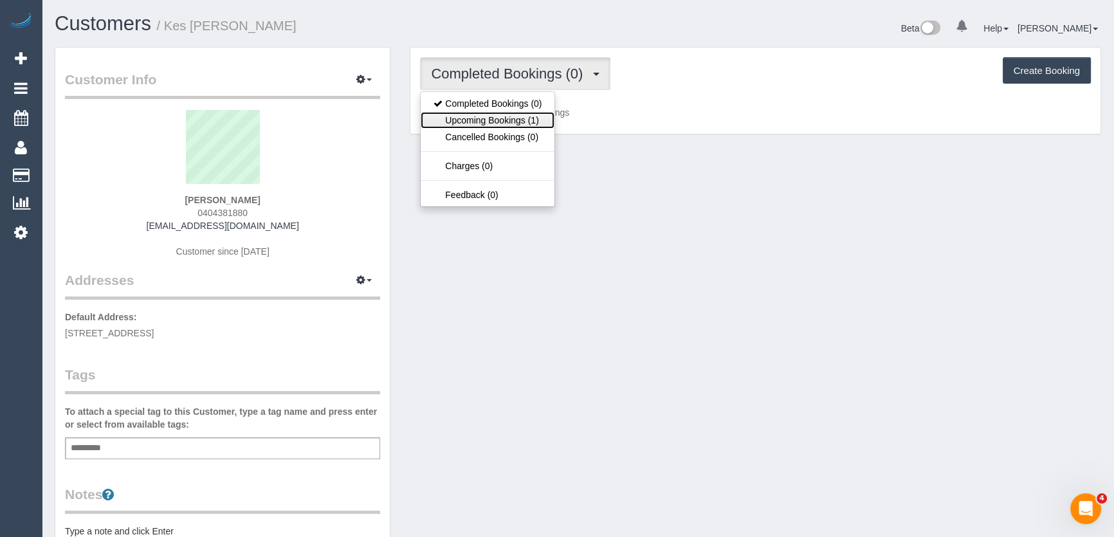
click at [527, 122] on link "Upcoming Bookings (1)" at bounding box center [488, 120] width 134 height 17
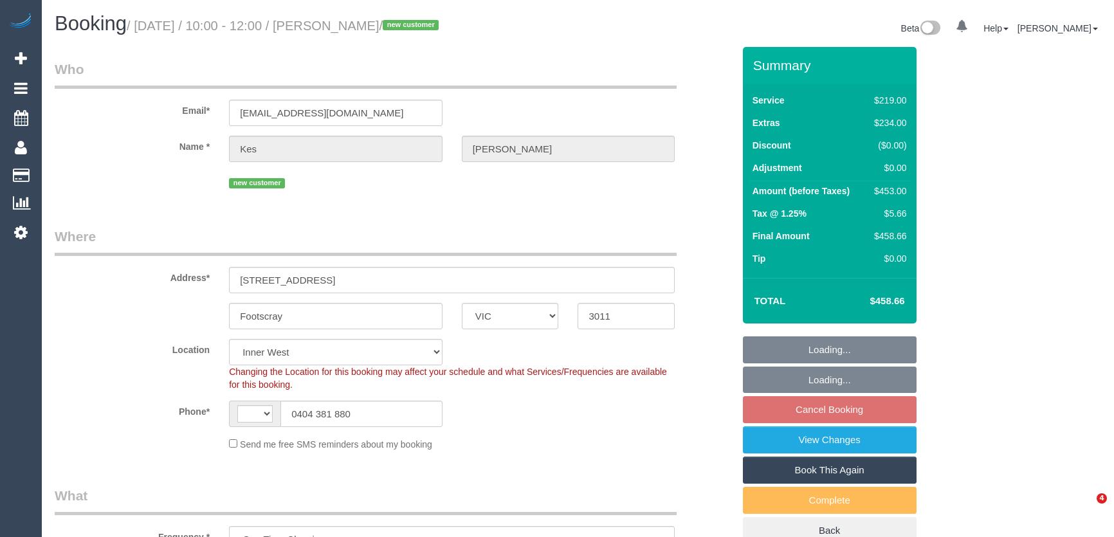
select select "VIC"
select select "object:571"
select select "string:AU"
select select "number:27"
select select "number:16"
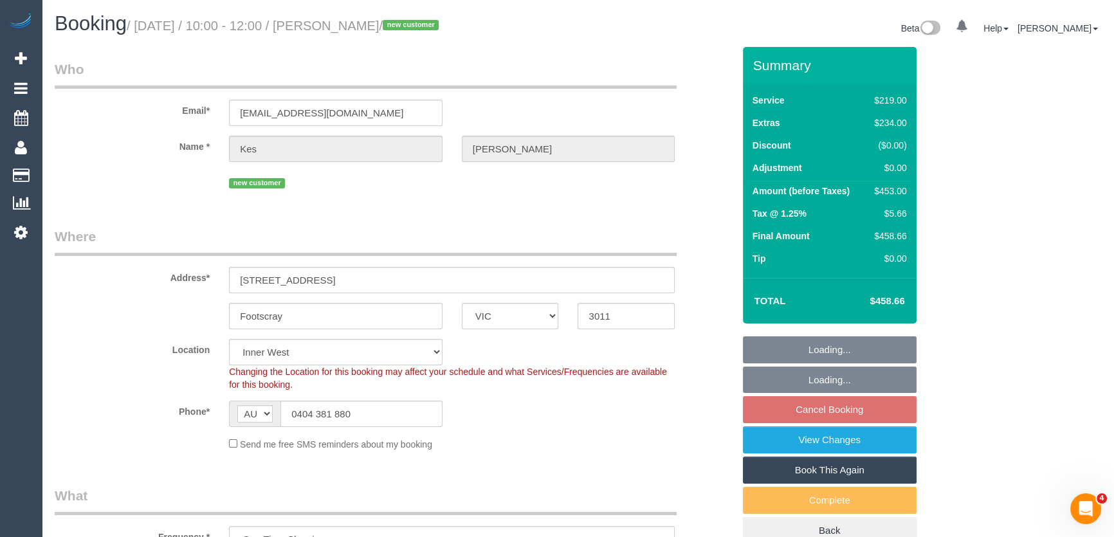
select select "number:19"
select select "number:36"
select select "number:26"
select select "spot3"
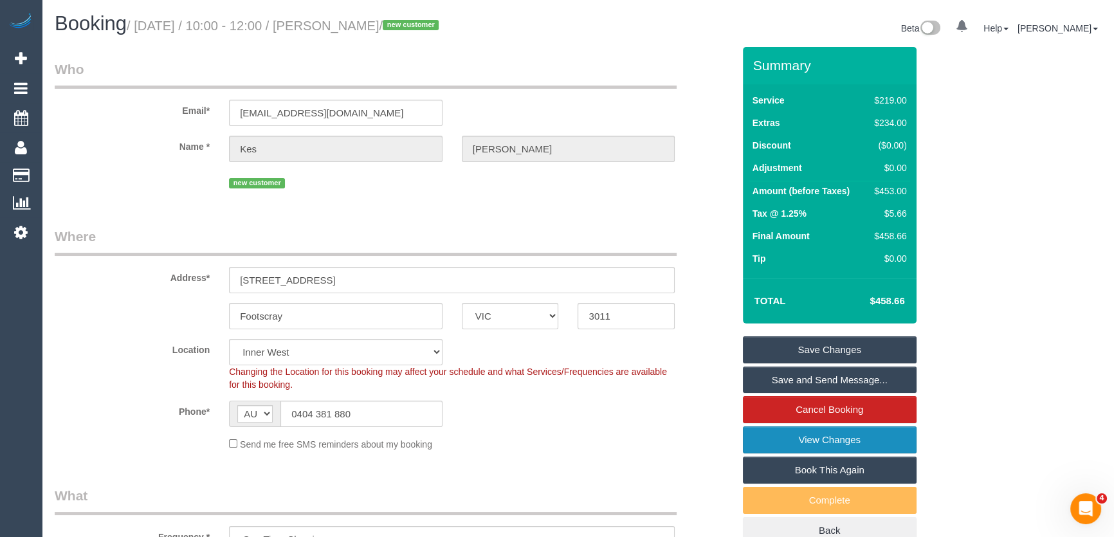
click at [791, 441] on link "View Changes" at bounding box center [830, 439] width 174 height 27
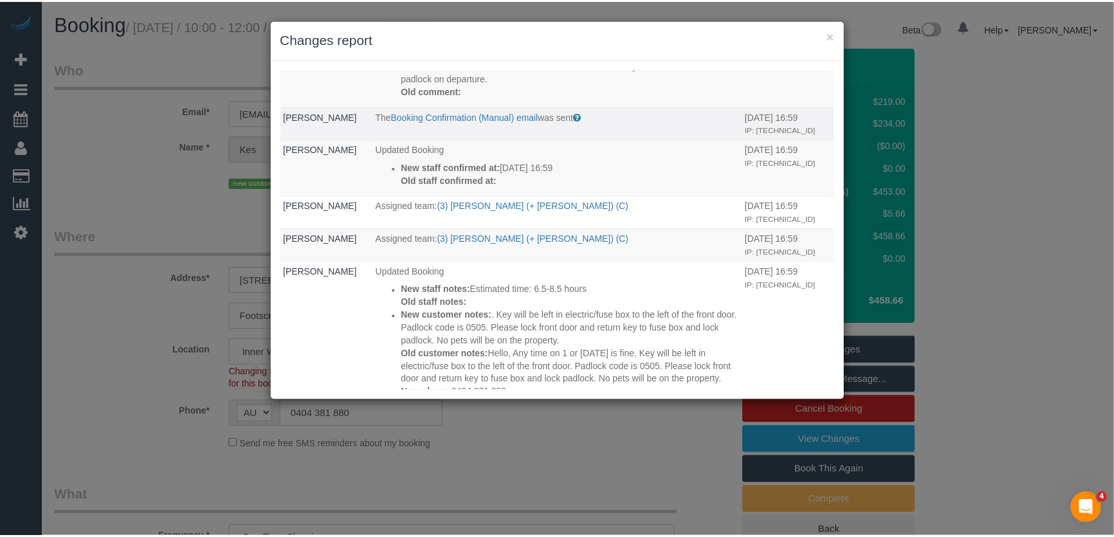
scroll to position [175, 0]
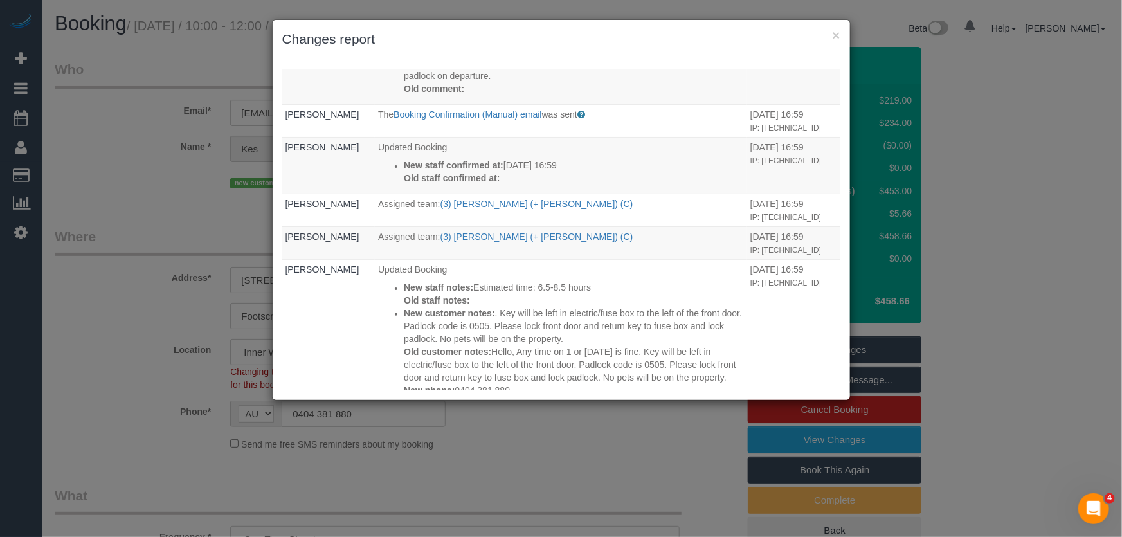
click at [611, 434] on div "× Changes report Who What When Kes [PERSON_NAME] Updated Booking New customer n…" at bounding box center [561, 268] width 1122 height 537
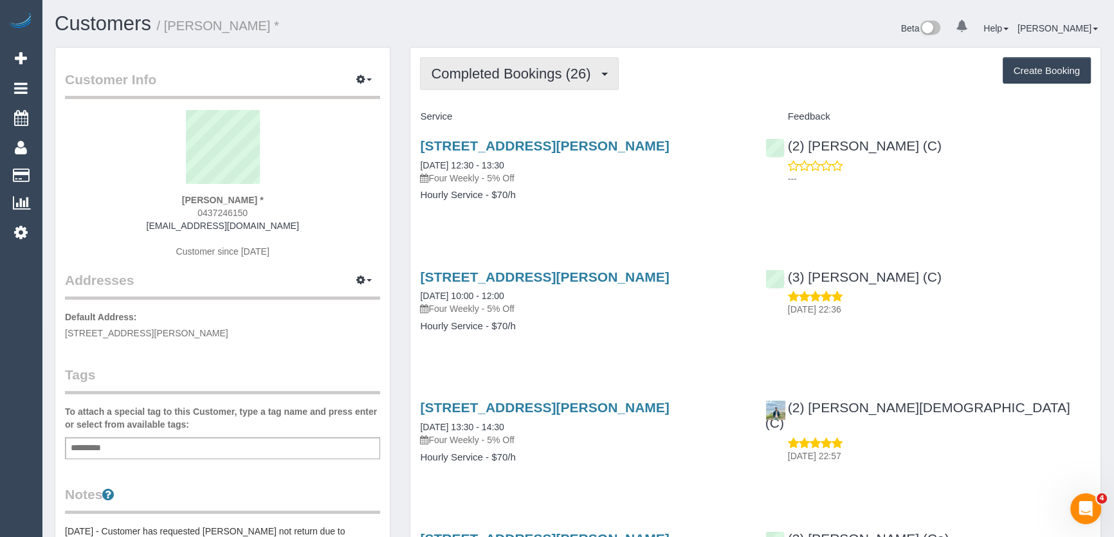
click at [538, 70] on span "Completed Bookings (26)" at bounding box center [514, 74] width 166 height 16
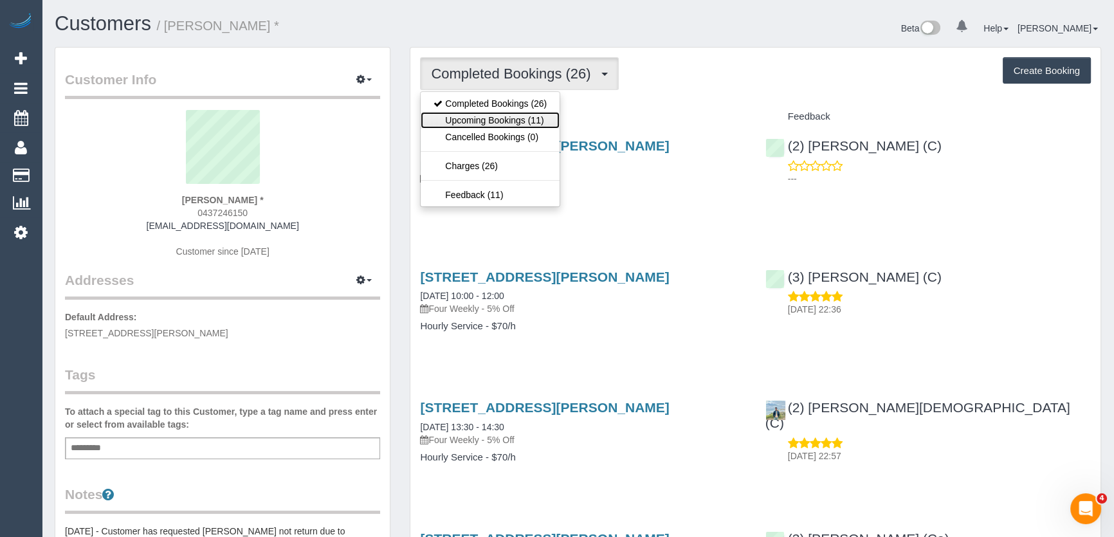
click at [523, 122] on link "Upcoming Bookings (11)" at bounding box center [490, 120] width 139 height 17
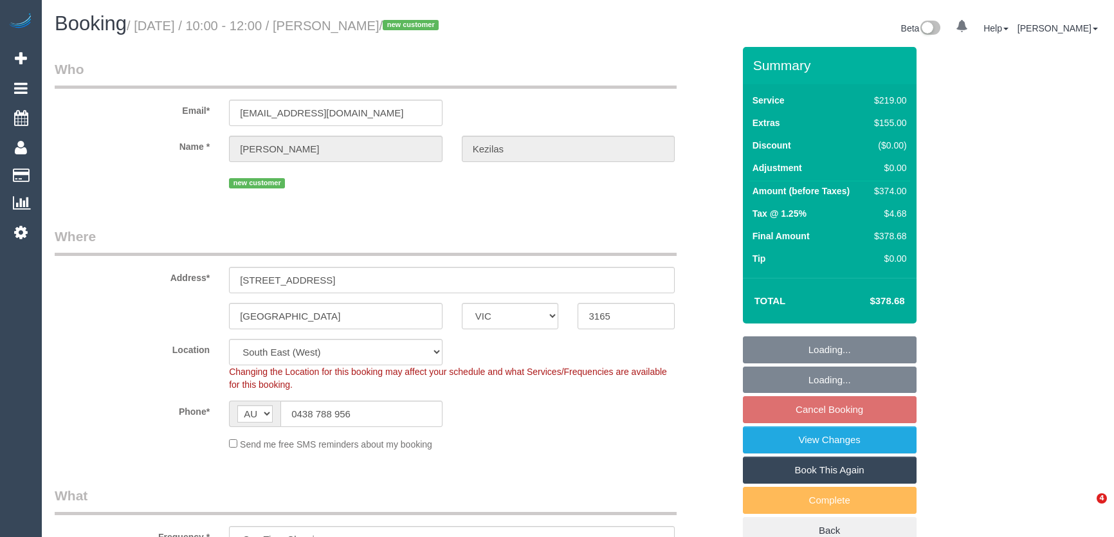
select select "VIC"
select select "number:28"
select select "number:14"
select select "number:19"
select select "number:24"
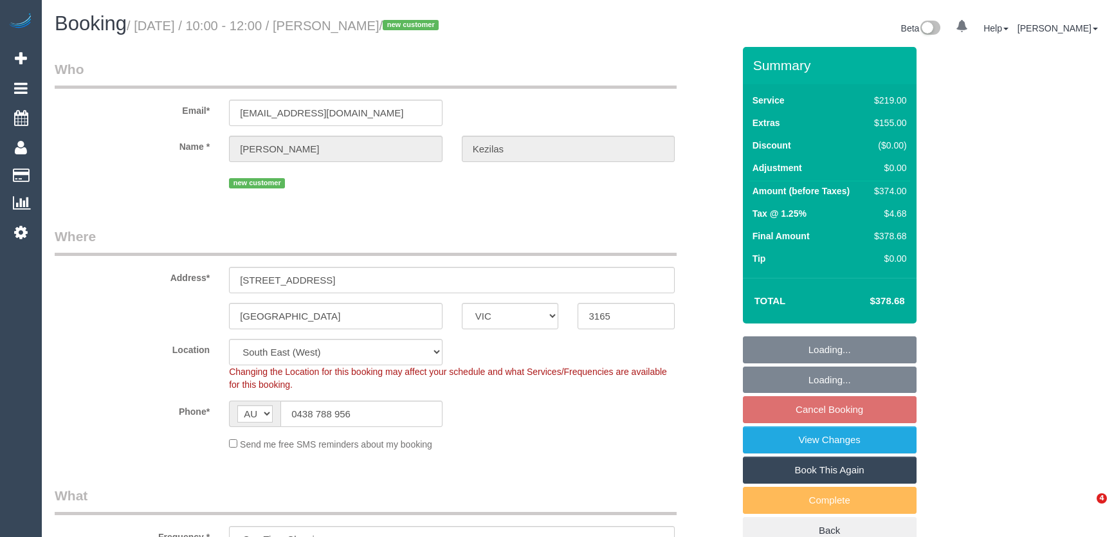
select select "number:35"
select select "number:13"
select select "spot1"
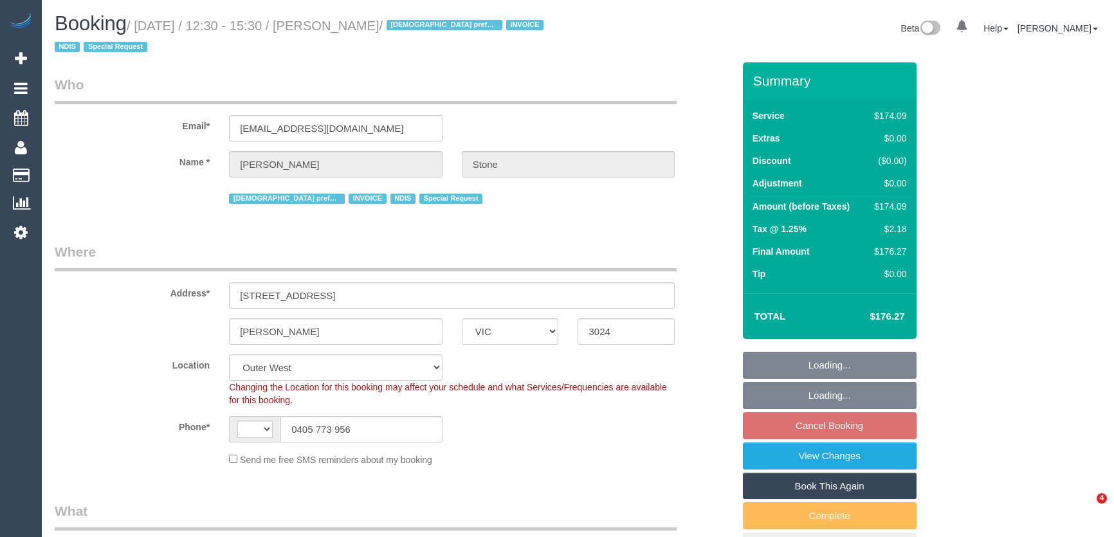
select select "VIC"
select select "string:AU"
select select "object:740"
select select "180"
select select "number:30"
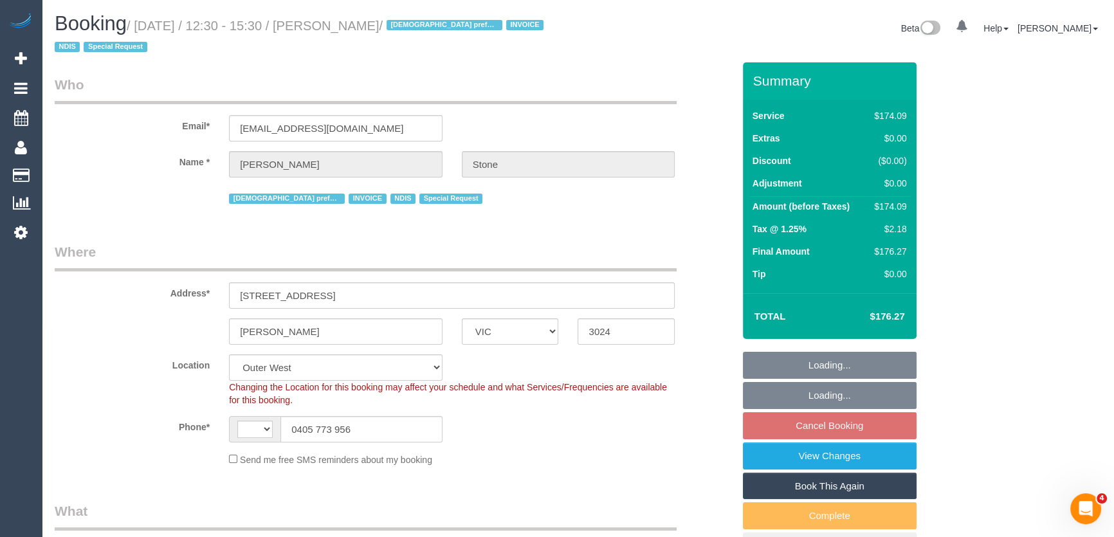
select select "number:14"
select select "number:19"
select select "number:23"
select select "number:35"
select select "number:11"
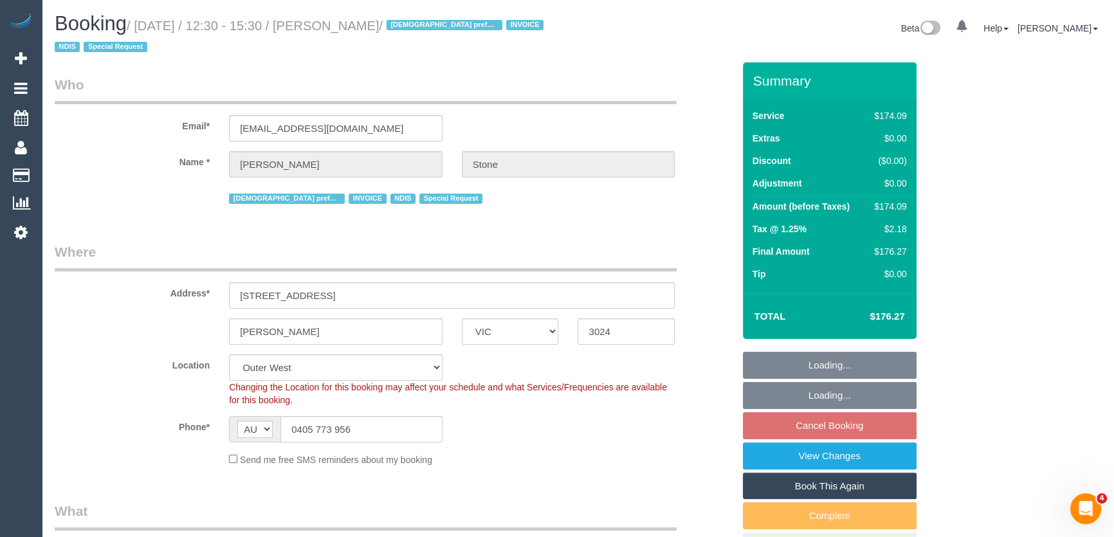
select select "object:745"
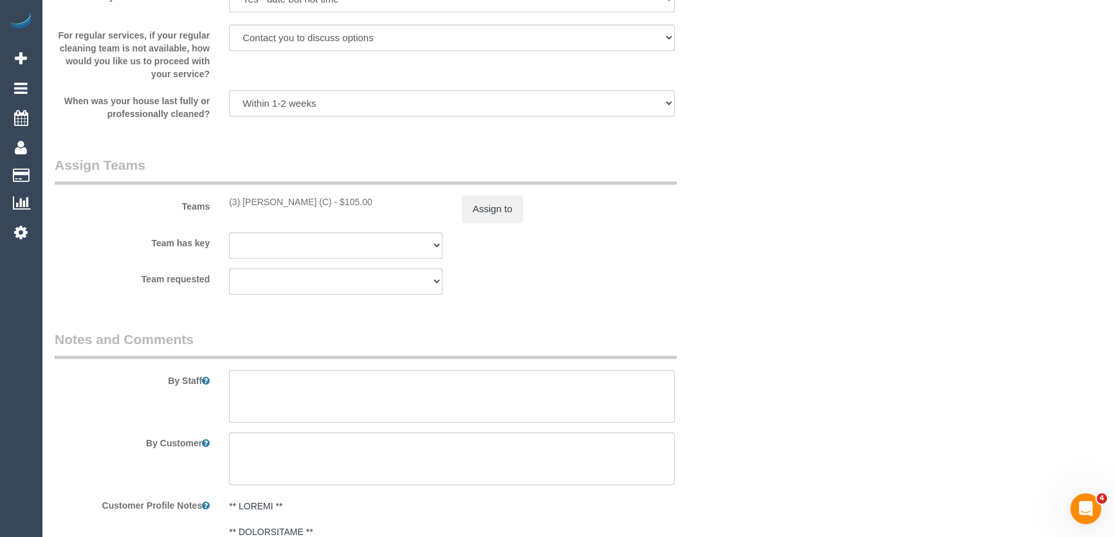
scroll to position [1520, 0]
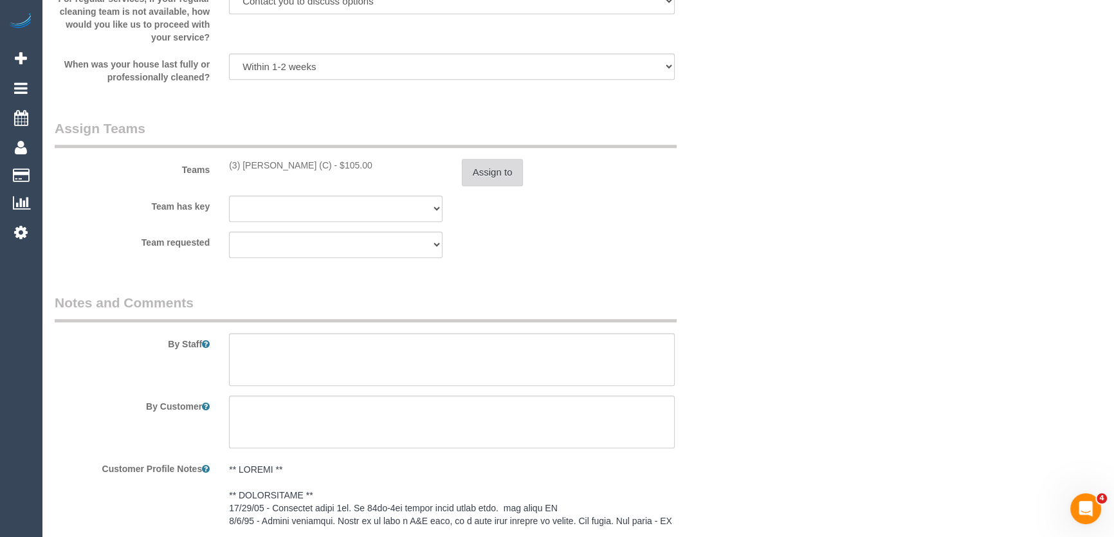
click at [496, 168] on button "Assign to" at bounding box center [493, 172] width 62 height 27
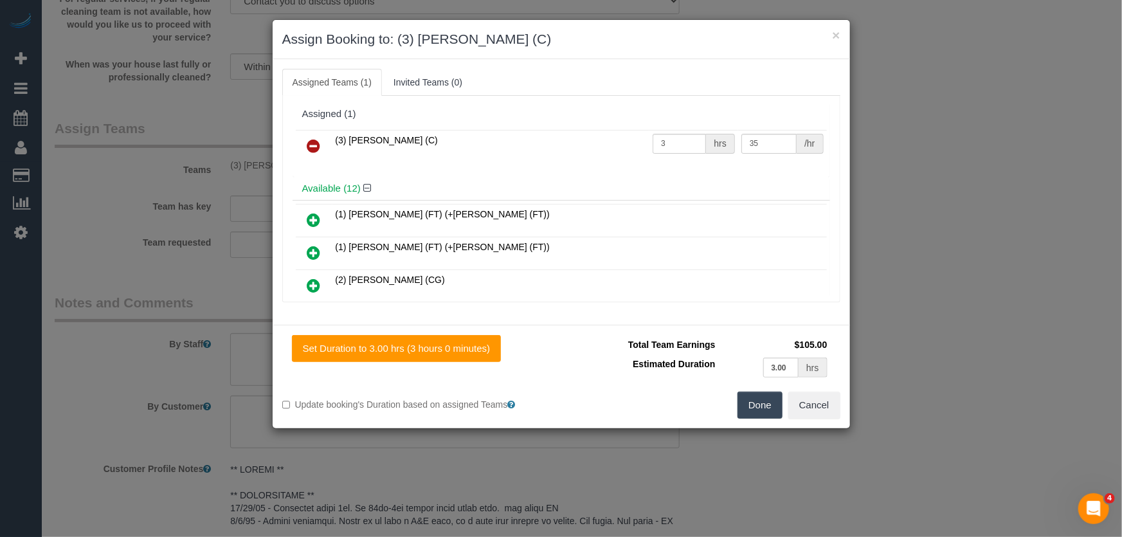
click at [317, 143] on icon at bounding box center [314, 145] width 14 height 15
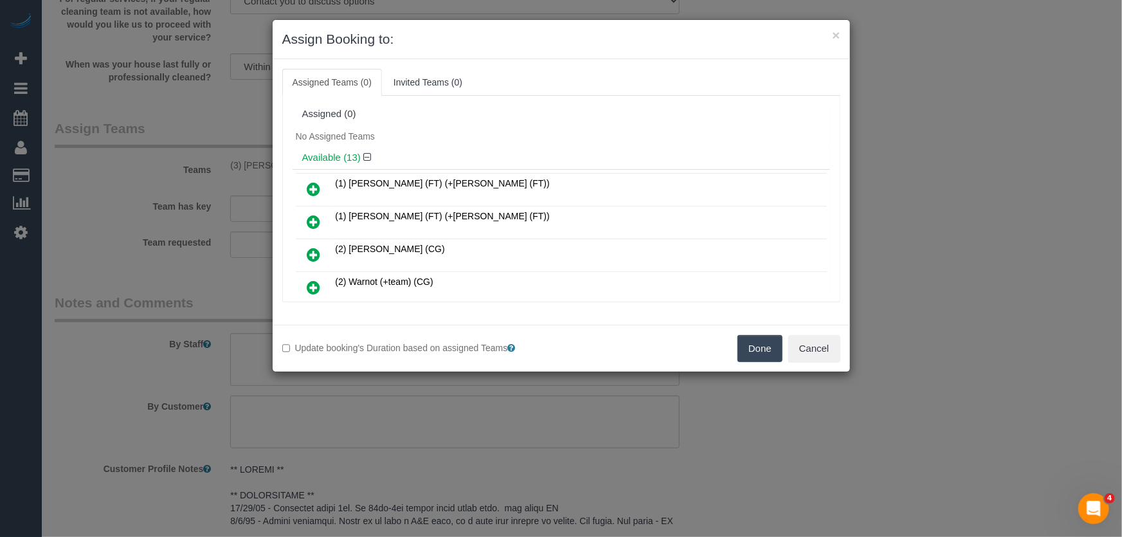
click at [755, 351] on button "Done" at bounding box center [760, 348] width 45 height 27
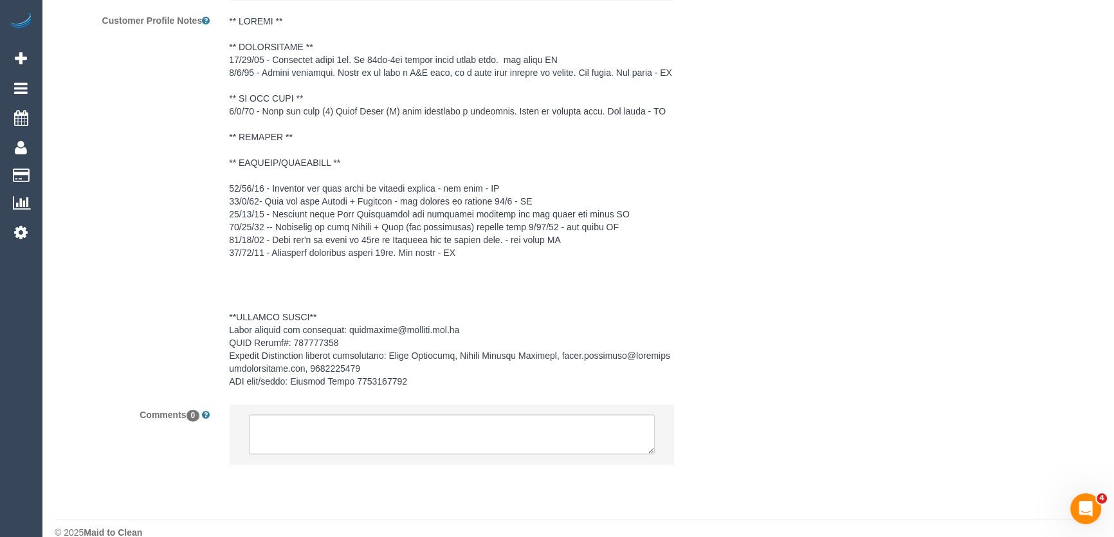
scroll to position [1999, 0]
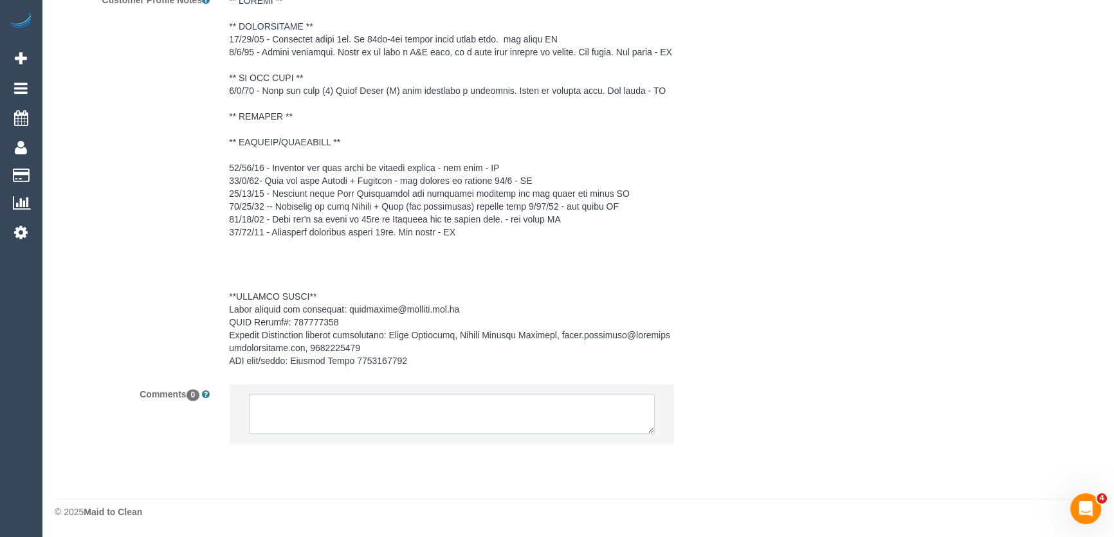
click at [448, 415] on textarea at bounding box center [452, 414] width 406 height 40
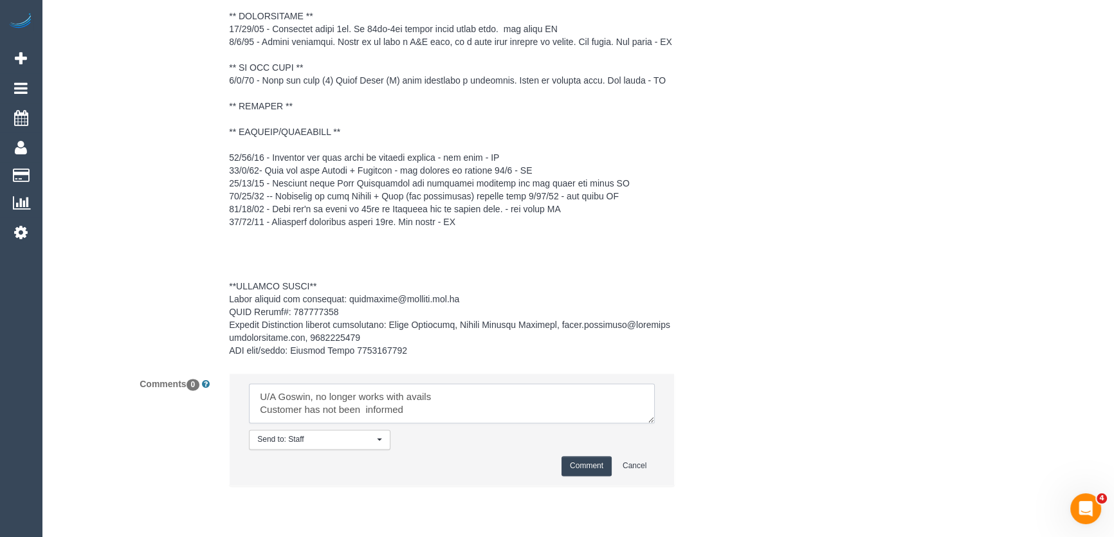
type textarea "U/A Goswin, no longer works with avails Customer has not been informed"
click at [573, 476] on button "Comment" at bounding box center [586, 466] width 50 height 20
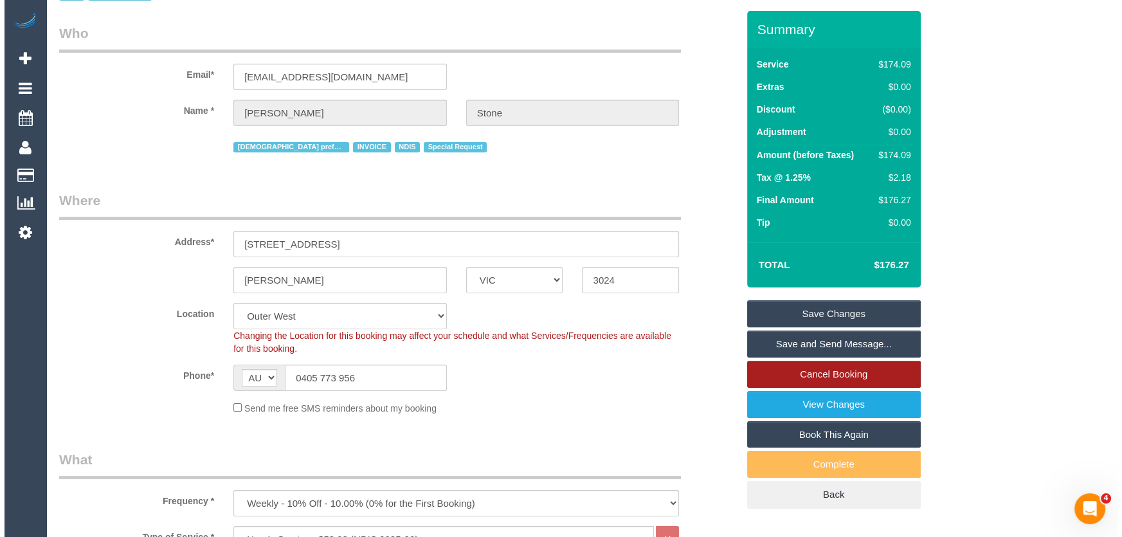
scroll to position [0, 0]
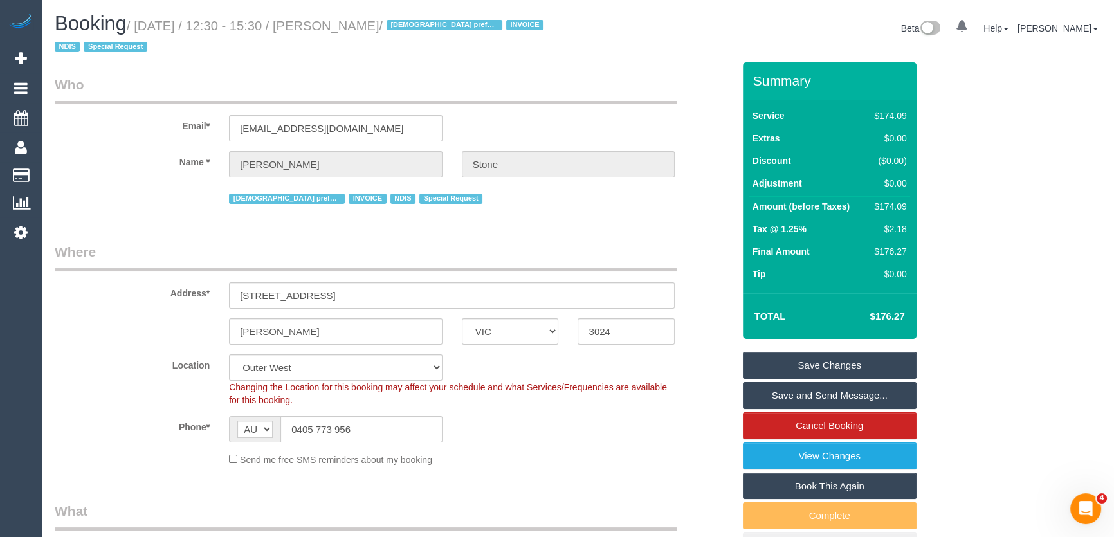
click at [808, 367] on link "Save Changes" at bounding box center [830, 365] width 174 height 27
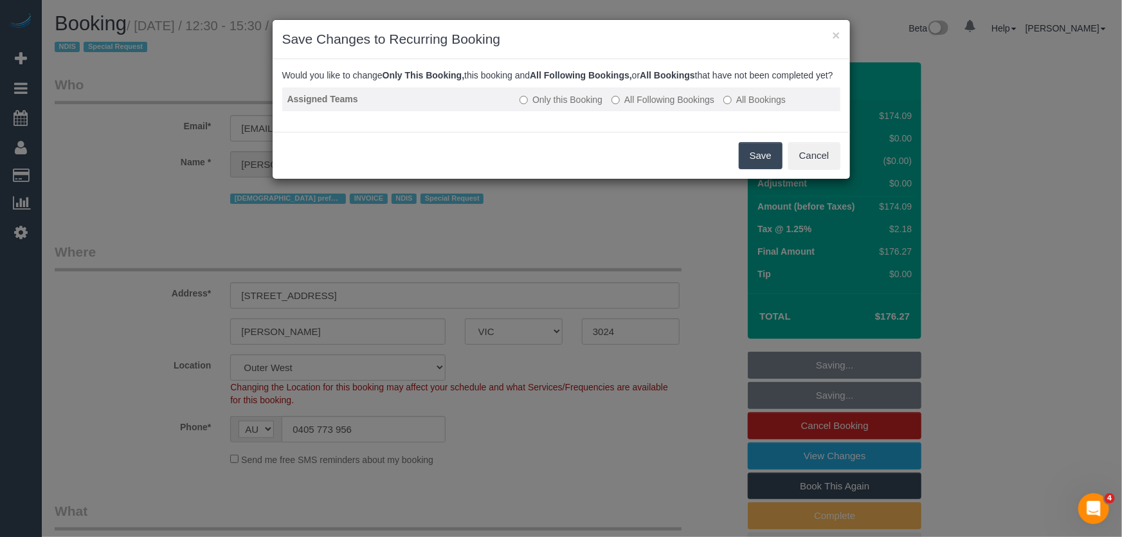
click at [653, 106] on label "All Following Bookings" at bounding box center [663, 99] width 103 height 13
click at [767, 169] on button "Save" at bounding box center [761, 155] width 44 height 27
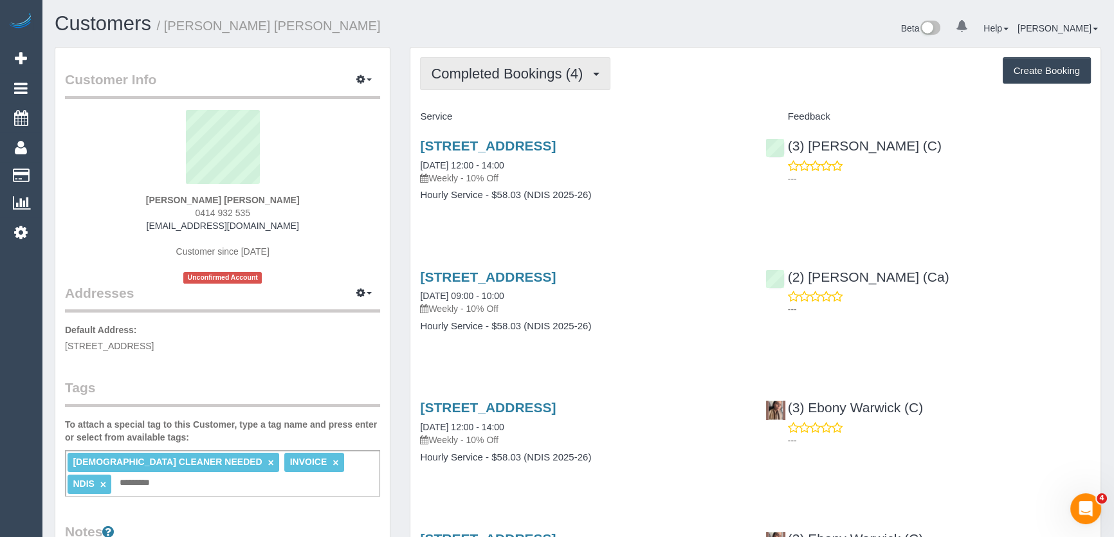
click at [555, 81] on button "Completed Bookings (4)" at bounding box center [515, 73] width 190 height 33
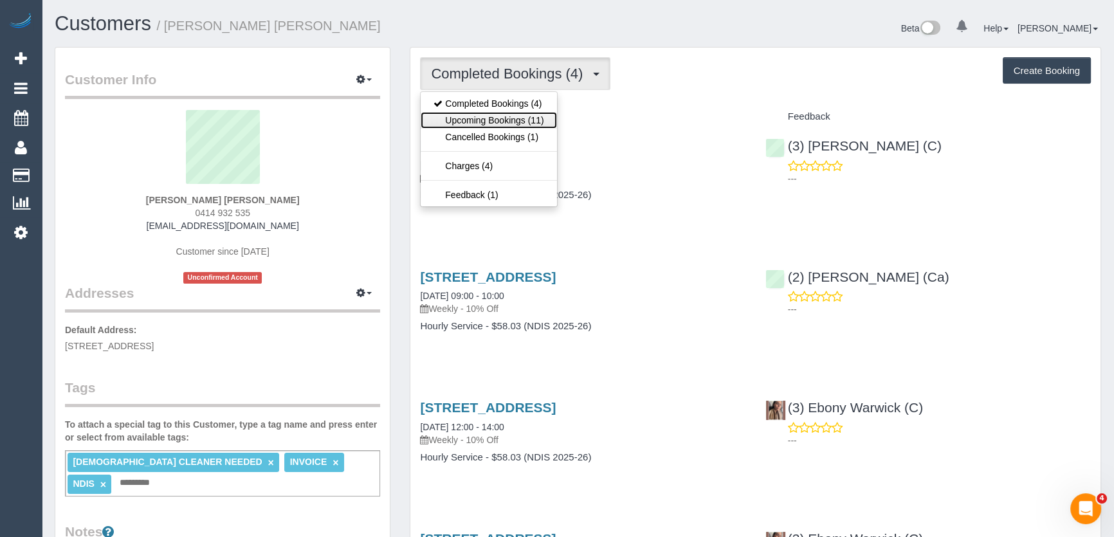
click at [540, 116] on link "Upcoming Bookings (11)" at bounding box center [489, 120] width 136 height 17
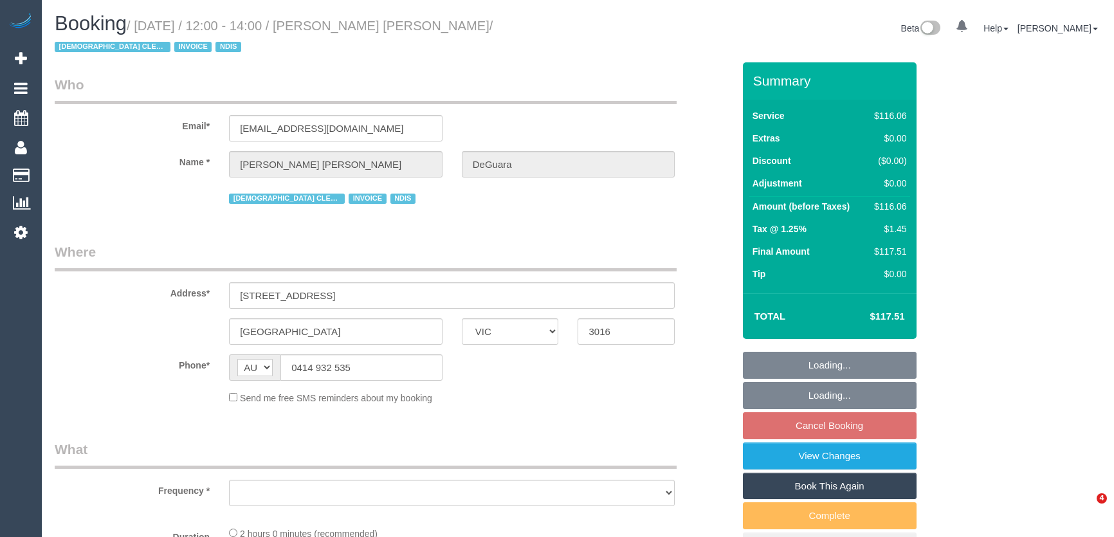
select select "VIC"
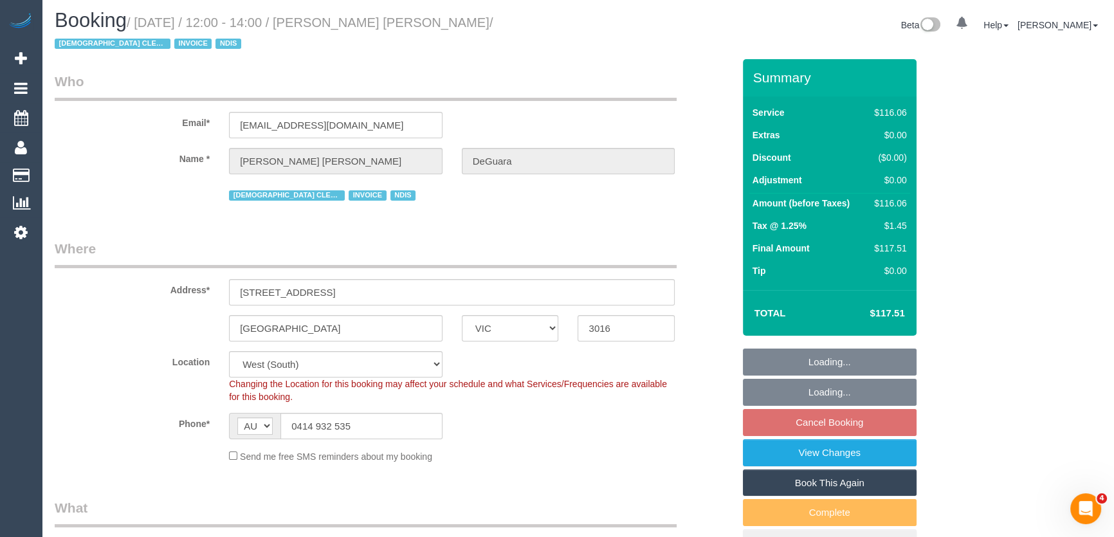
select select "object:741"
select select "number:27"
select select "number:14"
select select "number:18"
select select "number:36"
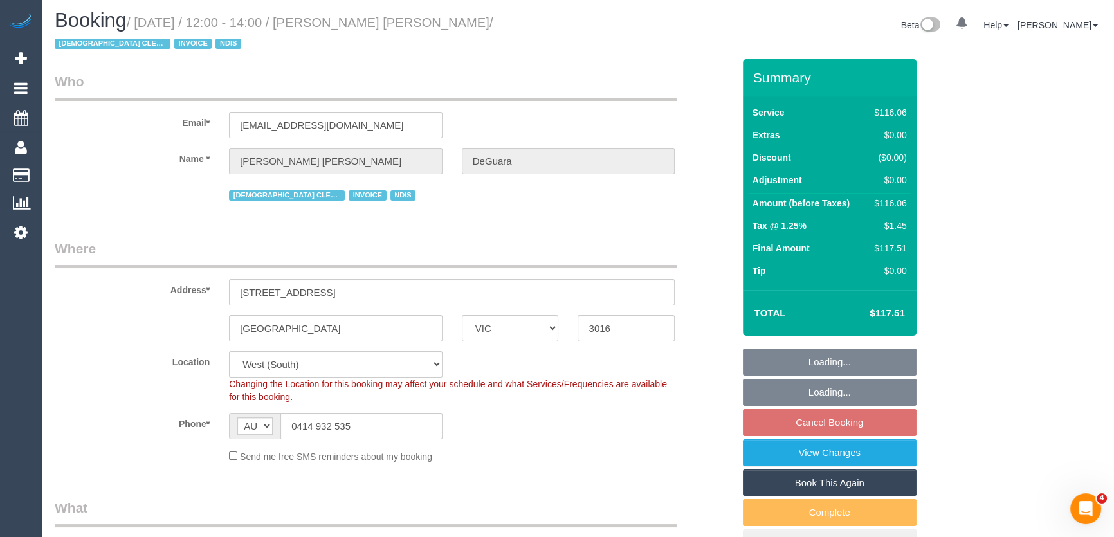
select select "number:35"
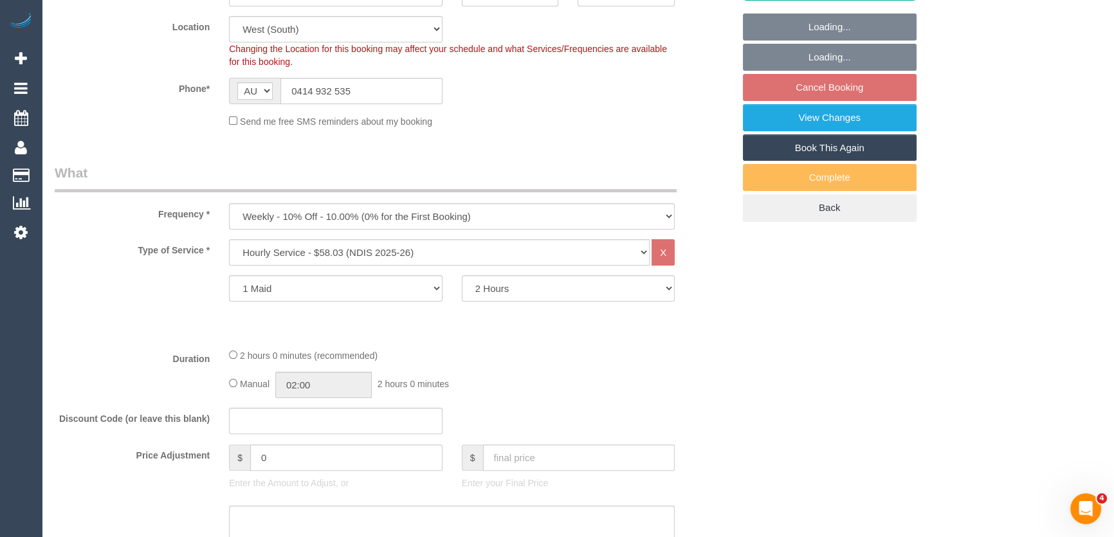
select select "spot4"
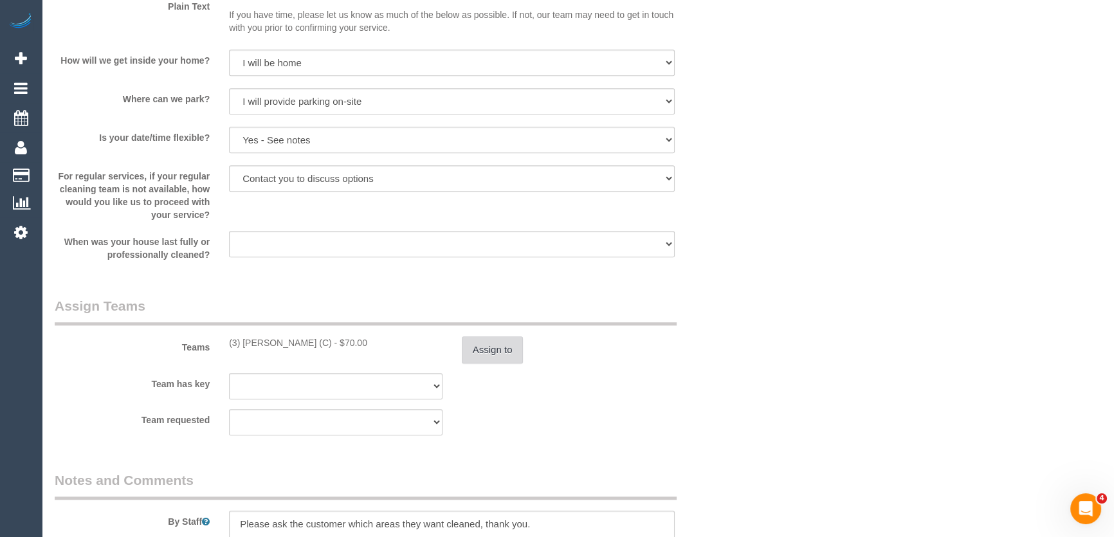
scroll to position [1344, 0]
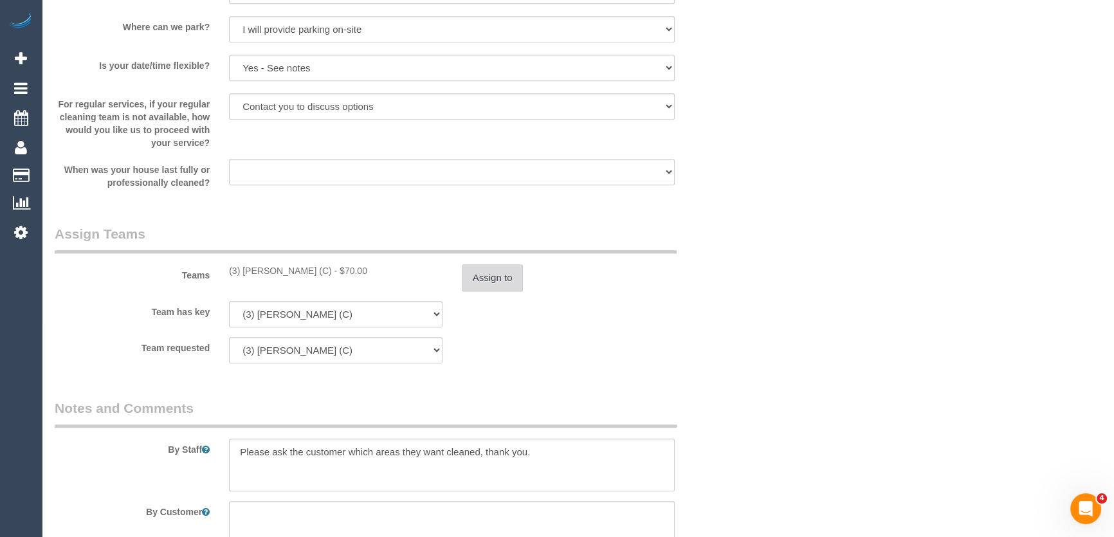
click at [482, 283] on button "Assign to" at bounding box center [493, 277] width 62 height 27
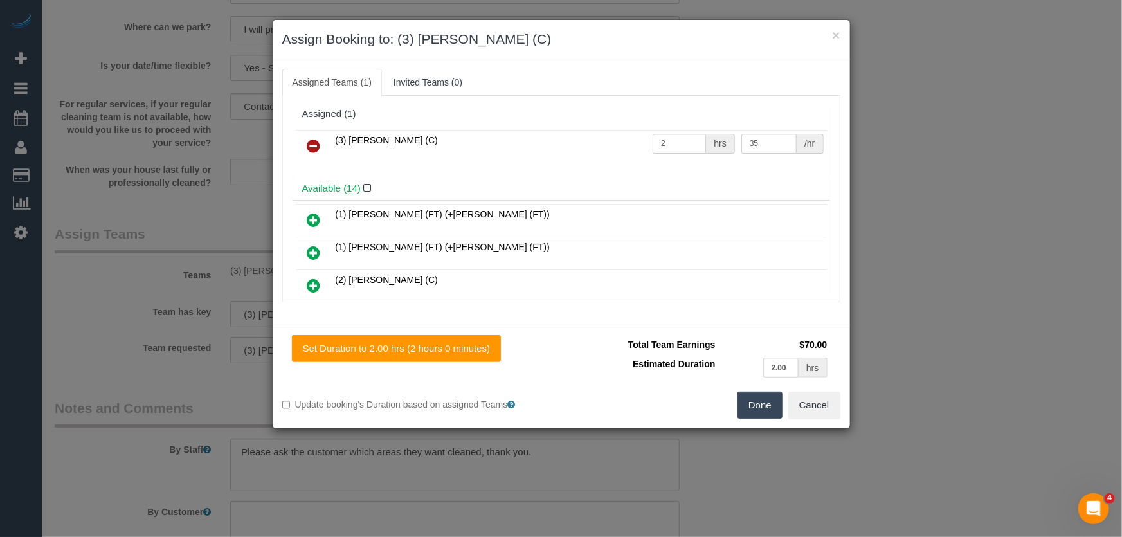
click at [312, 145] on icon at bounding box center [314, 145] width 14 height 15
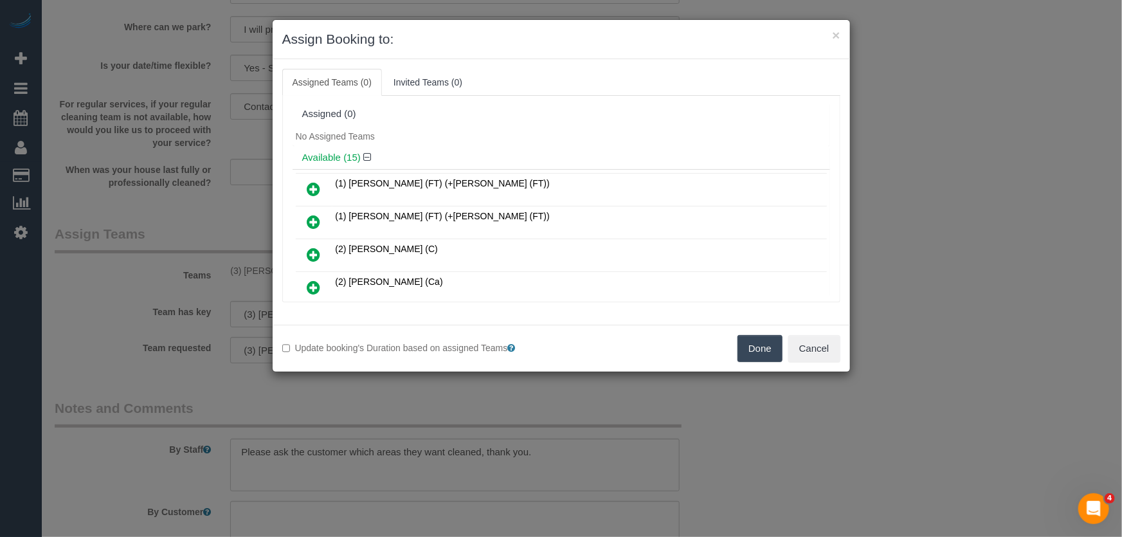
click at [749, 353] on button "Done" at bounding box center [760, 348] width 45 height 27
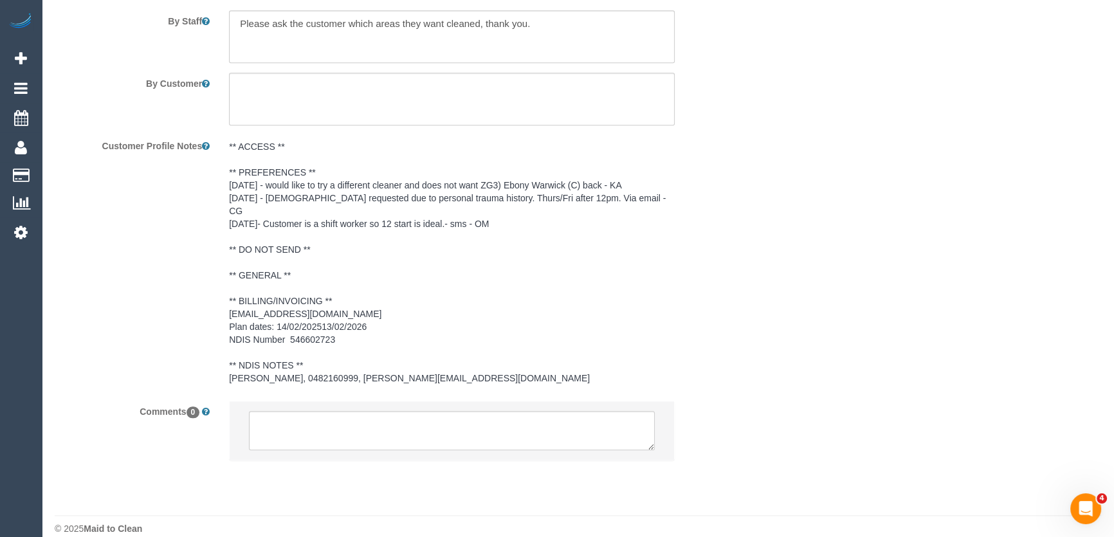
scroll to position [1774, 0]
click at [413, 417] on textarea at bounding box center [452, 429] width 406 height 40
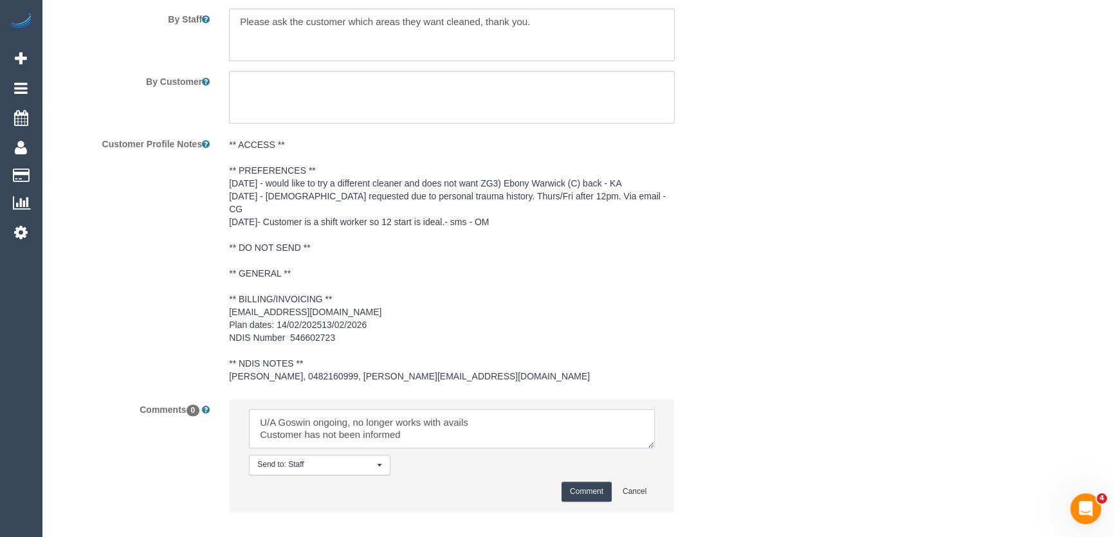
type textarea "U/A Goswin ongoing, no longer works with avails Customer has not been informed"
click at [584, 482] on button "Comment" at bounding box center [586, 492] width 50 height 20
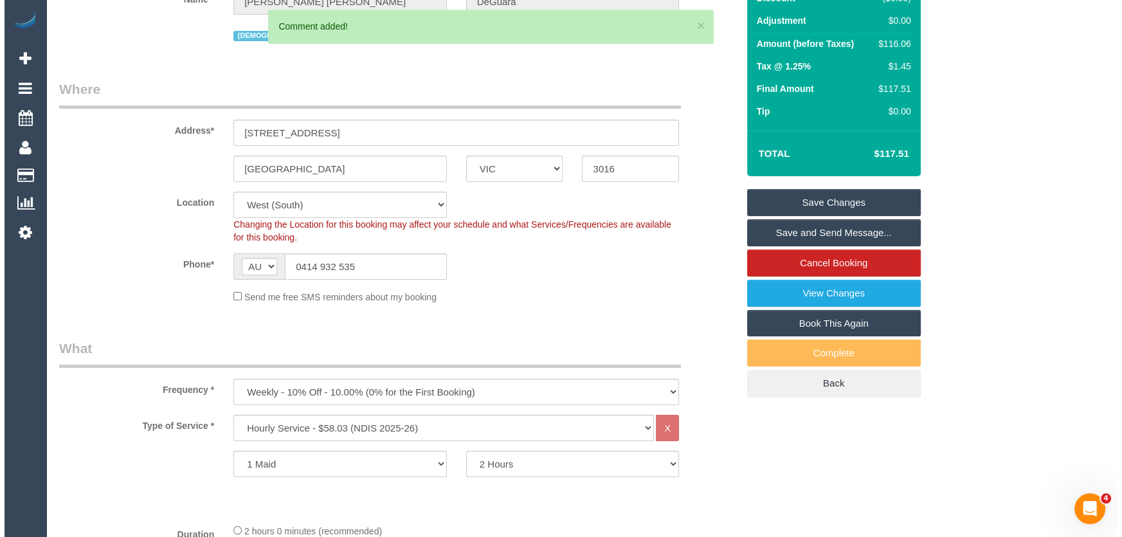
scroll to position [0, 0]
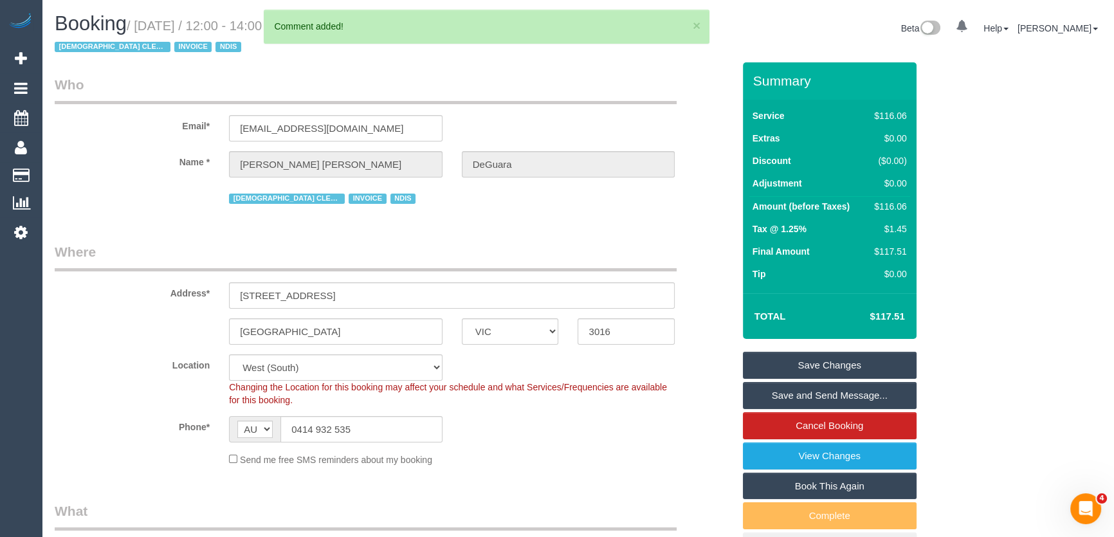
click at [804, 367] on link "Save Changes" at bounding box center [830, 365] width 174 height 27
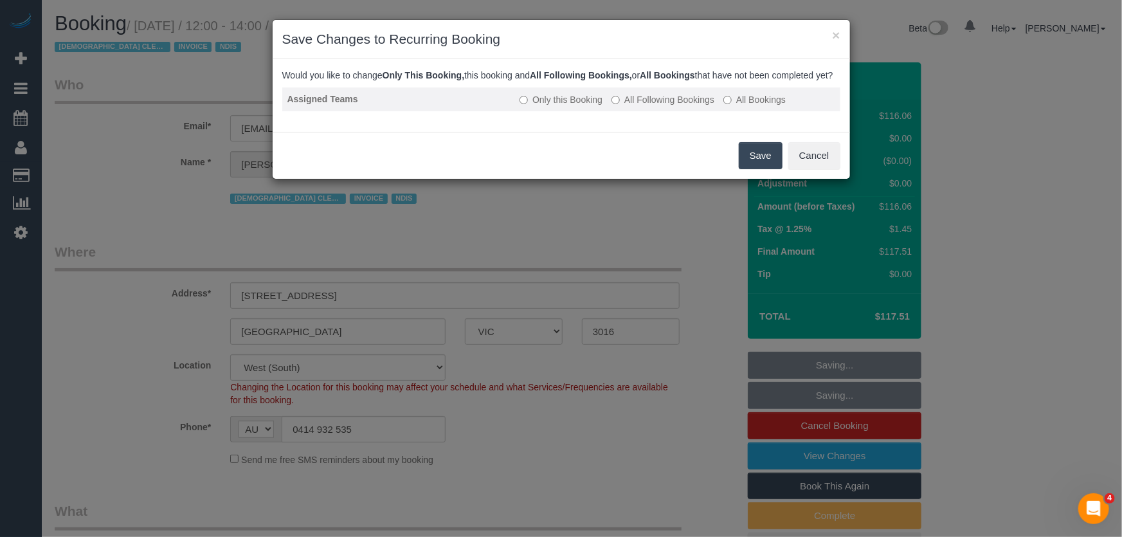
click at [639, 105] on label "All Following Bookings" at bounding box center [663, 99] width 103 height 13
click at [745, 169] on button "Save" at bounding box center [761, 155] width 44 height 27
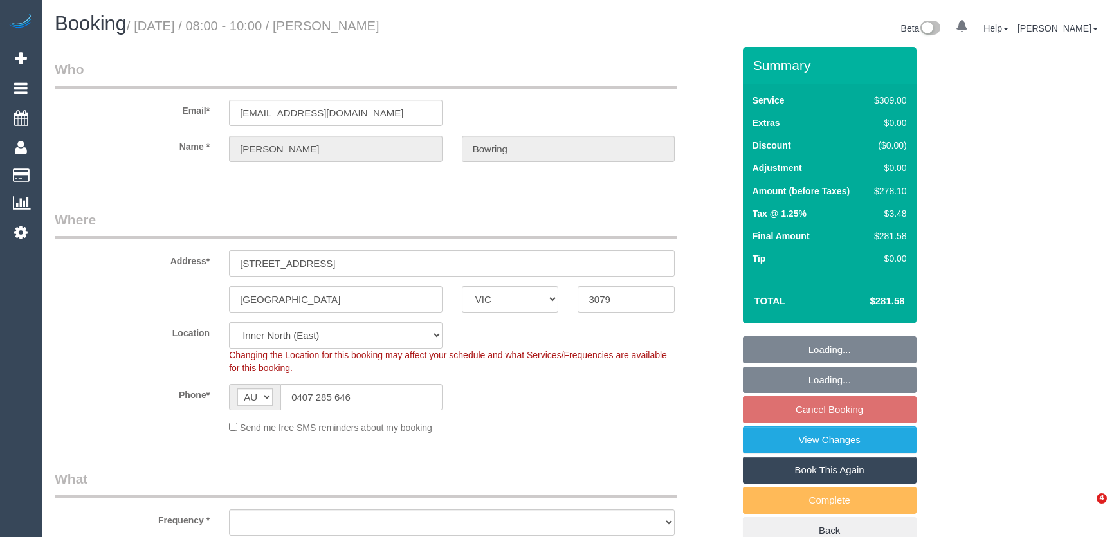
select select "VIC"
select select "object:1581"
select select "number:27"
select select "number:16"
select select "number:19"
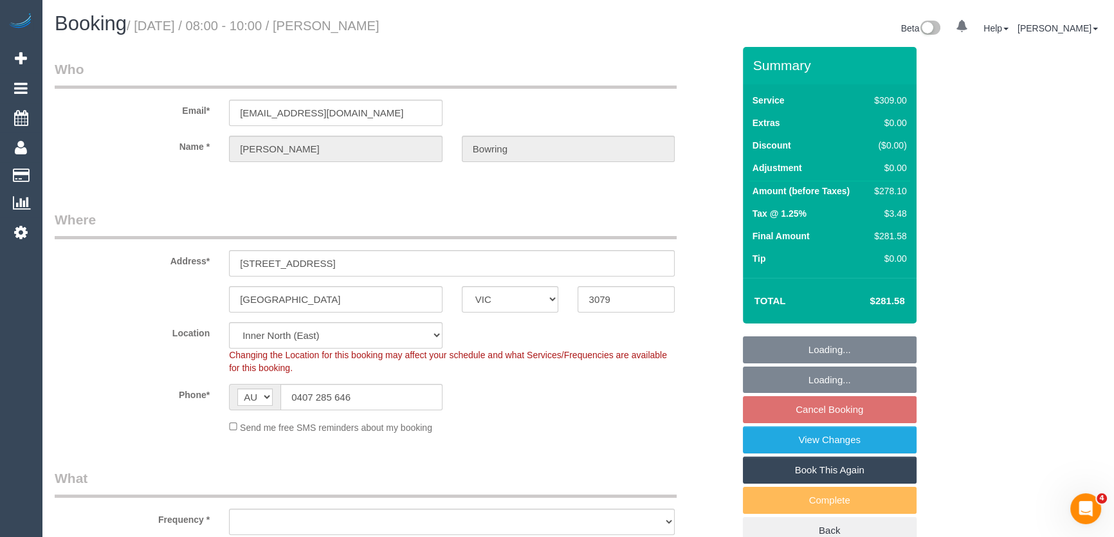
select select "number:36"
select select "number:34"
select select "number:12"
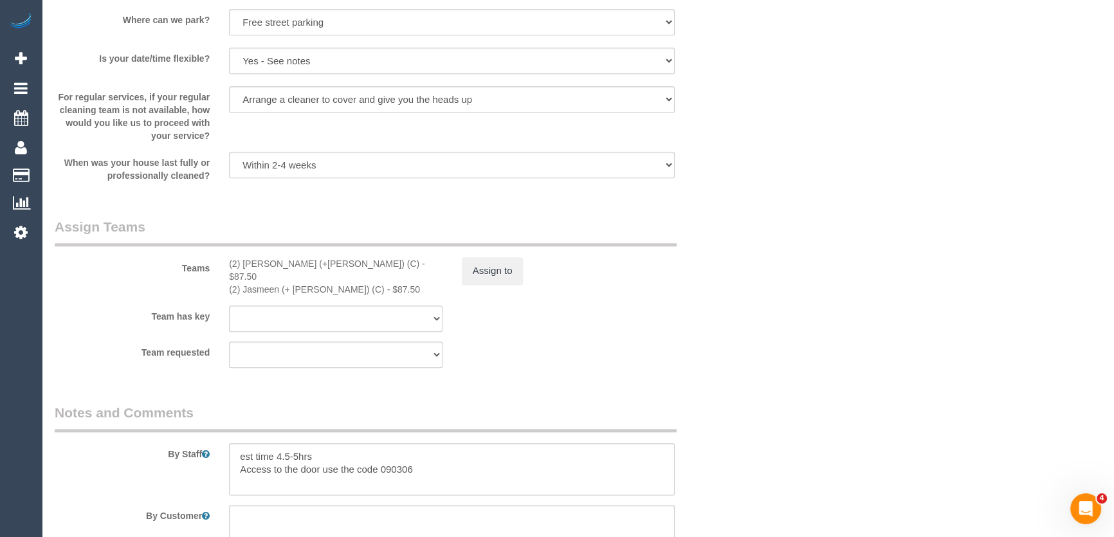
scroll to position [1812, 0]
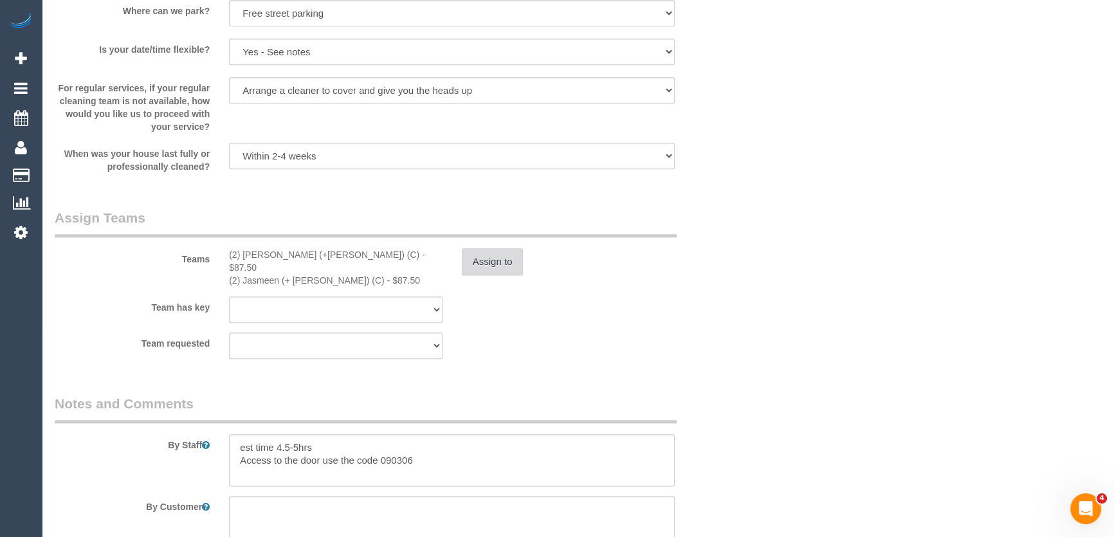
click at [494, 266] on button "Assign to" at bounding box center [493, 261] width 62 height 27
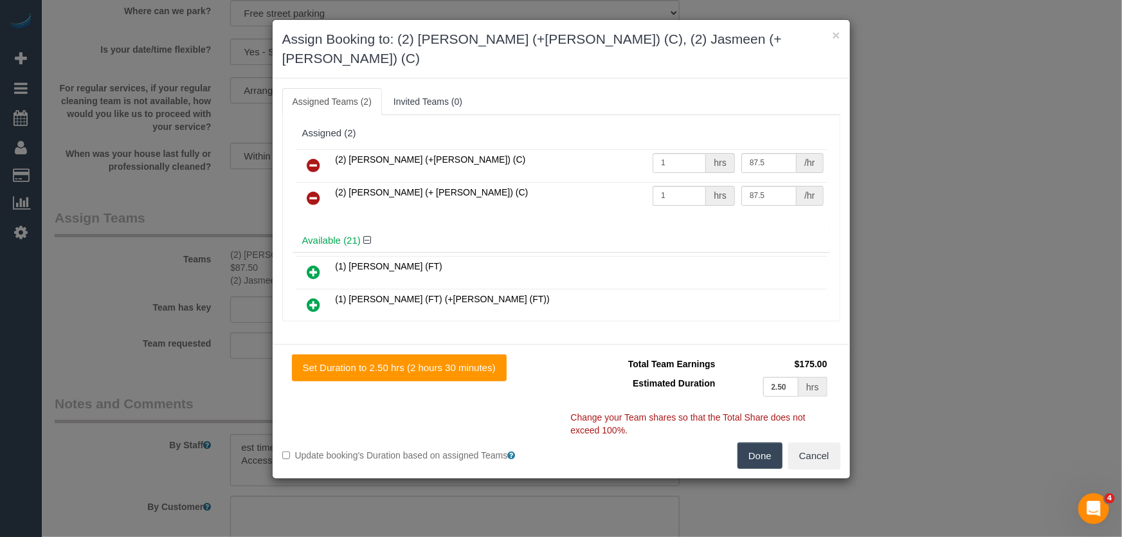
click at [311, 158] on icon at bounding box center [314, 165] width 14 height 15
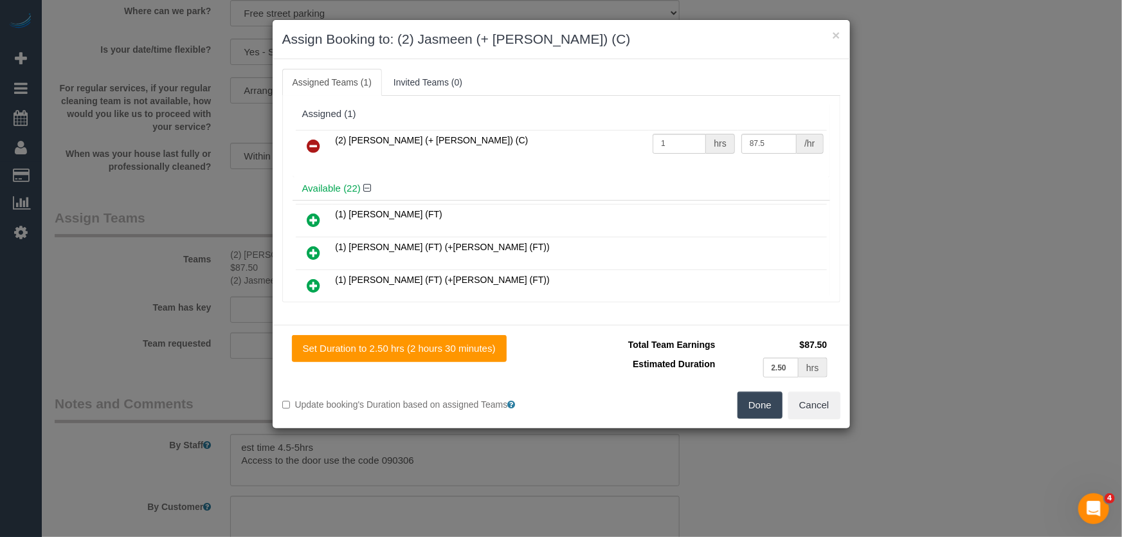
click at [311, 146] on icon at bounding box center [314, 145] width 14 height 15
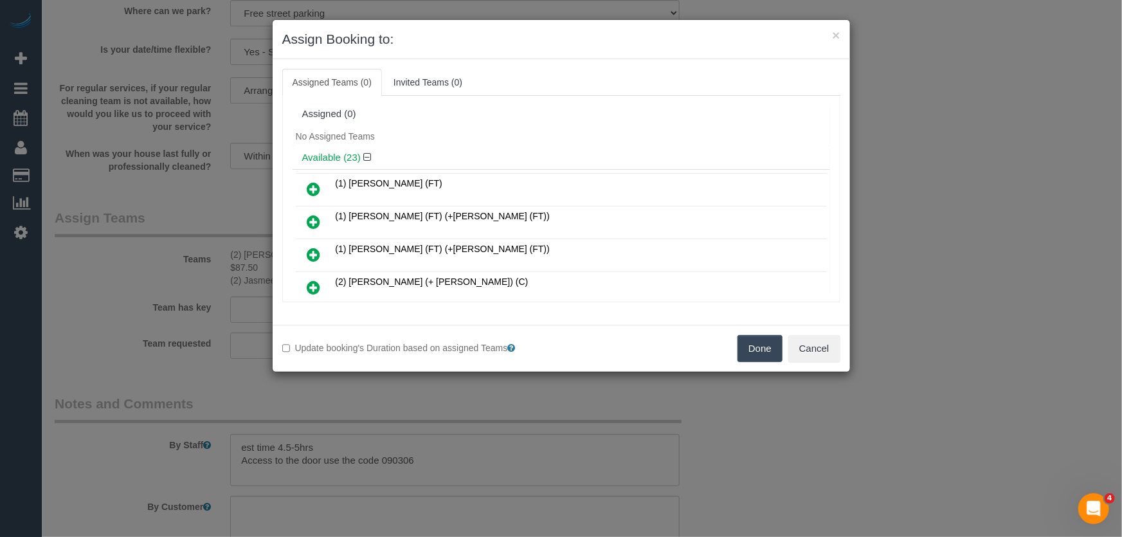
click at [752, 344] on button "Done" at bounding box center [760, 348] width 45 height 27
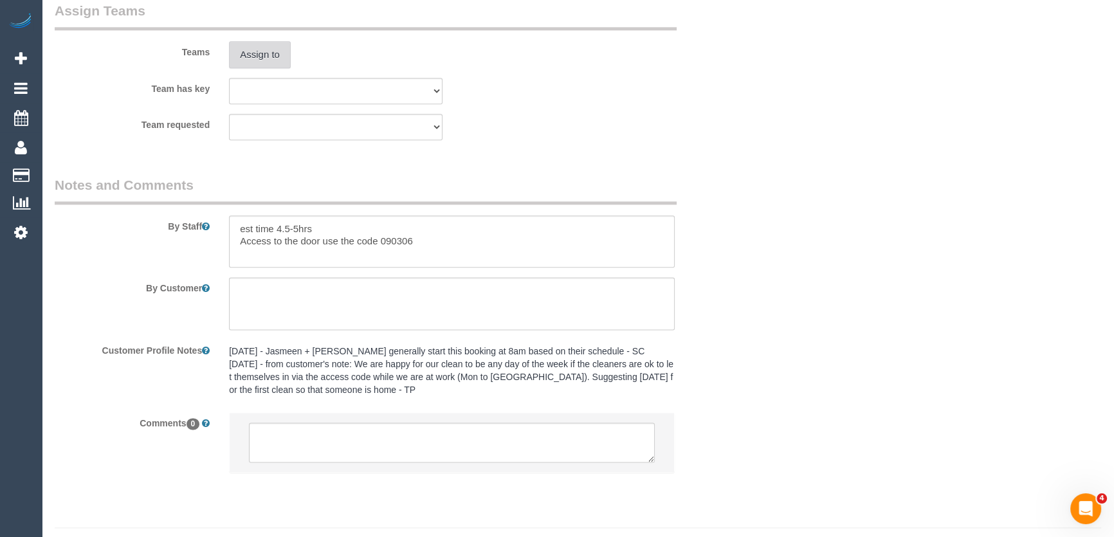
scroll to position [2049, 0]
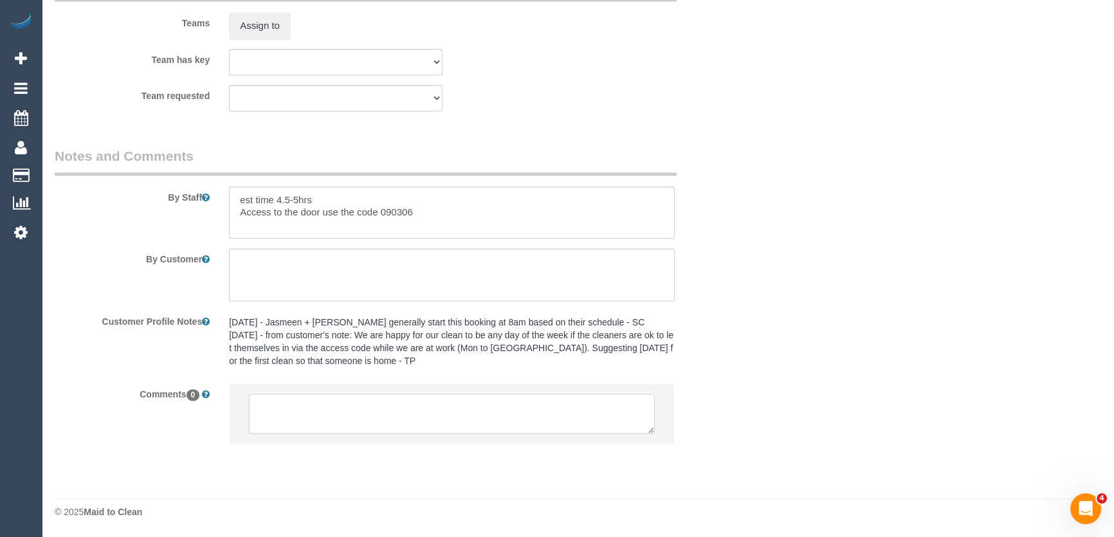
click at [418, 430] on textarea at bounding box center [452, 414] width 406 height 40
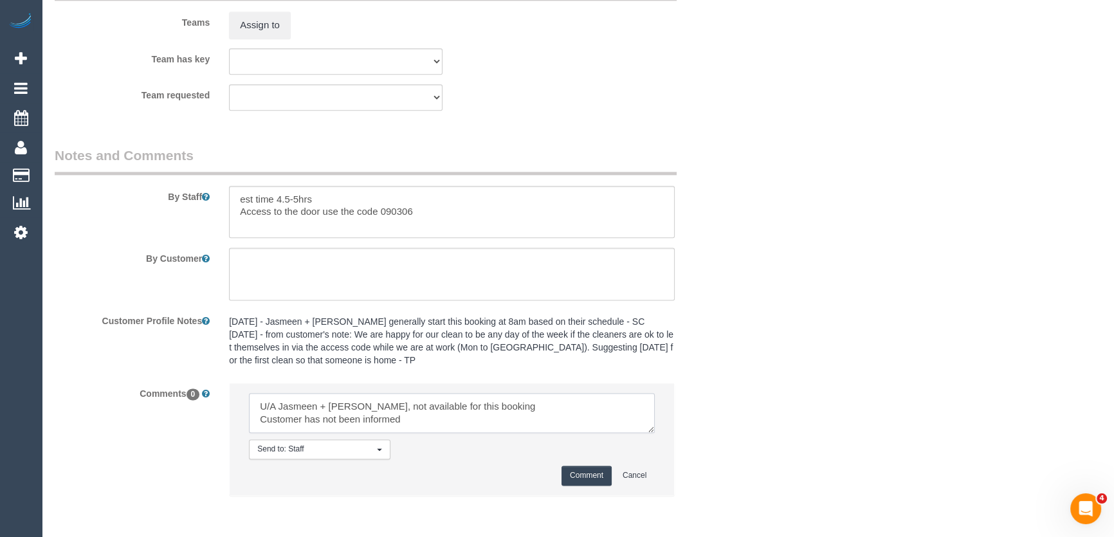
type textarea "U/A Jasmeen + Harpreet, not available for this booking Customer has not been in…"
click at [590, 476] on button "Comment" at bounding box center [586, 476] width 50 height 20
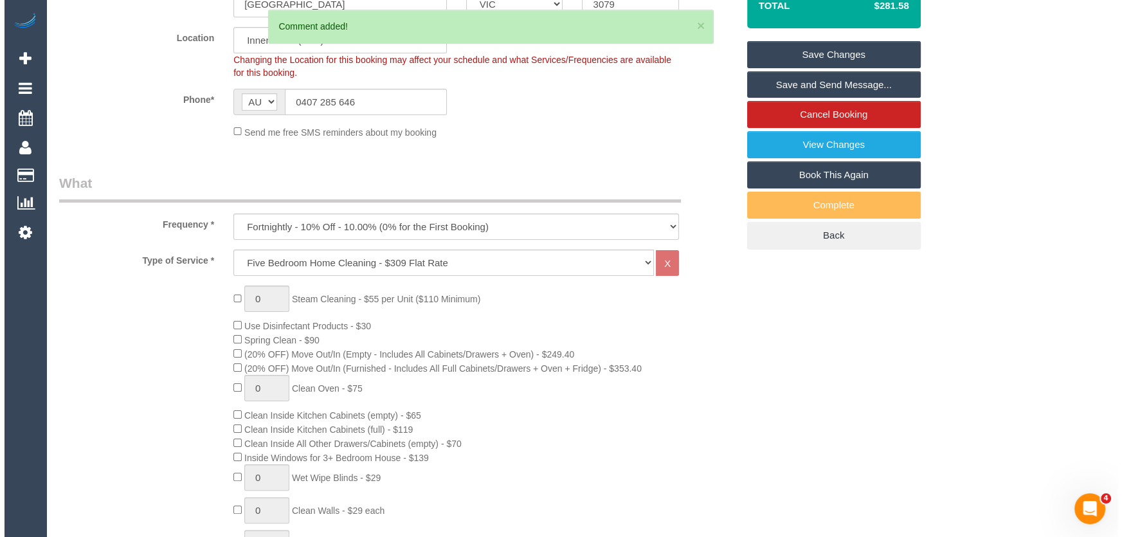
scroll to position [0, 0]
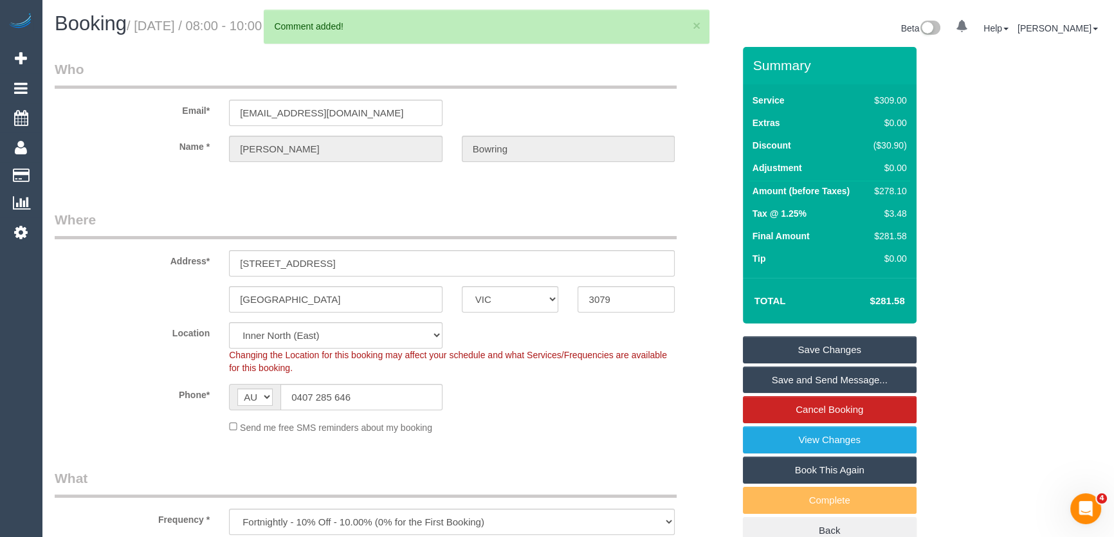
click at [797, 352] on link "Save Changes" at bounding box center [830, 349] width 174 height 27
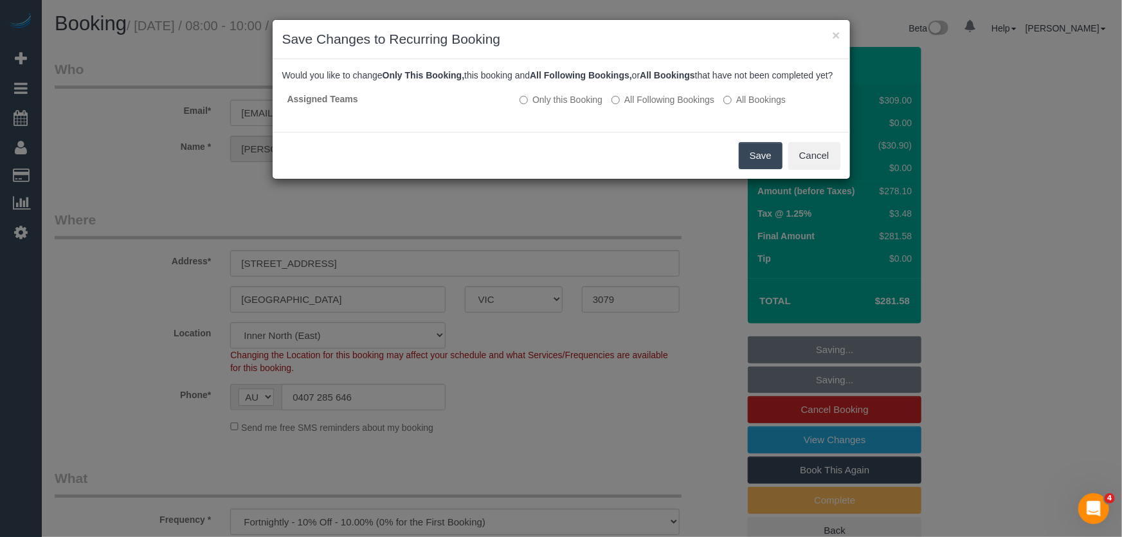
click at [771, 169] on button "Save" at bounding box center [761, 155] width 44 height 27
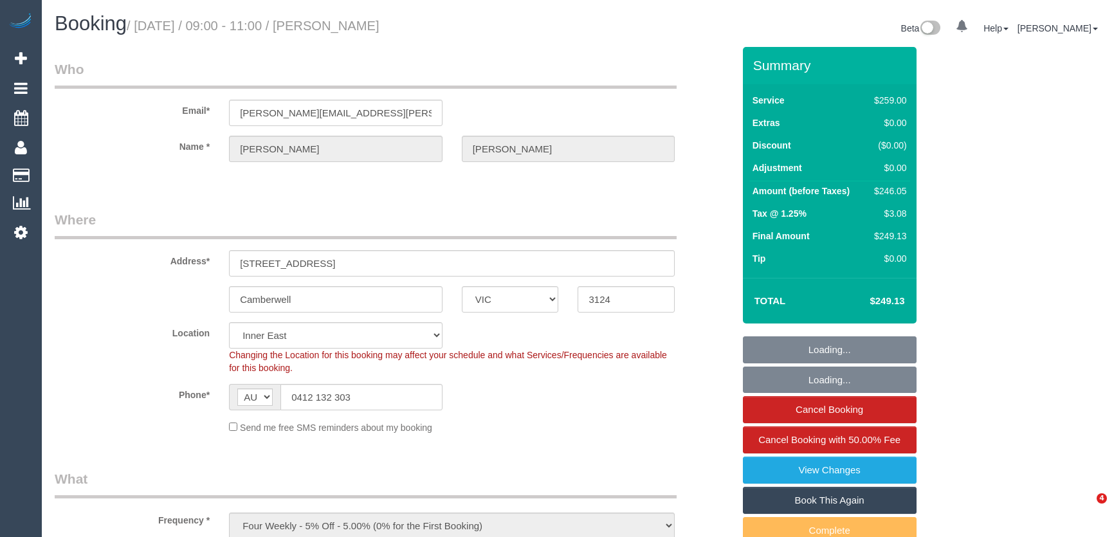
select select "VIC"
select select "number:27"
select select "number:14"
select select "number:19"
select select "number:25"
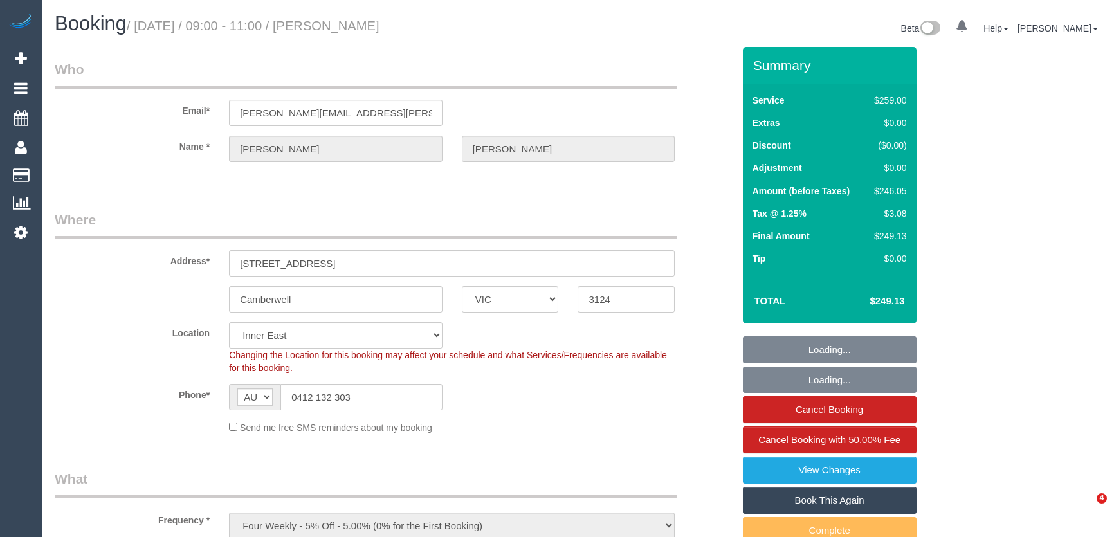
select select "number:34"
select select "number:13"
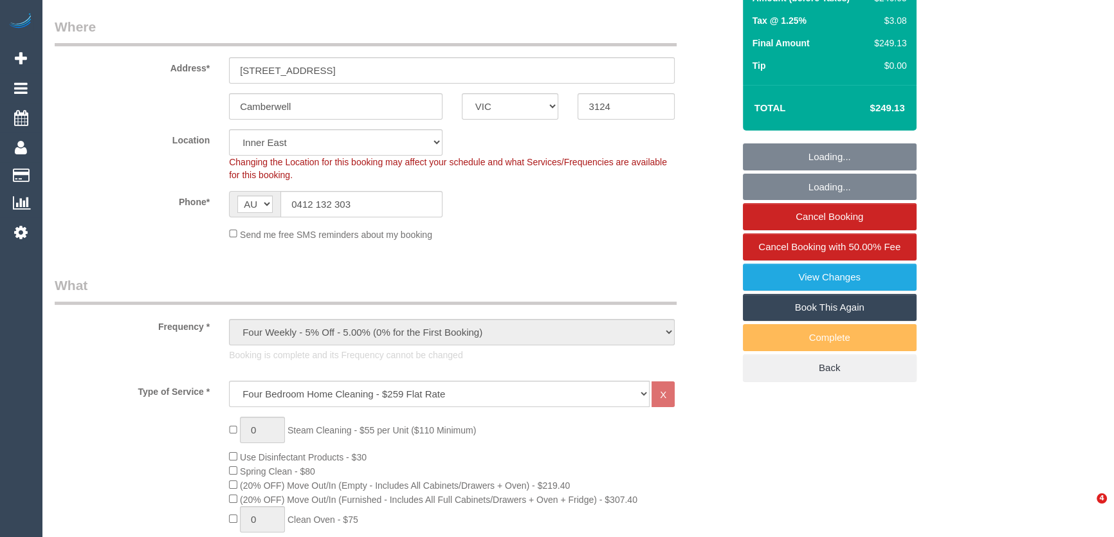
select select "object:1460"
select select "string:stripe-pm_1RmCt72GScqysDRVyL3nyfY4"
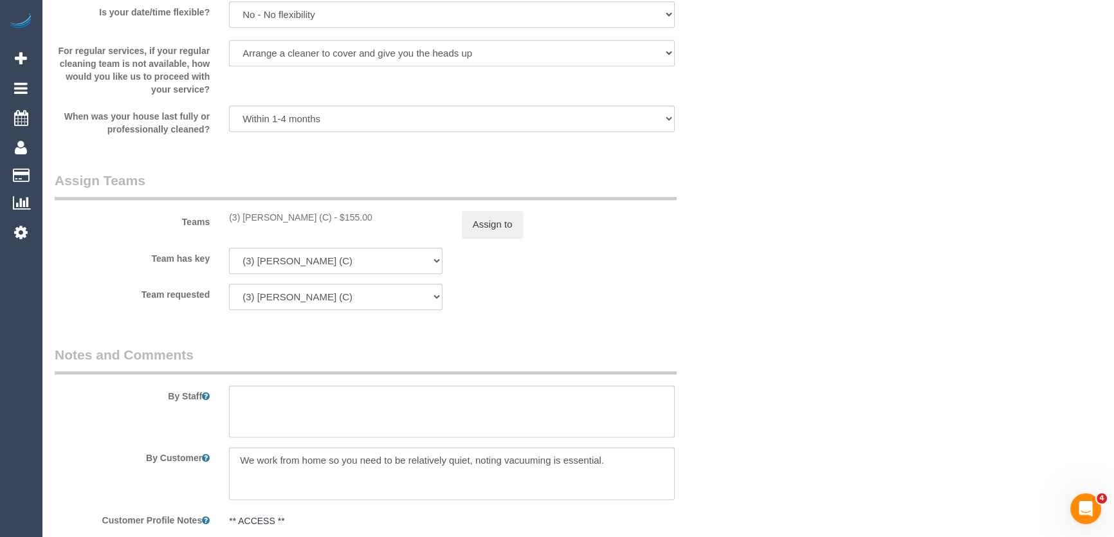
scroll to position [1929, 0]
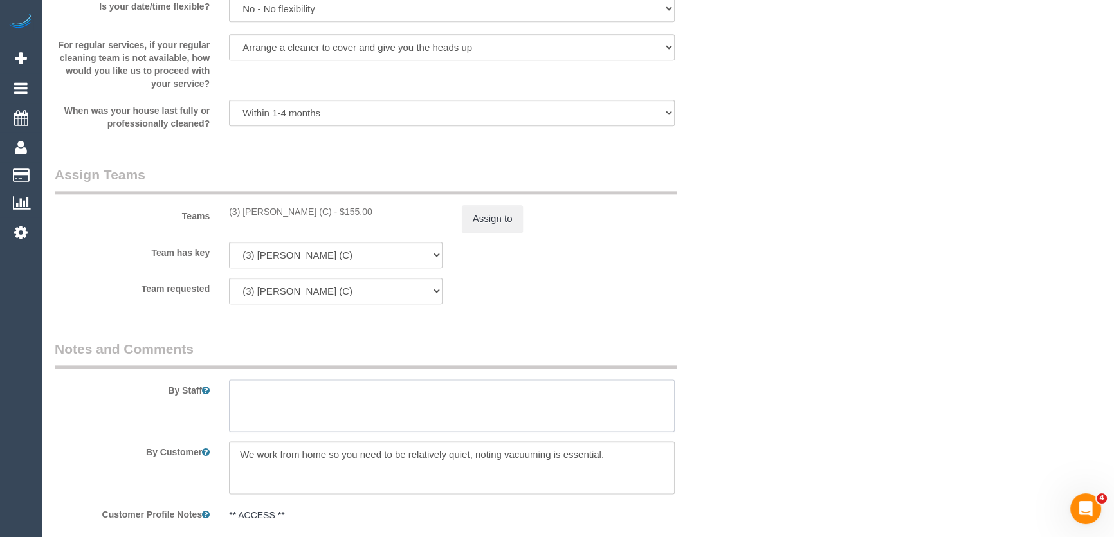
click at [267, 392] on textarea at bounding box center [452, 405] width 446 height 53
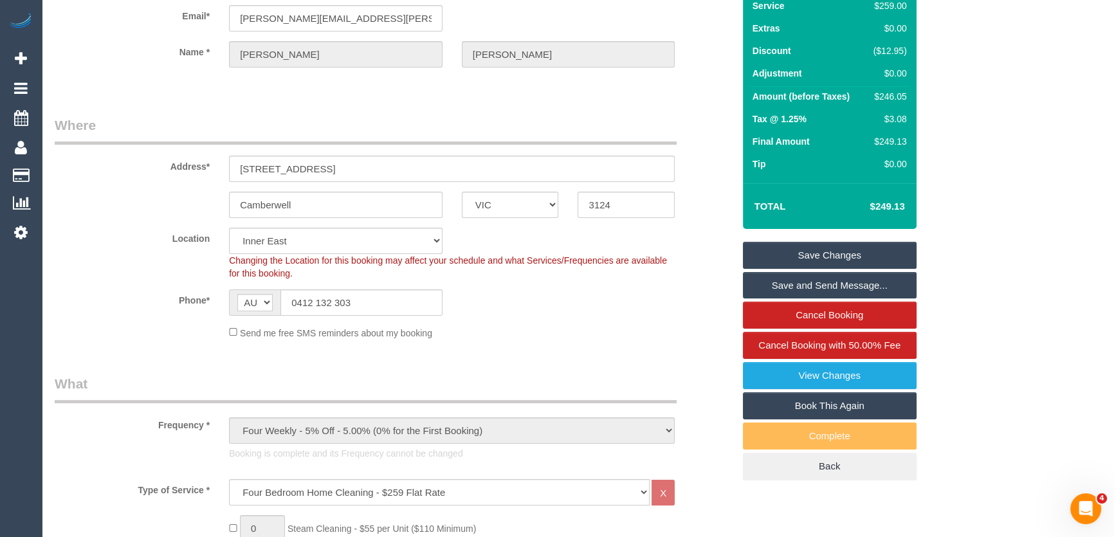
scroll to position [0, 0]
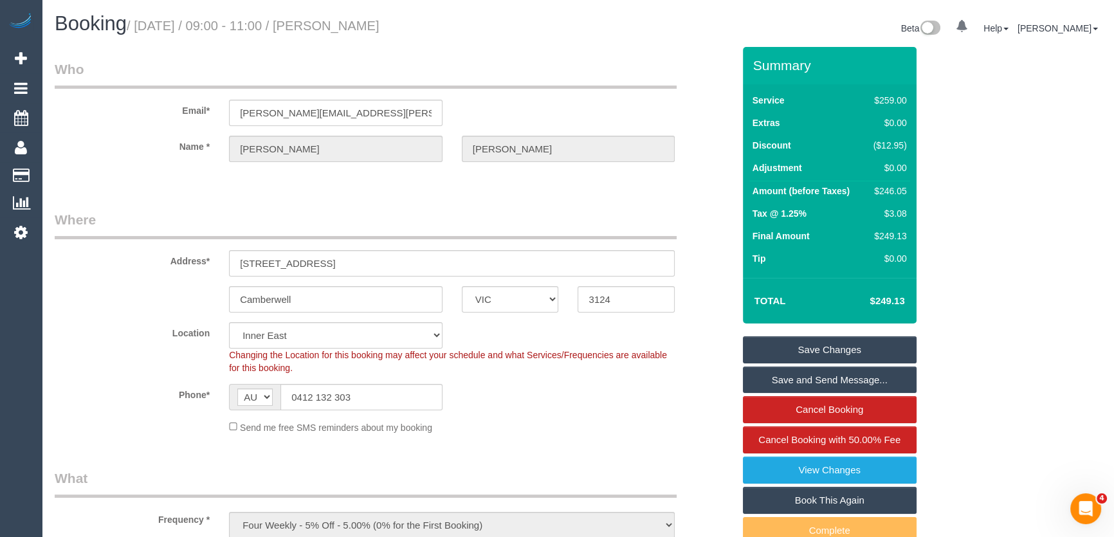
type textarea "Estimated time: 3.5-4.5 hours"
click at [792, 348] on link "Save Changes" at bounding box center [830, 349] width 174 height 27
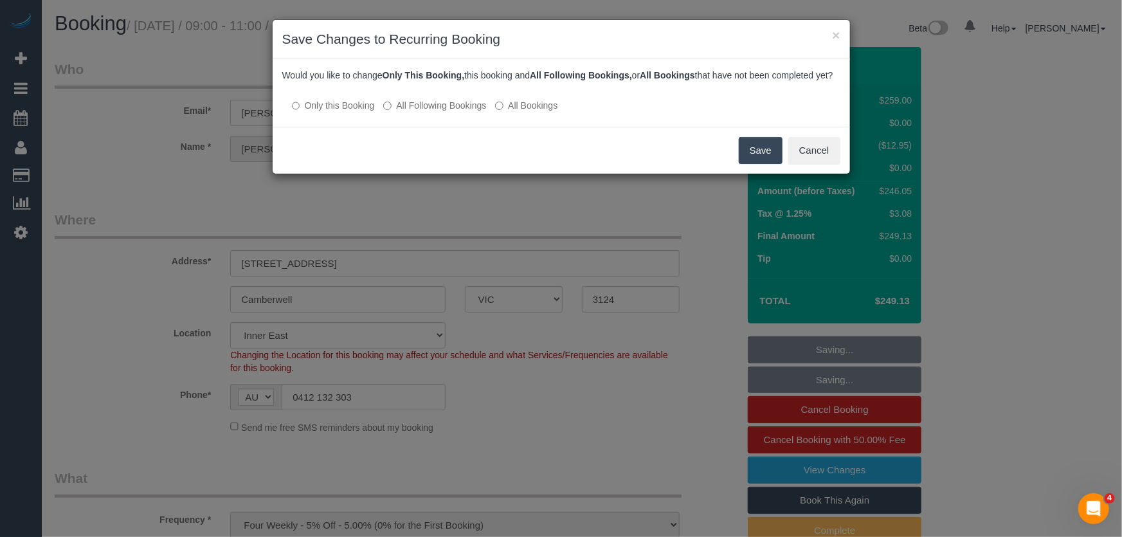
click at [462, 112] on label "All Following Bookings" at bounding box center [434, 105] width 103 height 13
click at [747, 164] on button "Save" at bounding box center [761, 150] width 44 height 27
